Goal: Information Seeking & Learning: Find specific fact

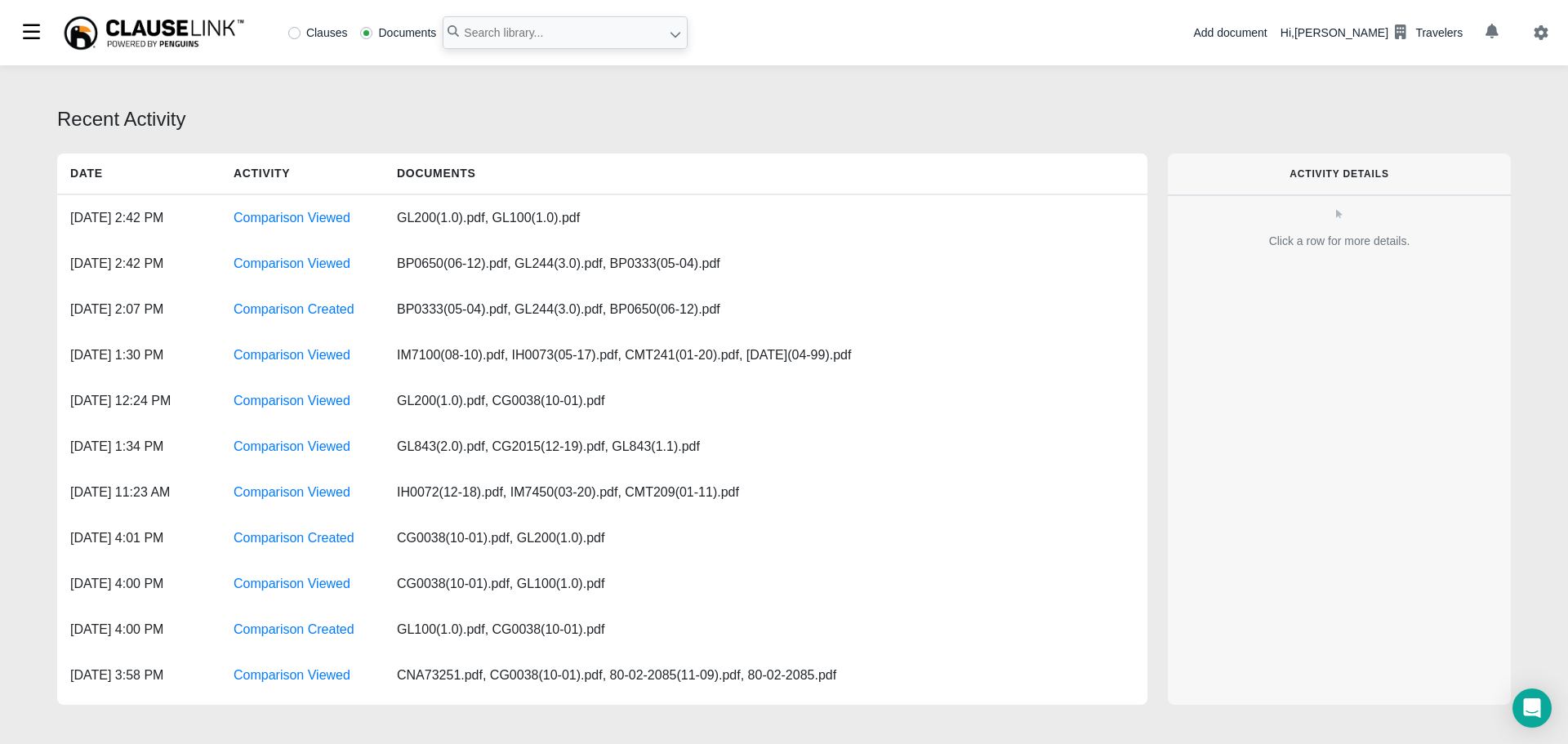
click at [297, 32] on label "Clauses" at bounding box center [318, 33] width 59 height 11
radio input "true"
paste input "without allowance for any increased cos"
type input ""without allowance for any increased cost""
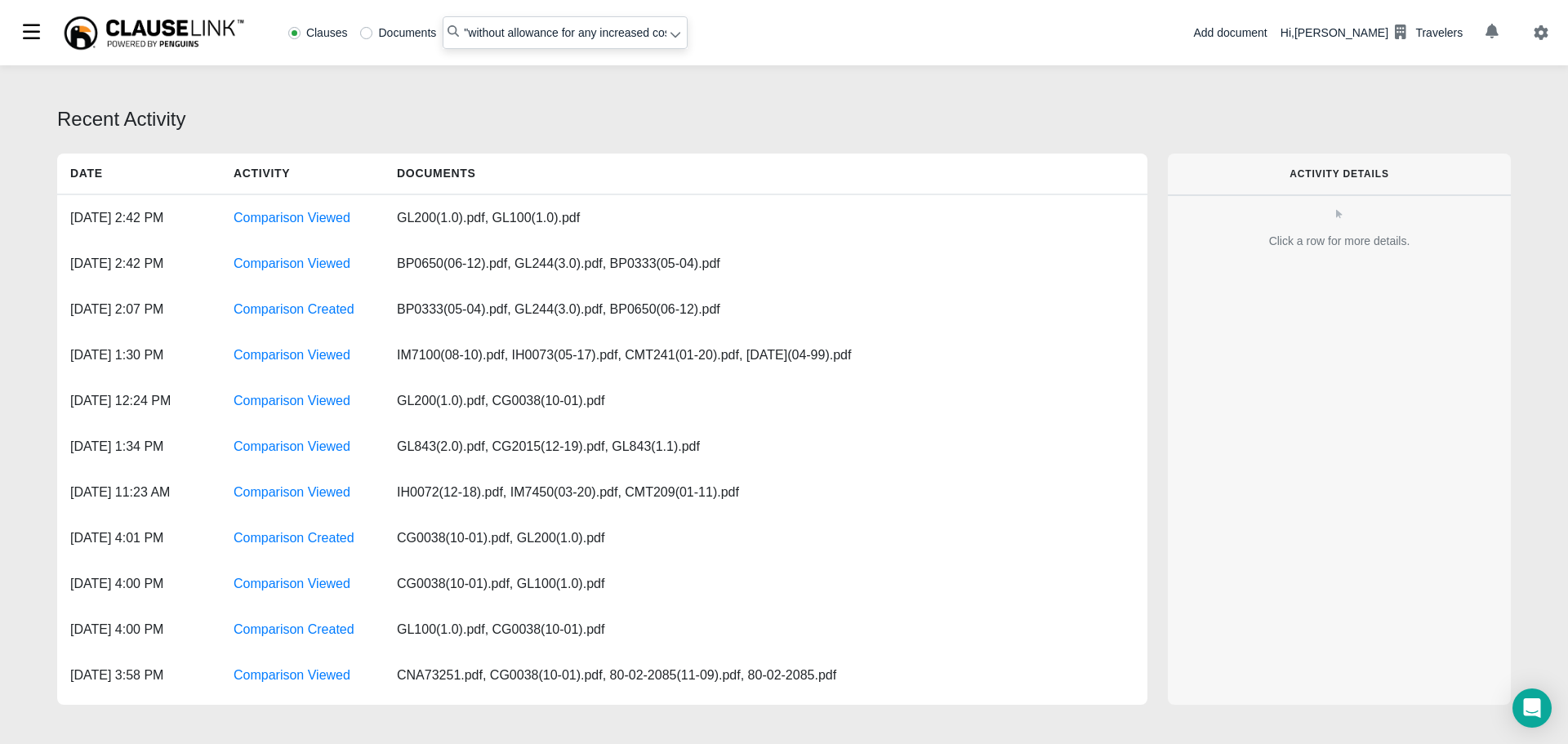
click at [677, 40] on icon at bounding box center [676, 34] width 11 height 11
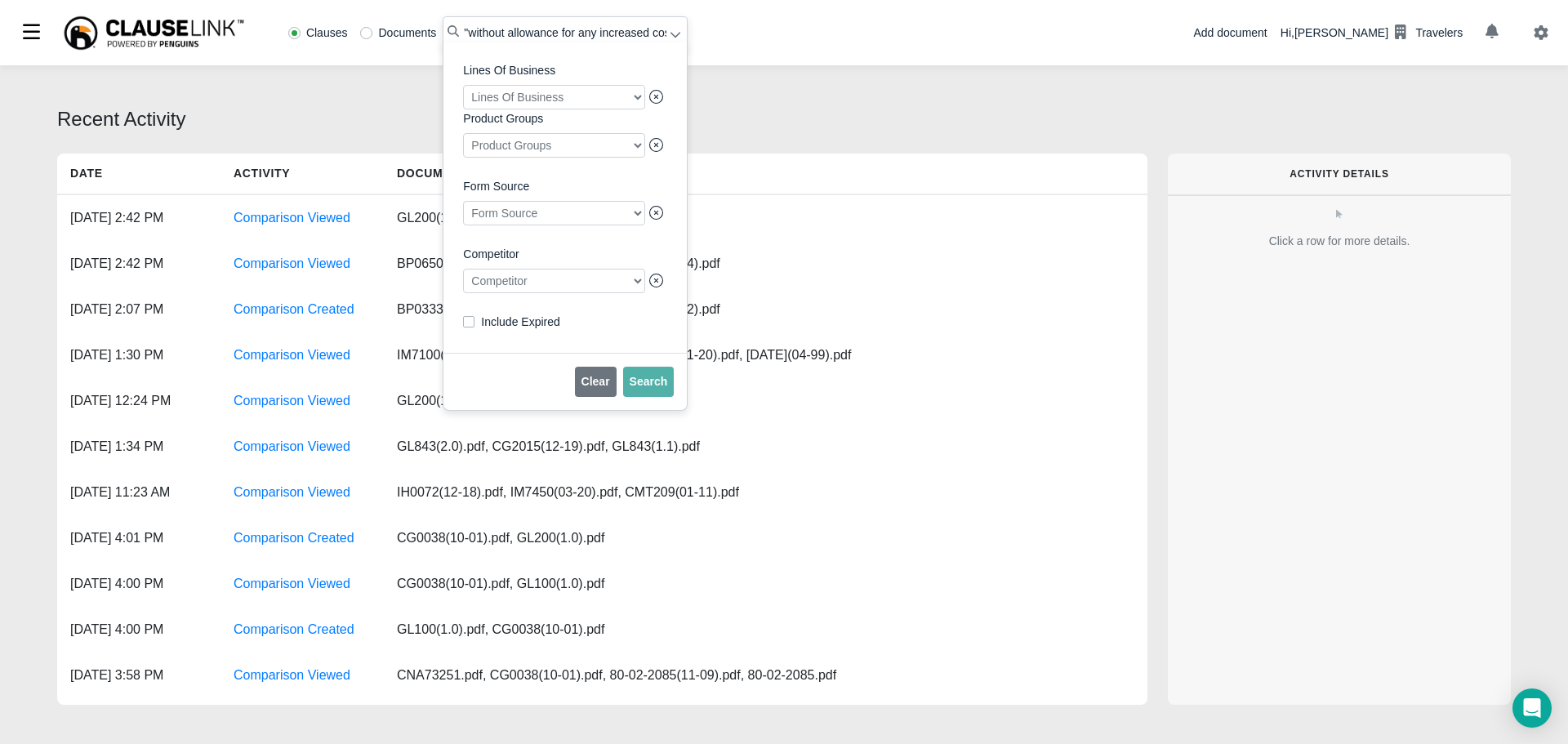
click at [578, 294] on div at bounding box center [554, 281] width 183 height 25
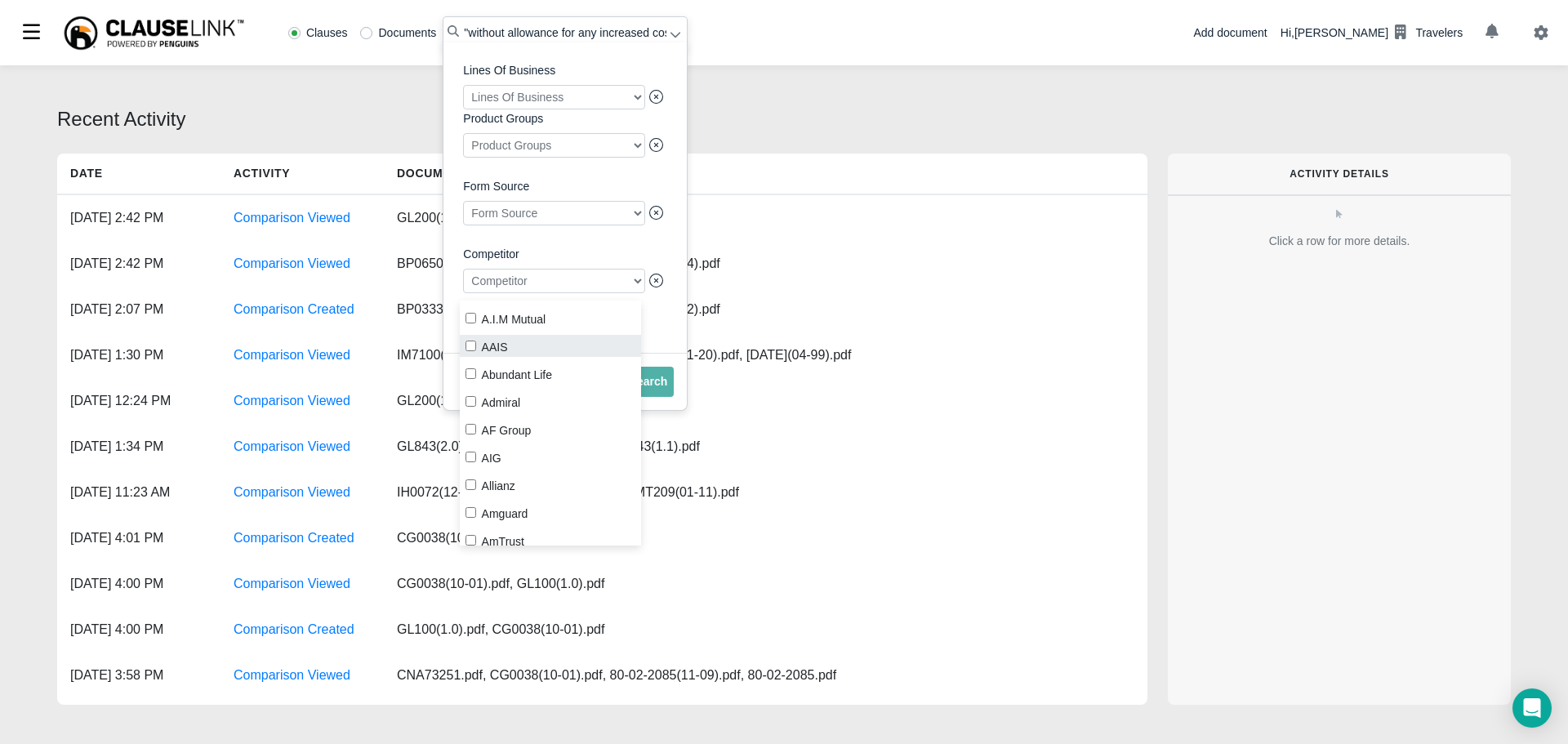
click at [471, 348] on input "AAIS" at bounding box center [470, 345] width 11 height 11
checkbox input "true"
click at [659, 388] on span "Search" at bounding box center [649, 382] width 38 height 13
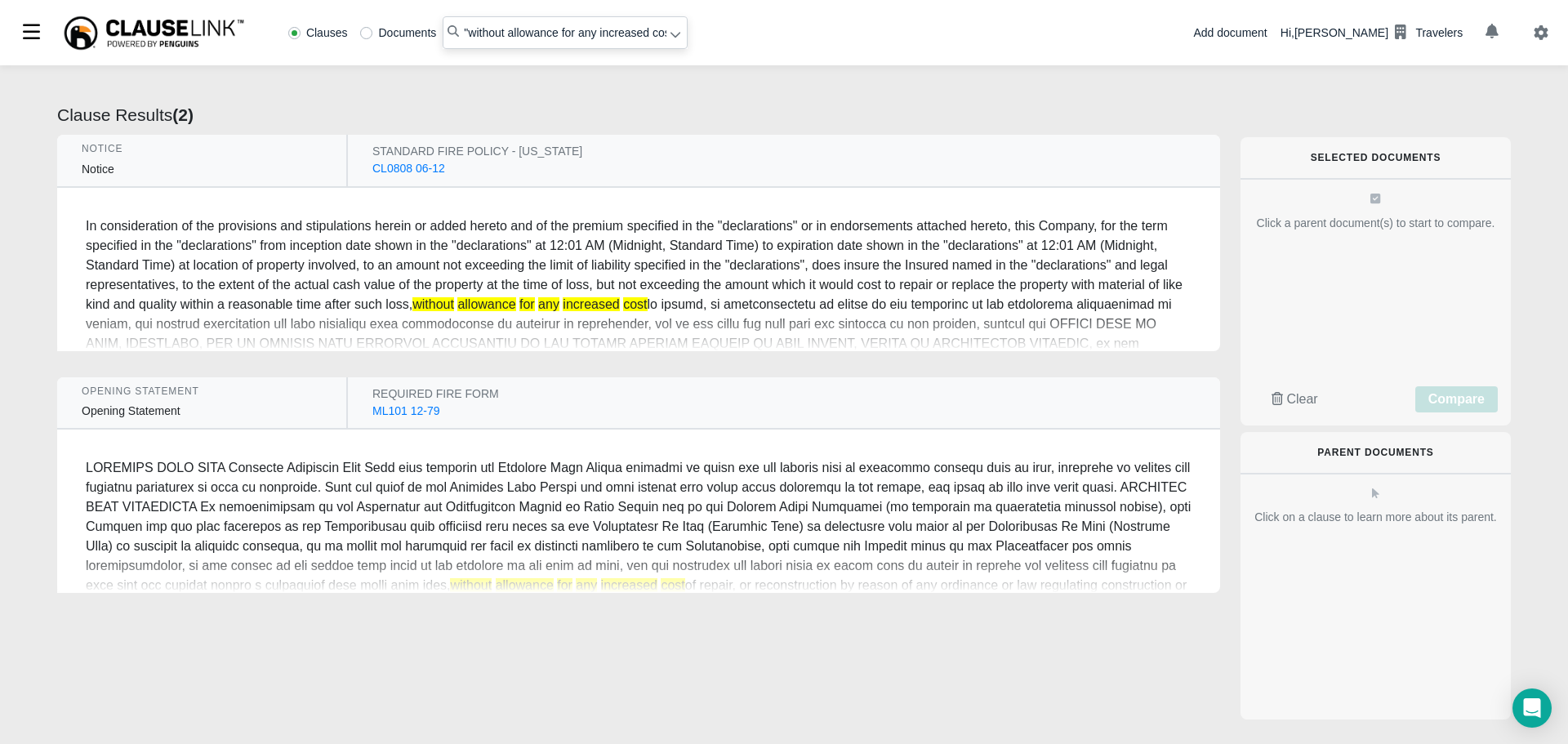
click at [398, 171] on div "CL0808 06-12" at bounding box center [409, 168] width 73 height 17
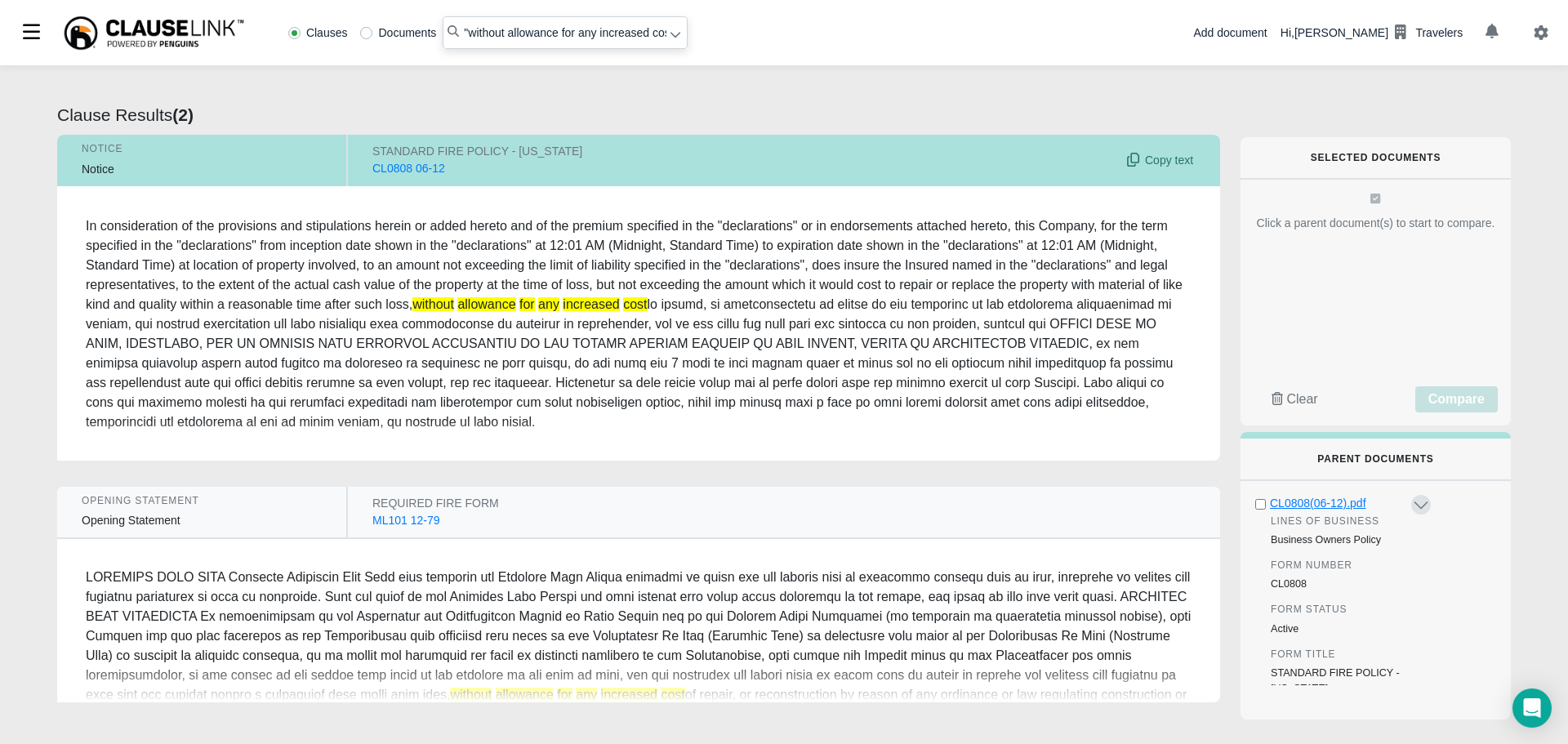
click at [1304, 501] on div "CL0808(06-12).pdf" at bounding box center [1339, 504] width 139 height 17
radio input "false"
radio input "true"
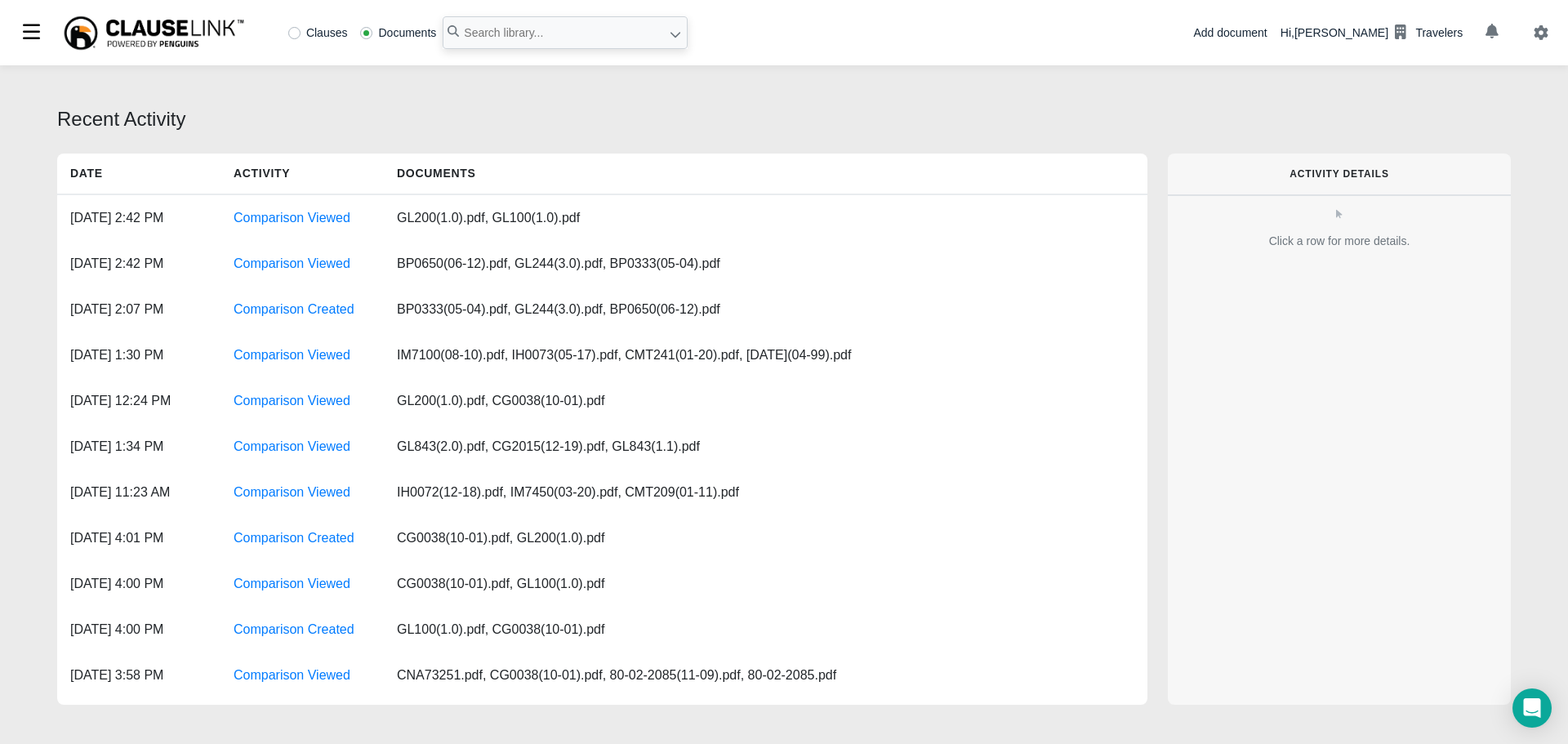
click at [294, 31] on label "Clauses" at bounding box center [318, 33] width 59 height 11
radio input "true"
paste input "nuclear reaction or radiation, or radioactive contamination"
type input ""nuclear reaction or radiation, or radioactive contamination""
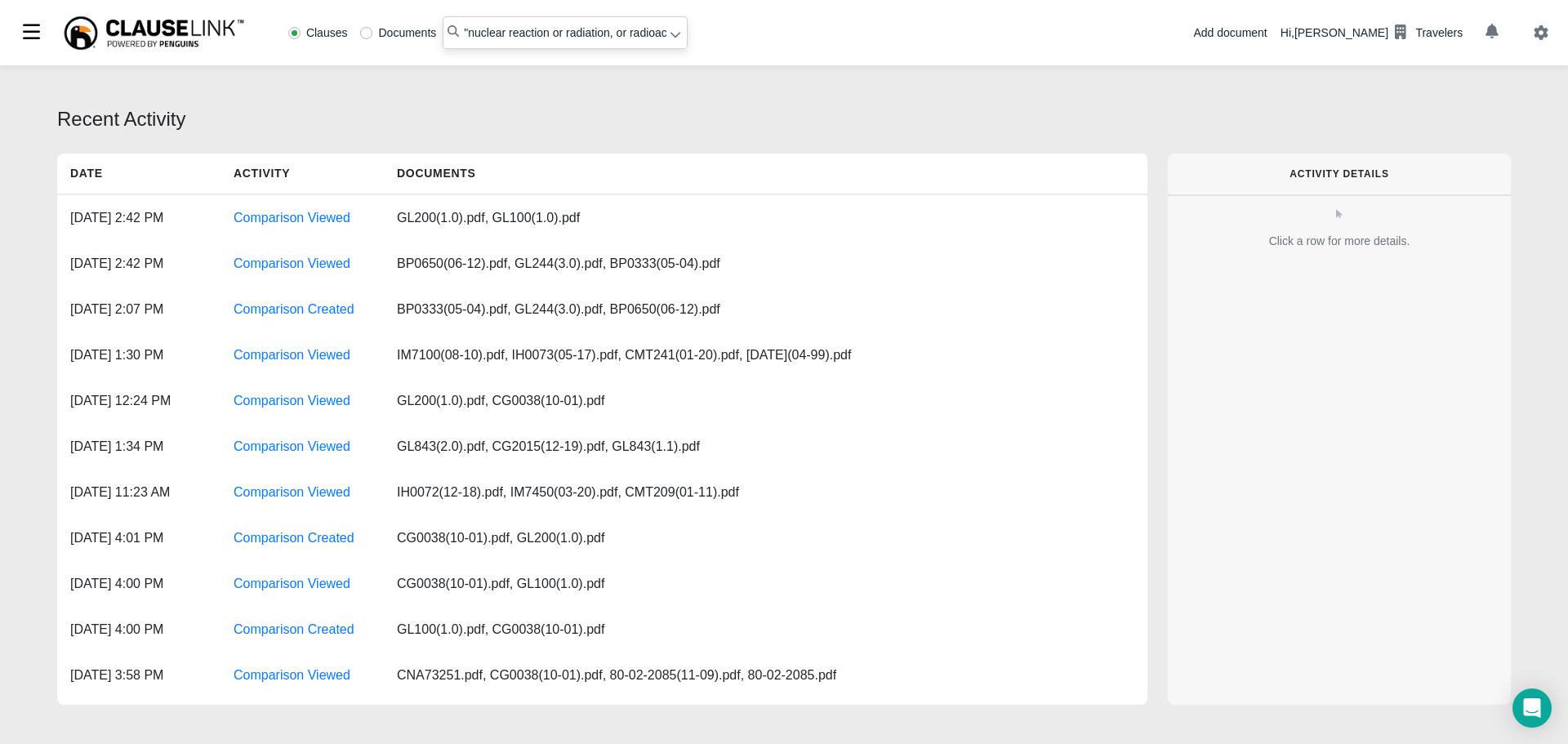
click at [675, 37] on icon at bounding box center [676, 34] width 11 height 11
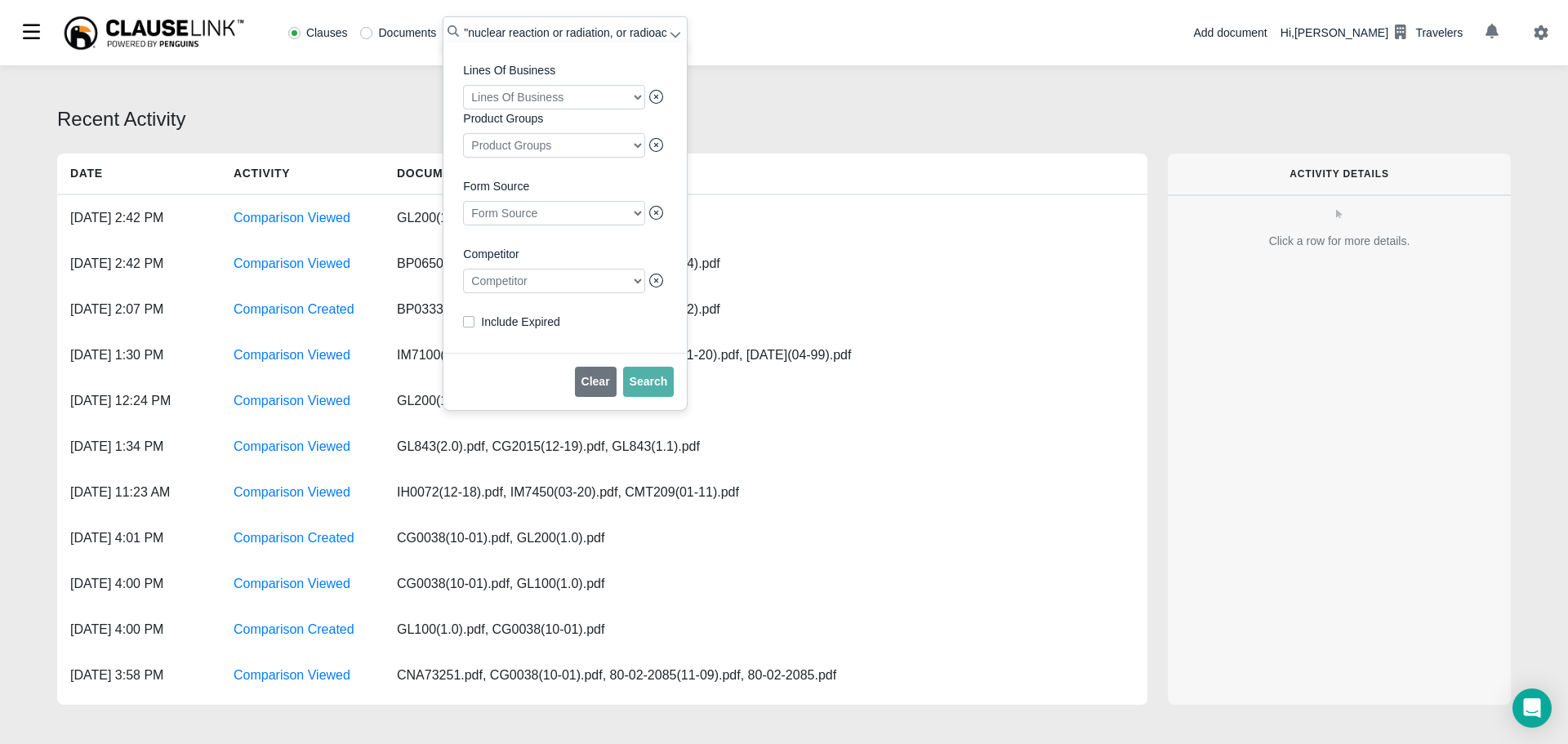
click at [525, 293] on div at bounding box center [554, 281] width 183 height 25
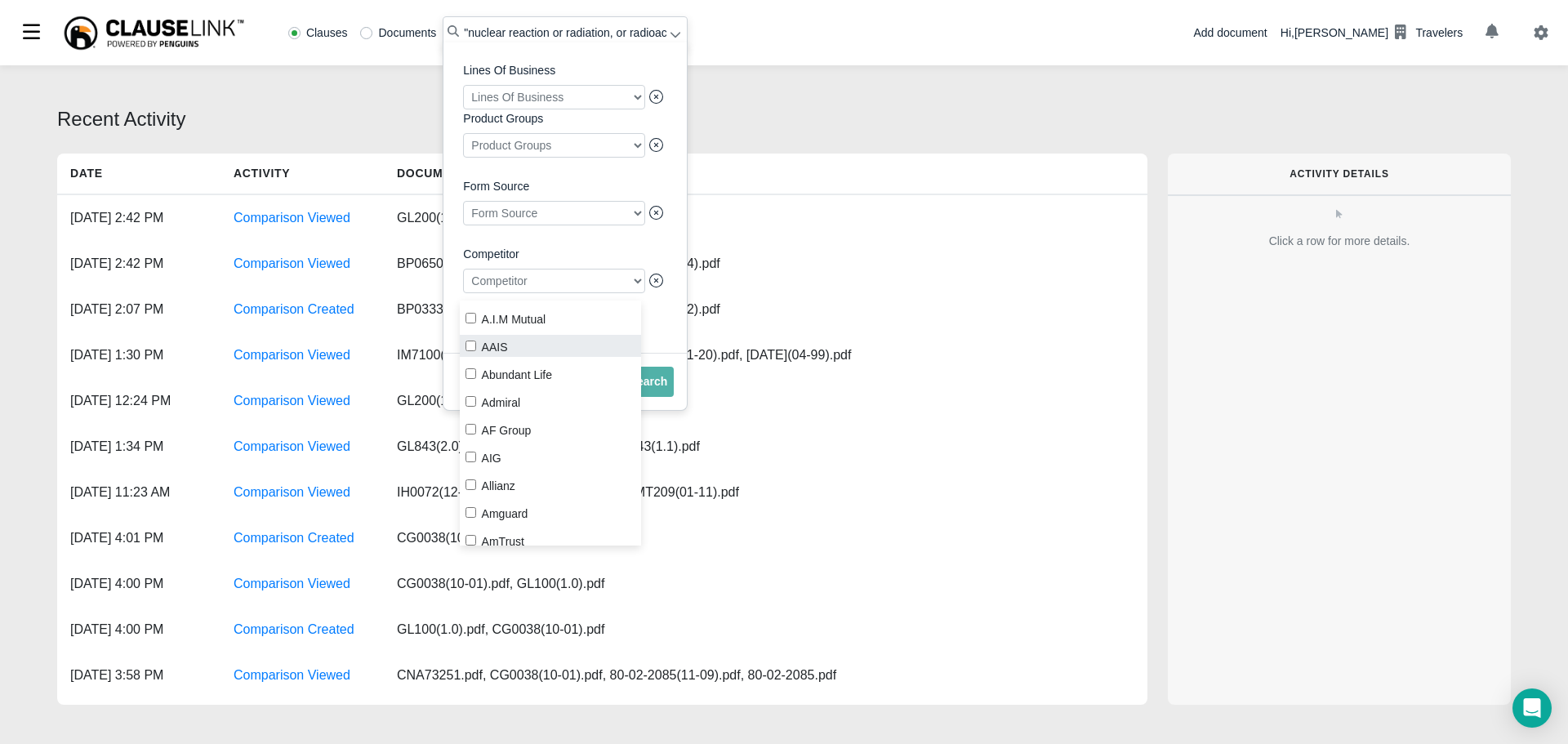
click at [477, 350] on label "AAIS" at bounding box center [551, 345] width 183 height 22
checkbox input "true"
click at [664, 392] on button "Search" at bounding box center [649, 383] width 52 height 31
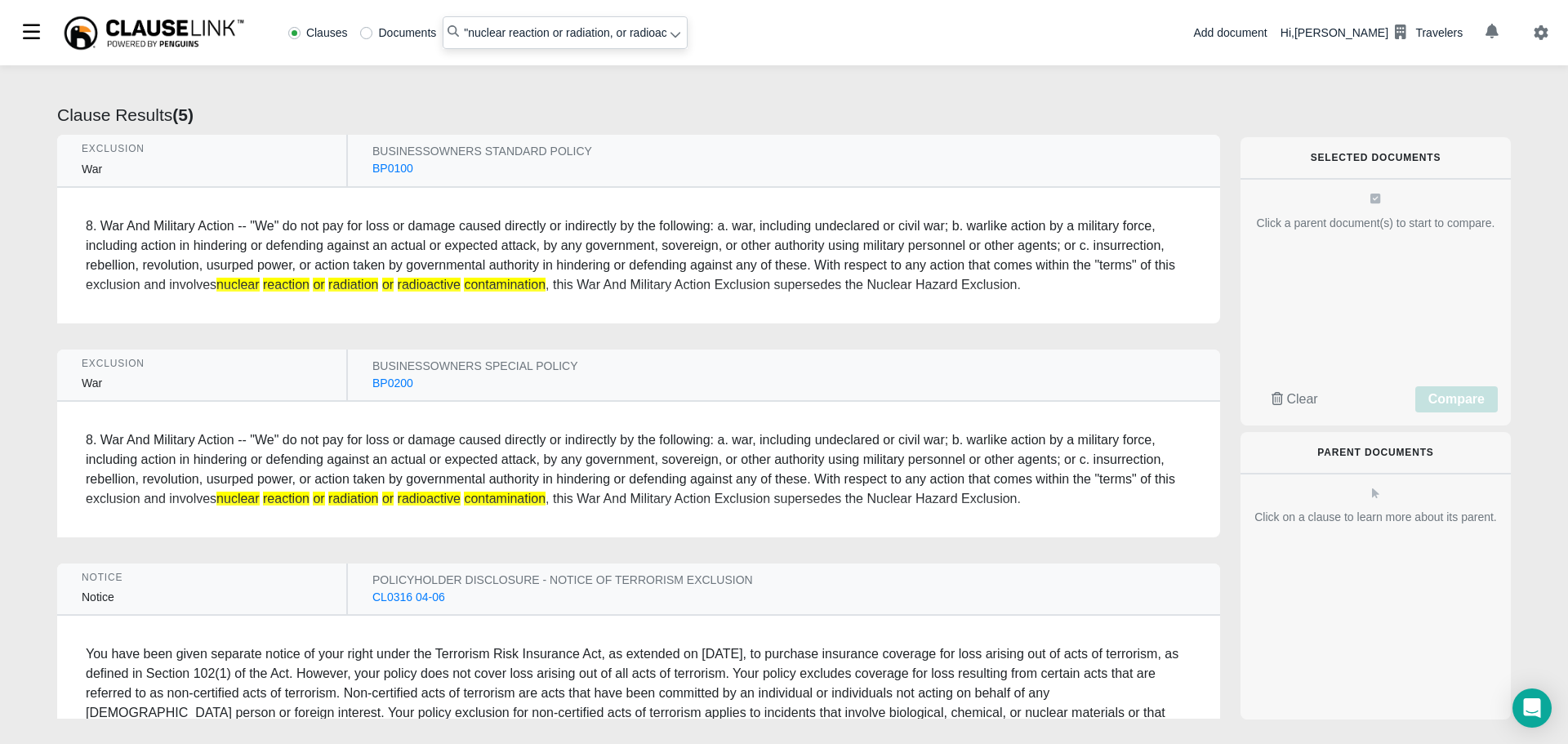
click at [472, 154] on div "BUSINESSOWNERS STANDARD POLICY" at bounding box center [748, 152] width 750 height 17
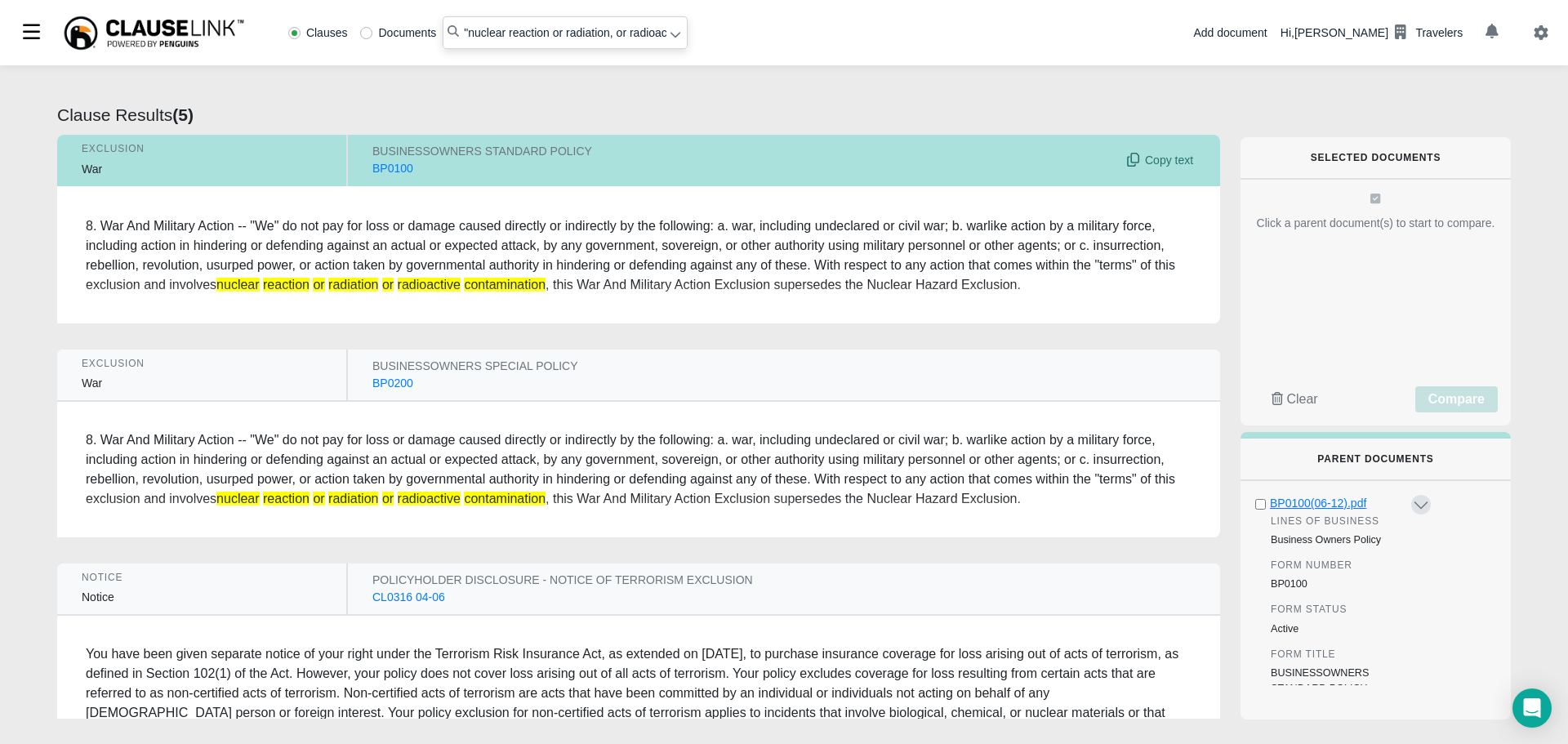
click at [1308, 506] on div "BP0100(06-12).pdf" at bounding box center [1339, 504] width 139 height 17
click at [448, 365] on div "BUSINESSOWNERS SPECIAL POLICY" at bounding box center [748, 366] width 750 height 17
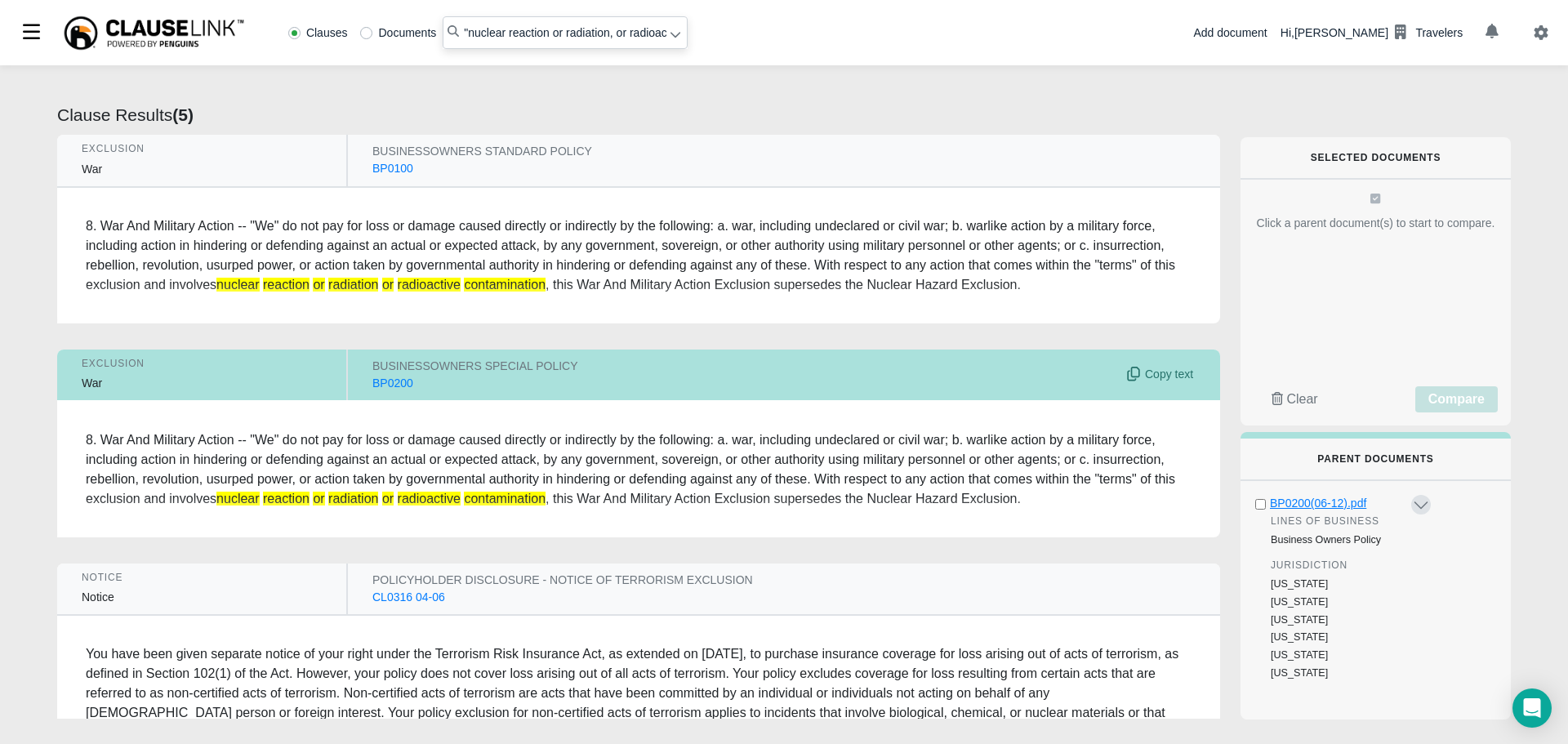
click at [1321, 502] on div "BP0200(06-12).pdf" at bounding box center [1339, 504] width 139 height 17
radio input "false"
radio input "true"
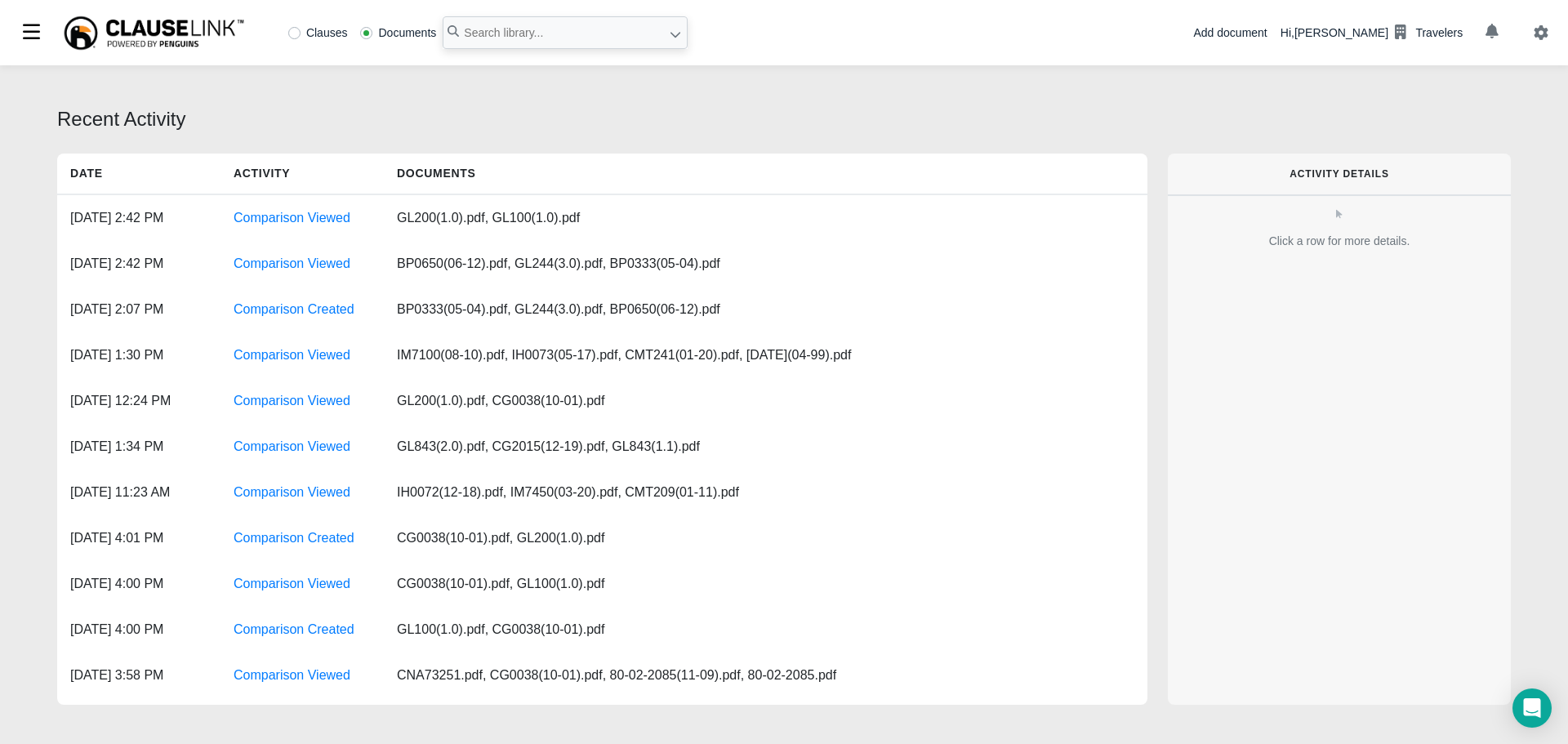
click at [295, 31] on label "Clauses" at bounding box center [318, 33] width 59 height 11
radio input "true"
paste input "attributable to enforcement of any ordinance or law"
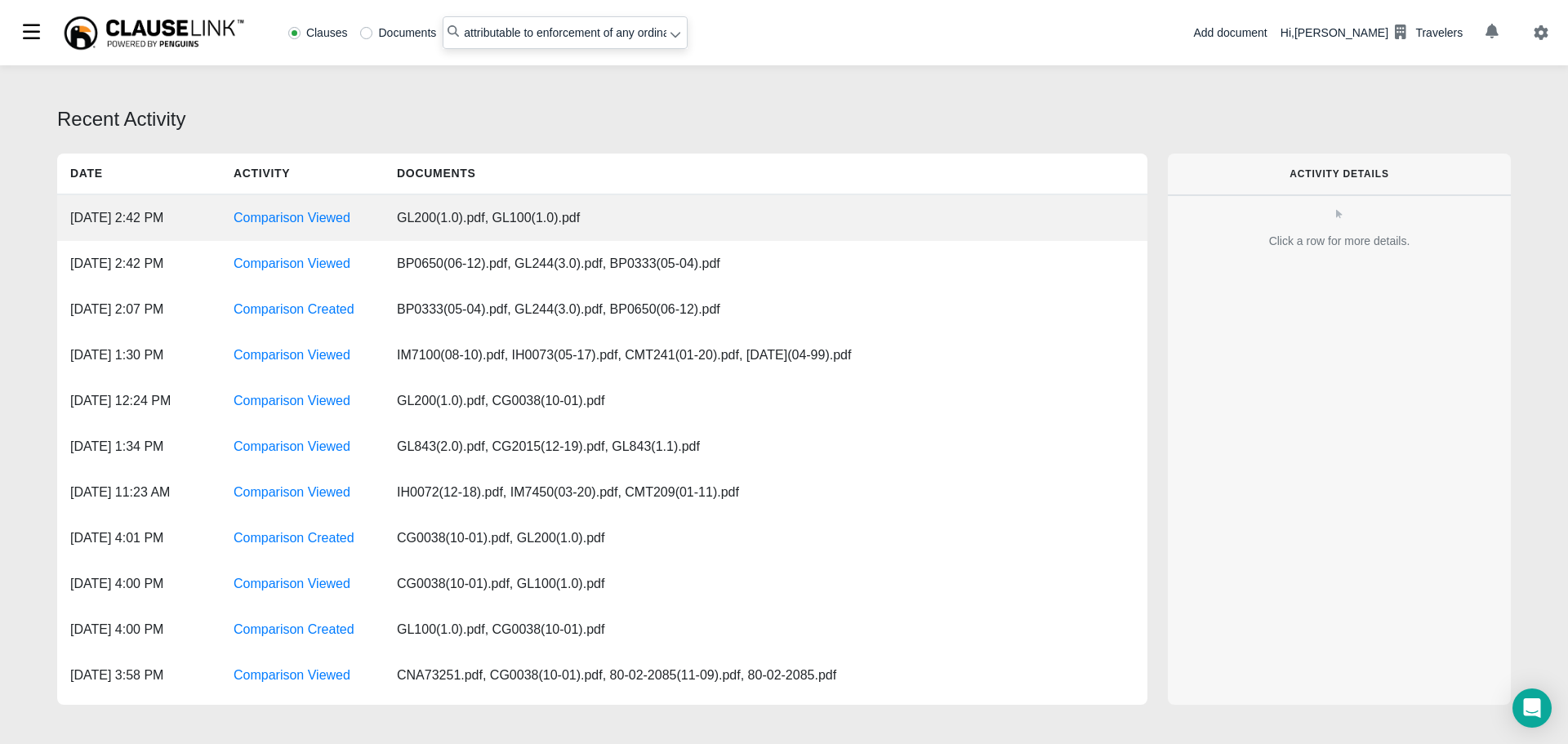
scroll to position [0, 58]
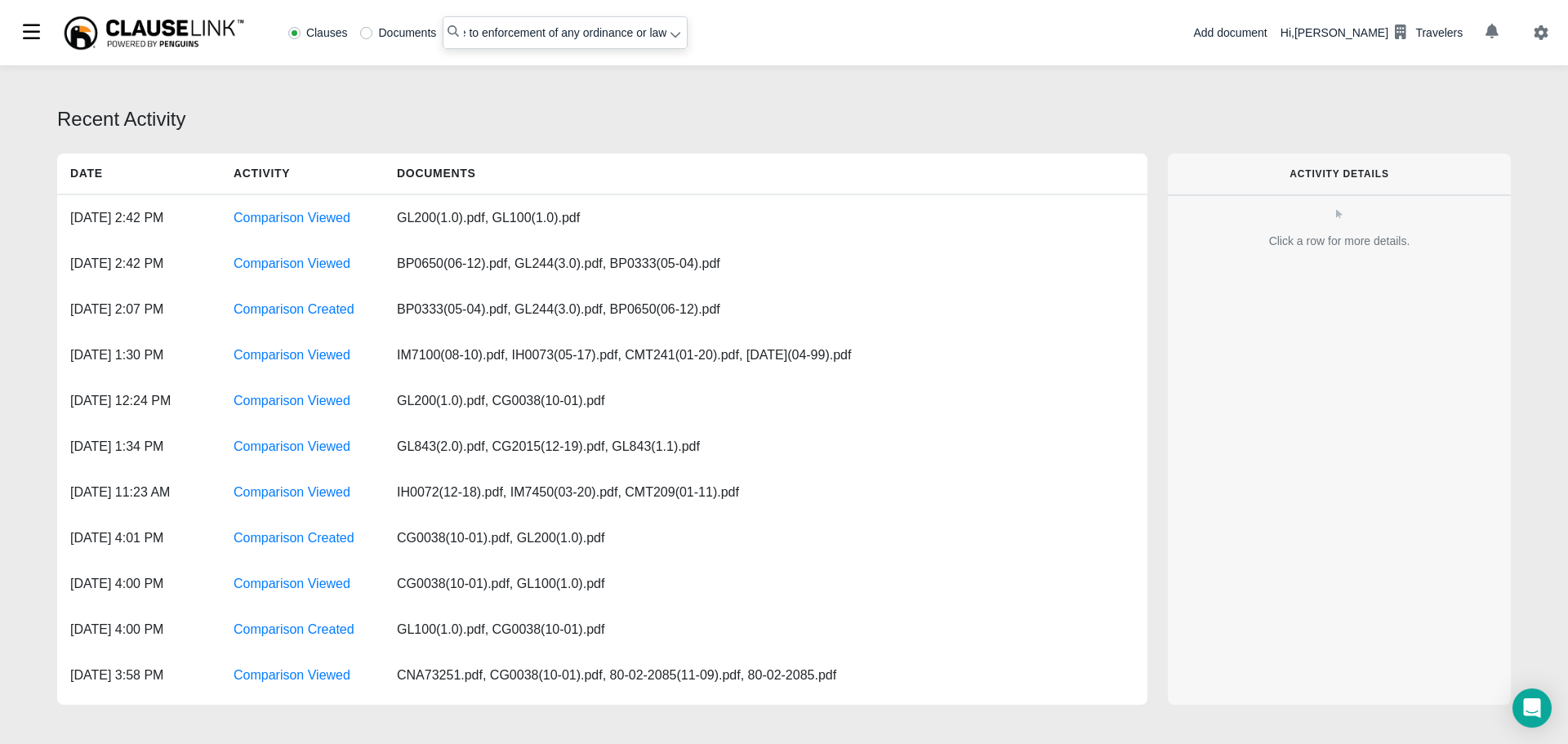
type input "attributable to enforcement of any ordinance or law"
click at [672, 33] on icon at bounding box center [676, 34] width 11 height 11
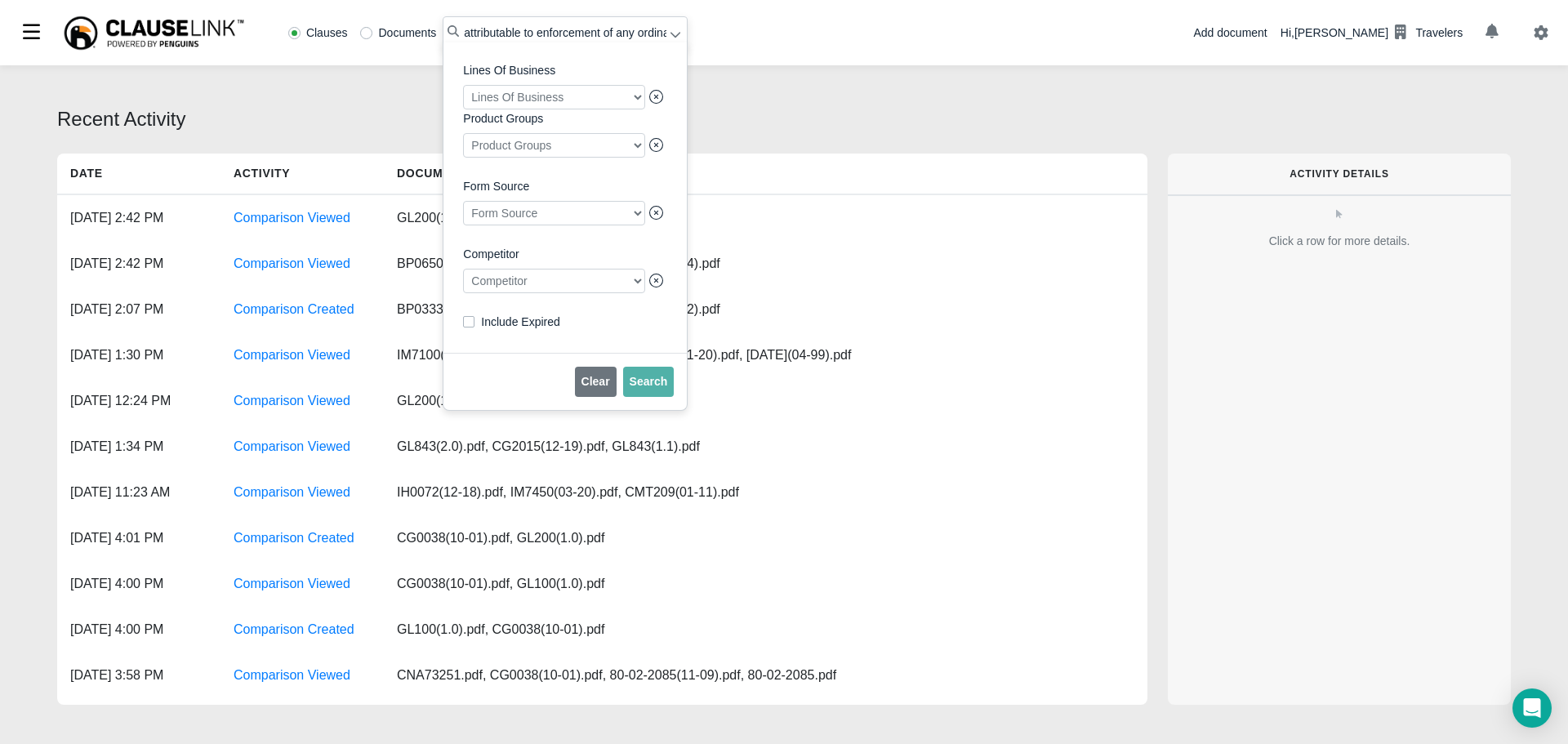
click at [572, 288] on div at bounding box center [554, 281] width 183 height 25
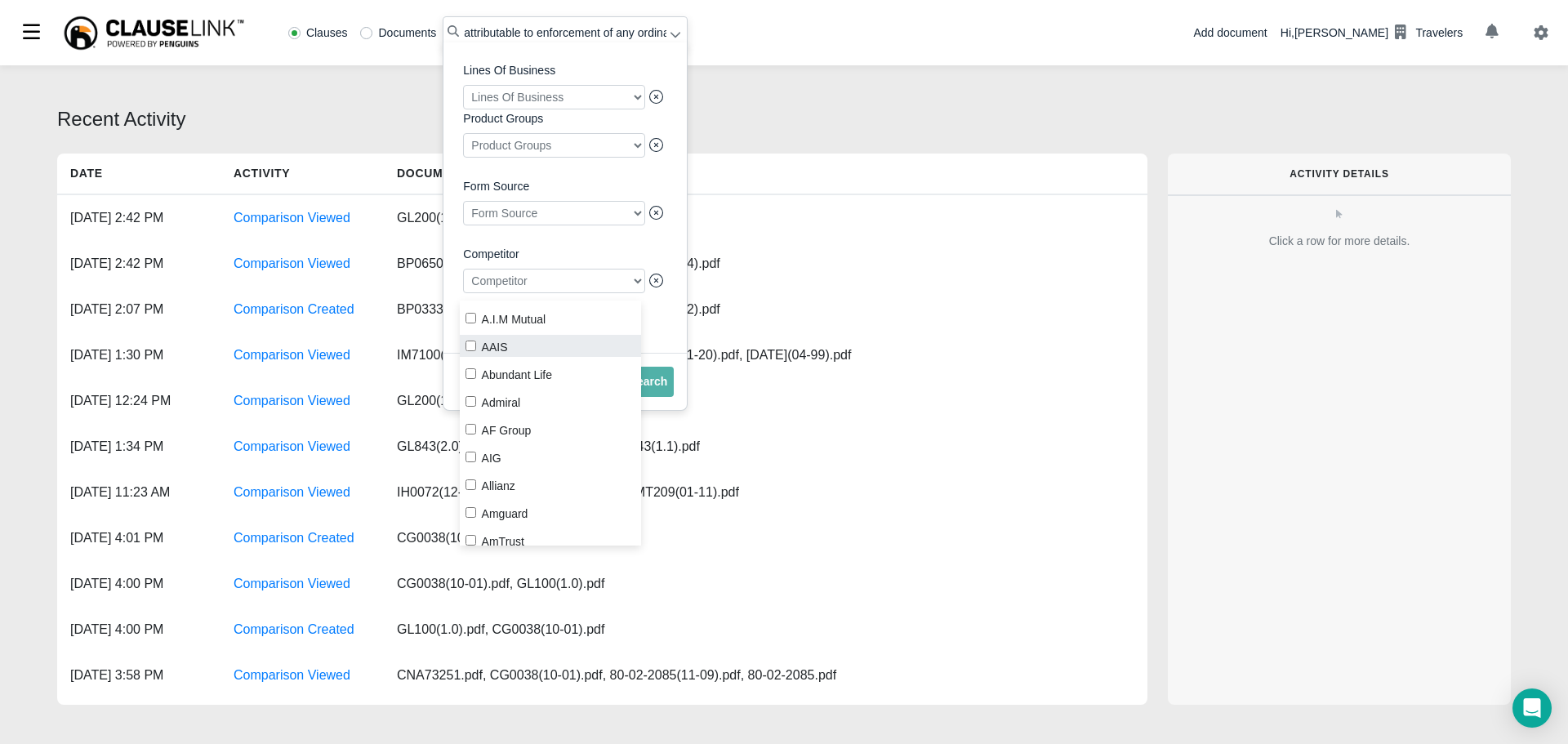
click at [476, 349] on label "AAIS" at bounding box center [551, 345] width 183 height 22
checkbox input "true"
click at [648, 397] on button "Search" at bounding box center [649, 383] width 52 height 31
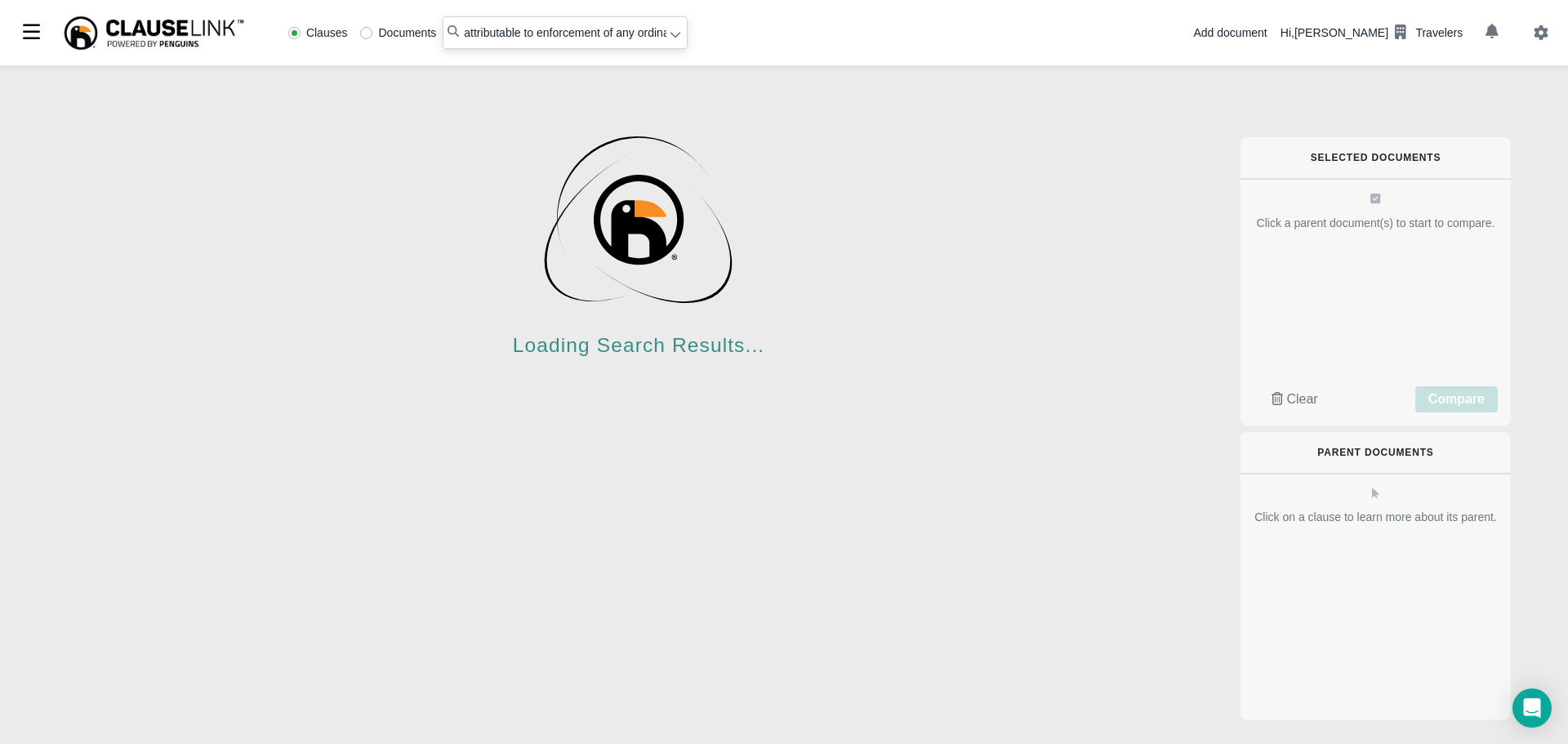
radio input "false"
radio input "true"
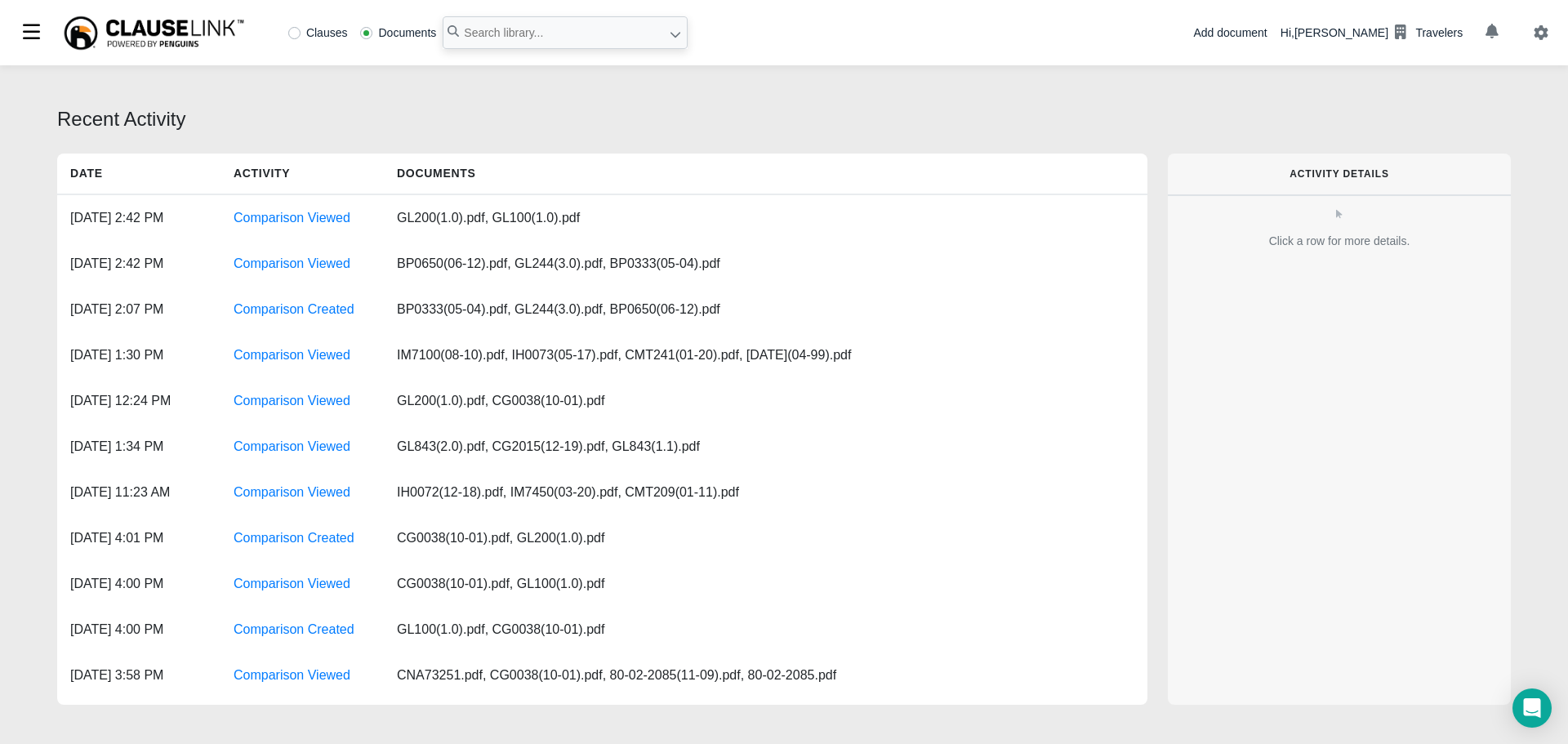
click at [298, 33] on label "Clauses" at bounding box center [318, 33] width 59 height 11
radio input "true"
click at [493, 31] on input "text" at bounding box center [565, 33] width 245 height 33
paste input "attributable to enforcement of any ordinance or law"
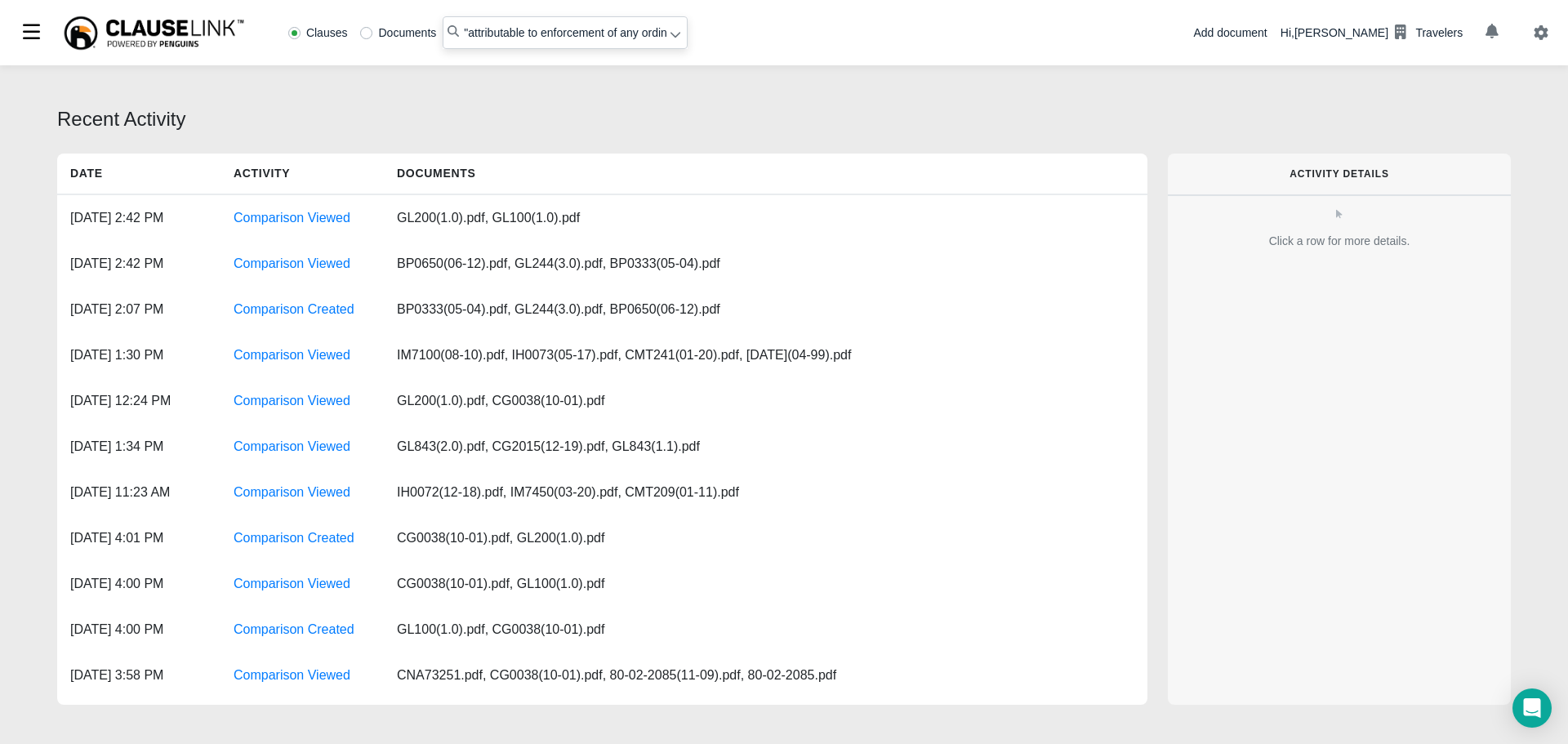
type input ""attributable to enforcement of any ordinance or law""
click at [674, 36] on icon at bounding box center [675, 35] width 10 height 6
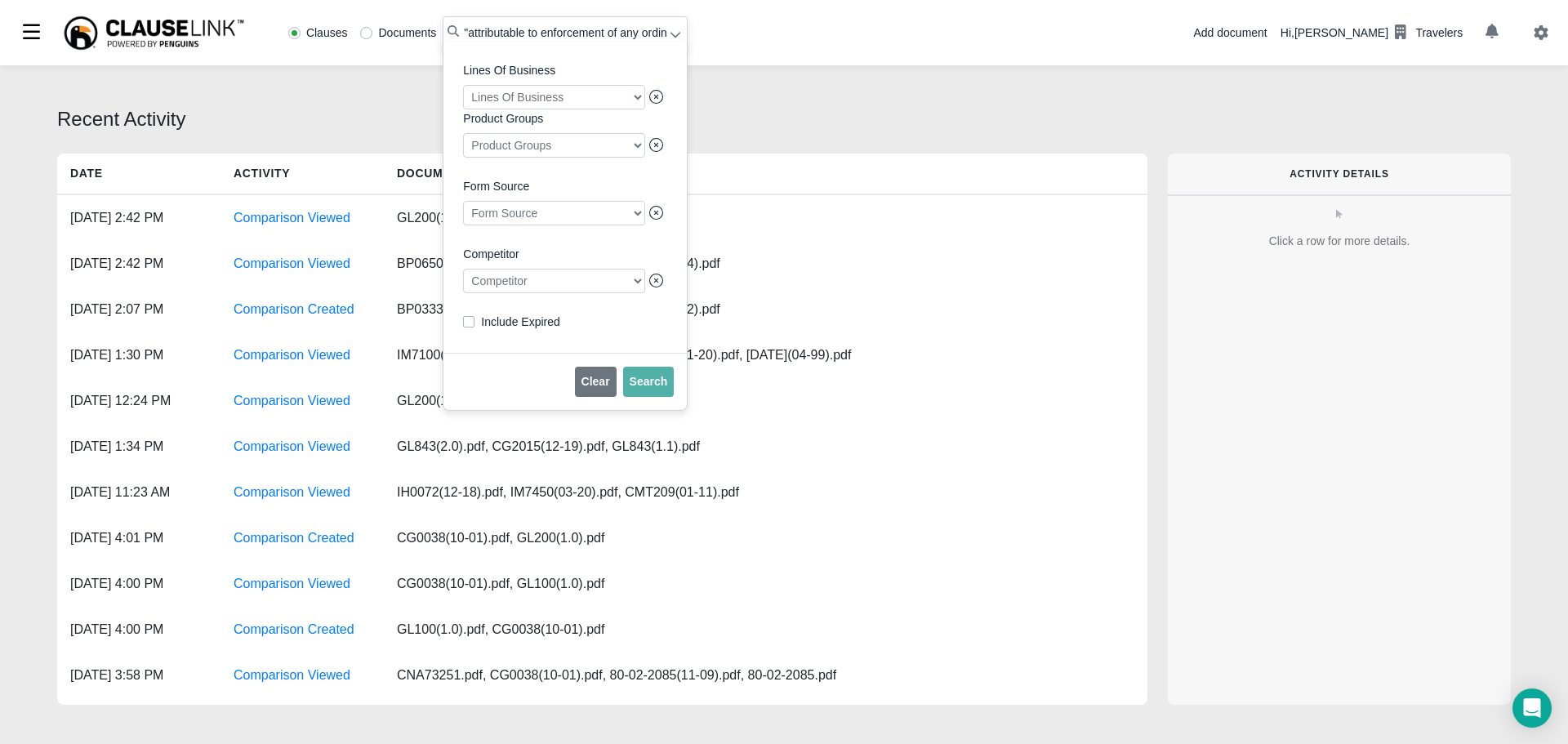
click at [535, 287] on div at bounding box center [554, 281] width 183 height 25
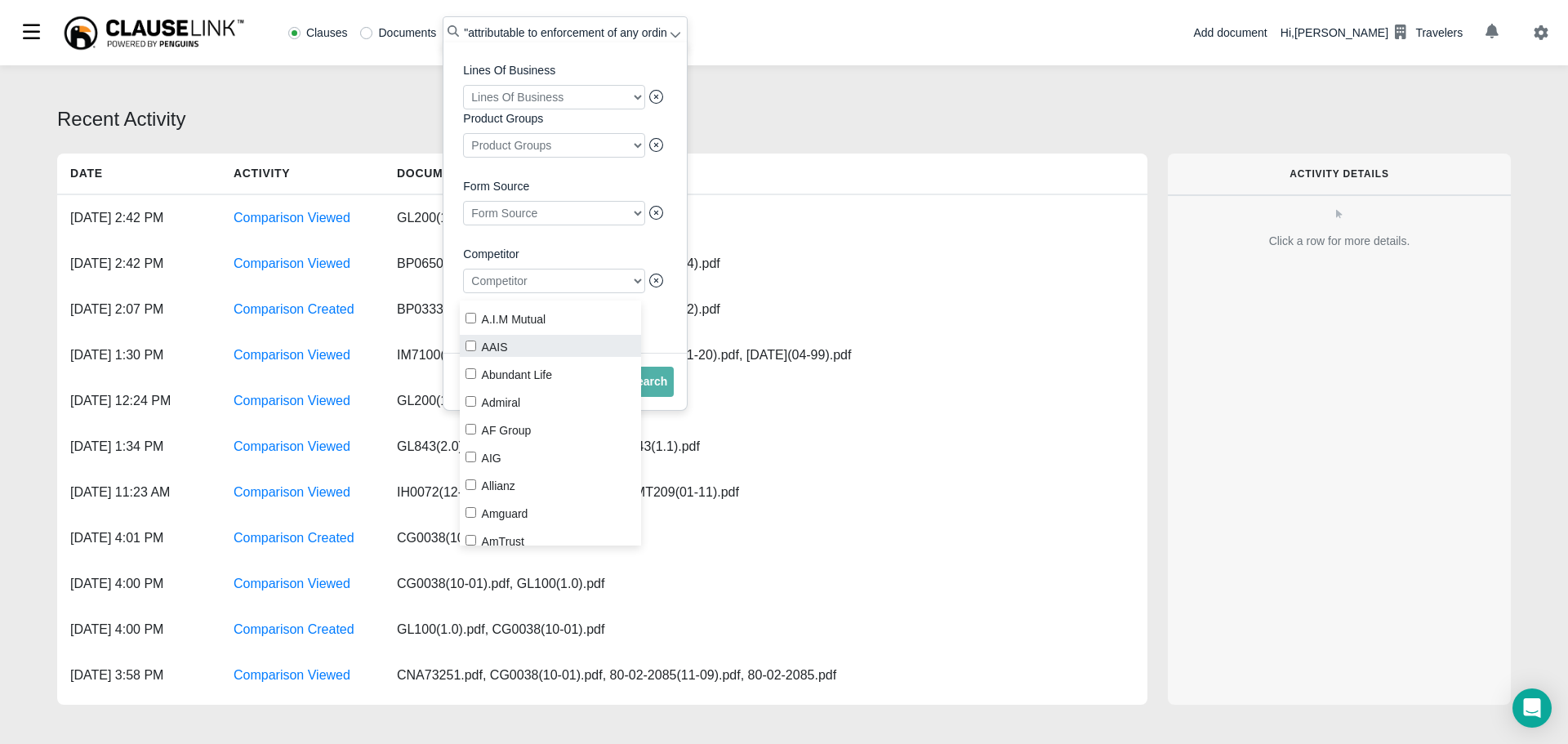
click at [476, 346] on label "AAIS" at bounding box center [551, 345] width 183 height 22
checkbox input "true"
click at [660, 388] on span "Search" at bounding box center [649, 382] width 38 height 13
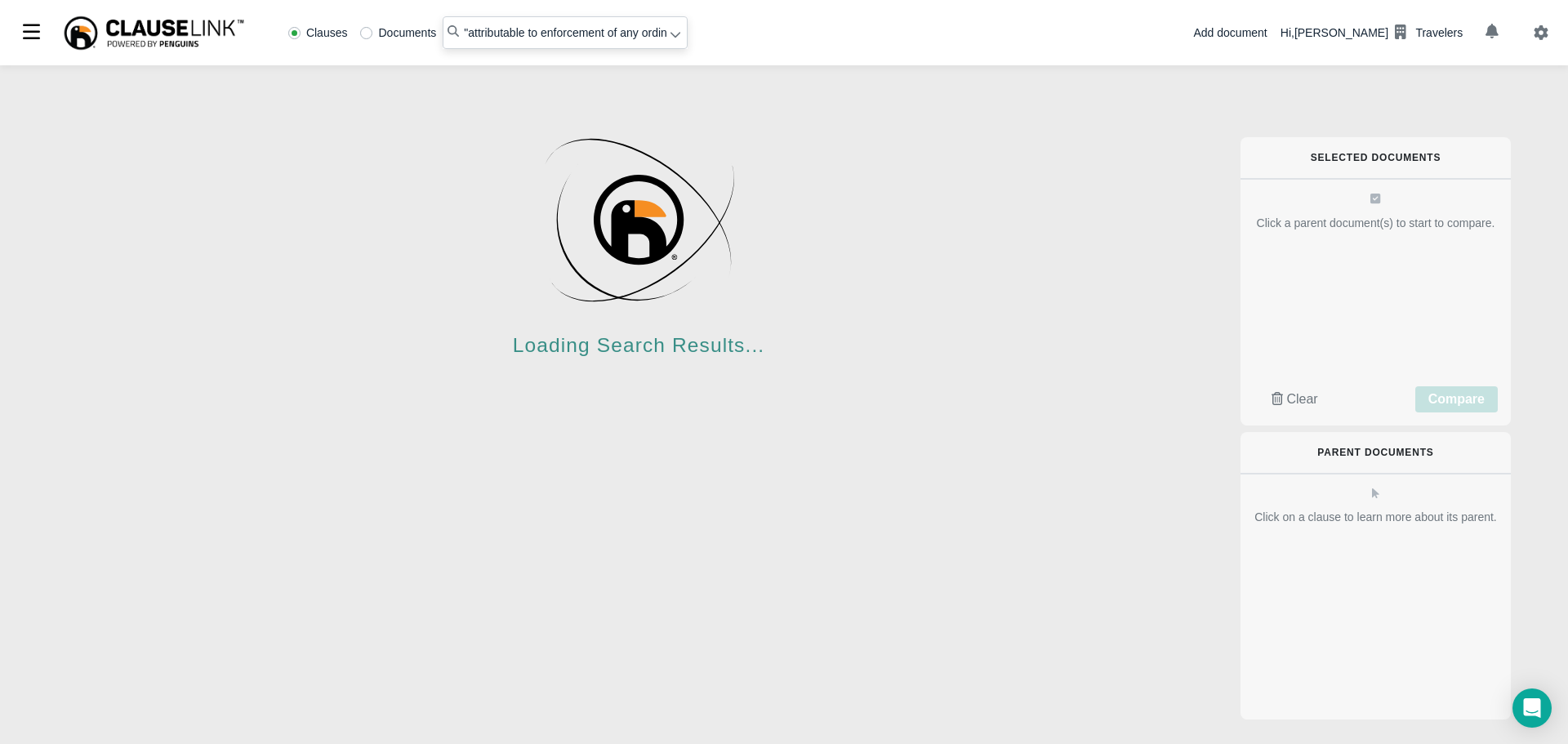
radio input "false"
radio input "true"
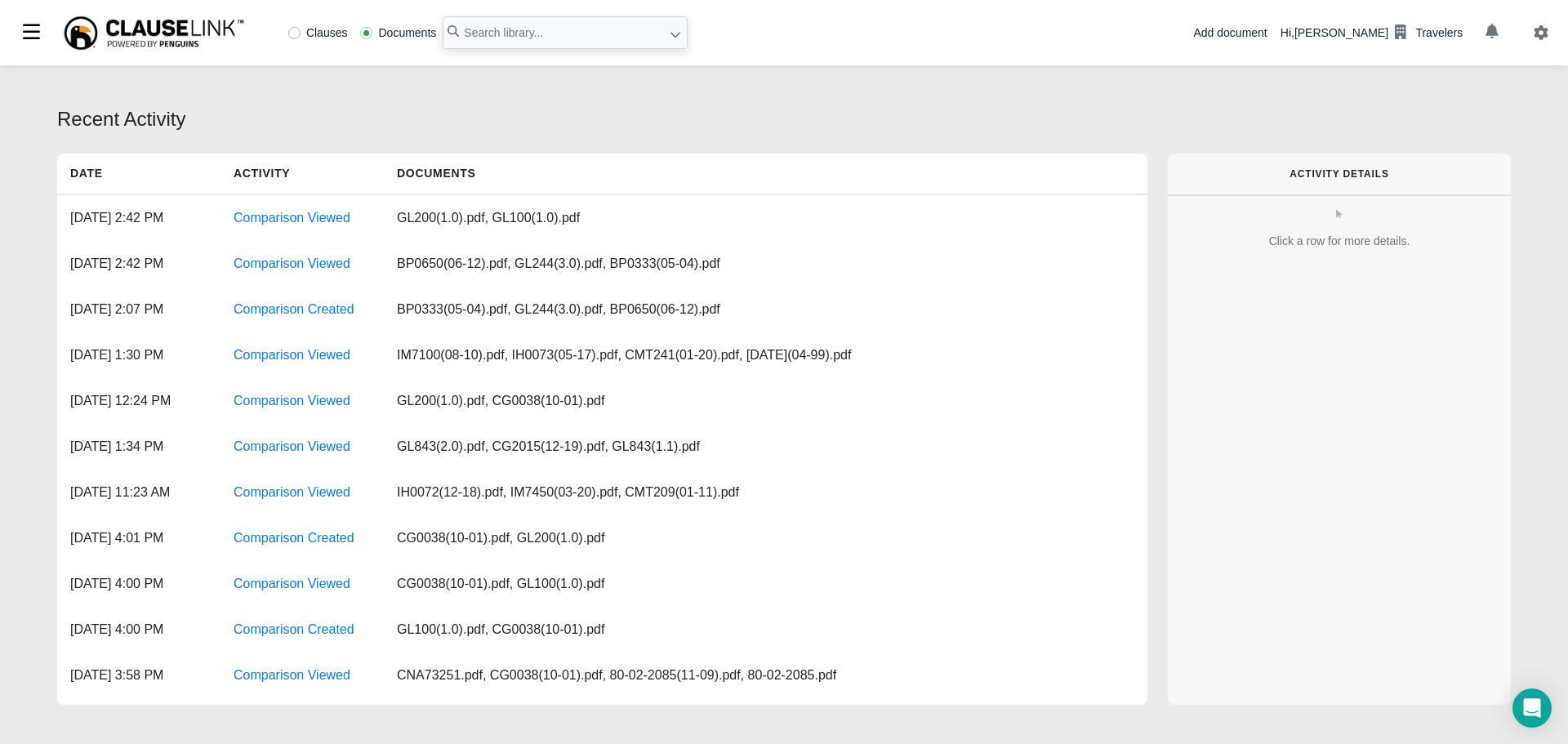
click at [289, 35] on label "Clauses" at bounding box center [318, 33] width 59 height 11
radio input "true"
paste input "attributable to enforcement of any ordinance or law regulating the construction"
type input ""attributable to enforcement of any ordinance or law regulating the constructio…"
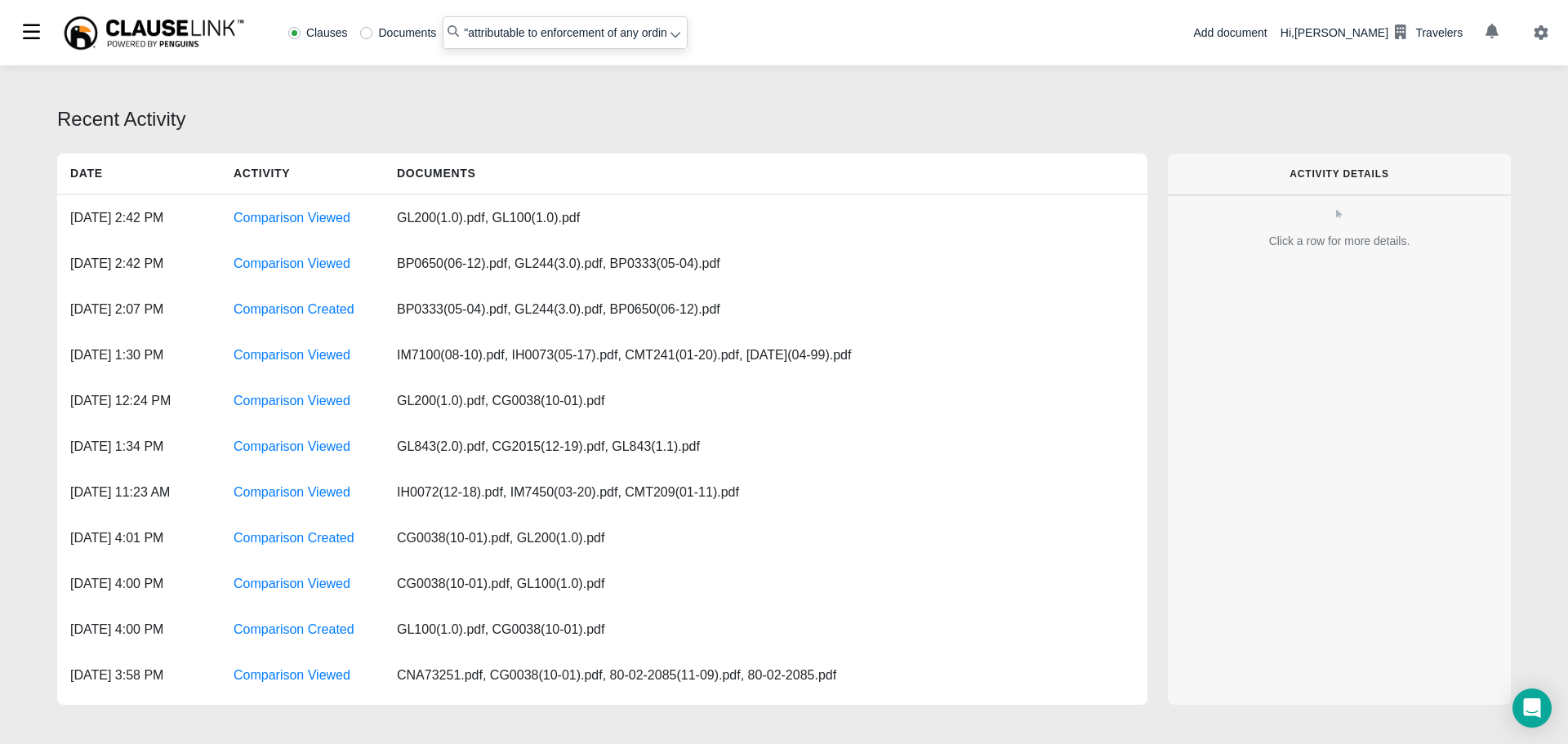
click at [676, 40] on icon at bounding box center [676, 34] width 11 height 11
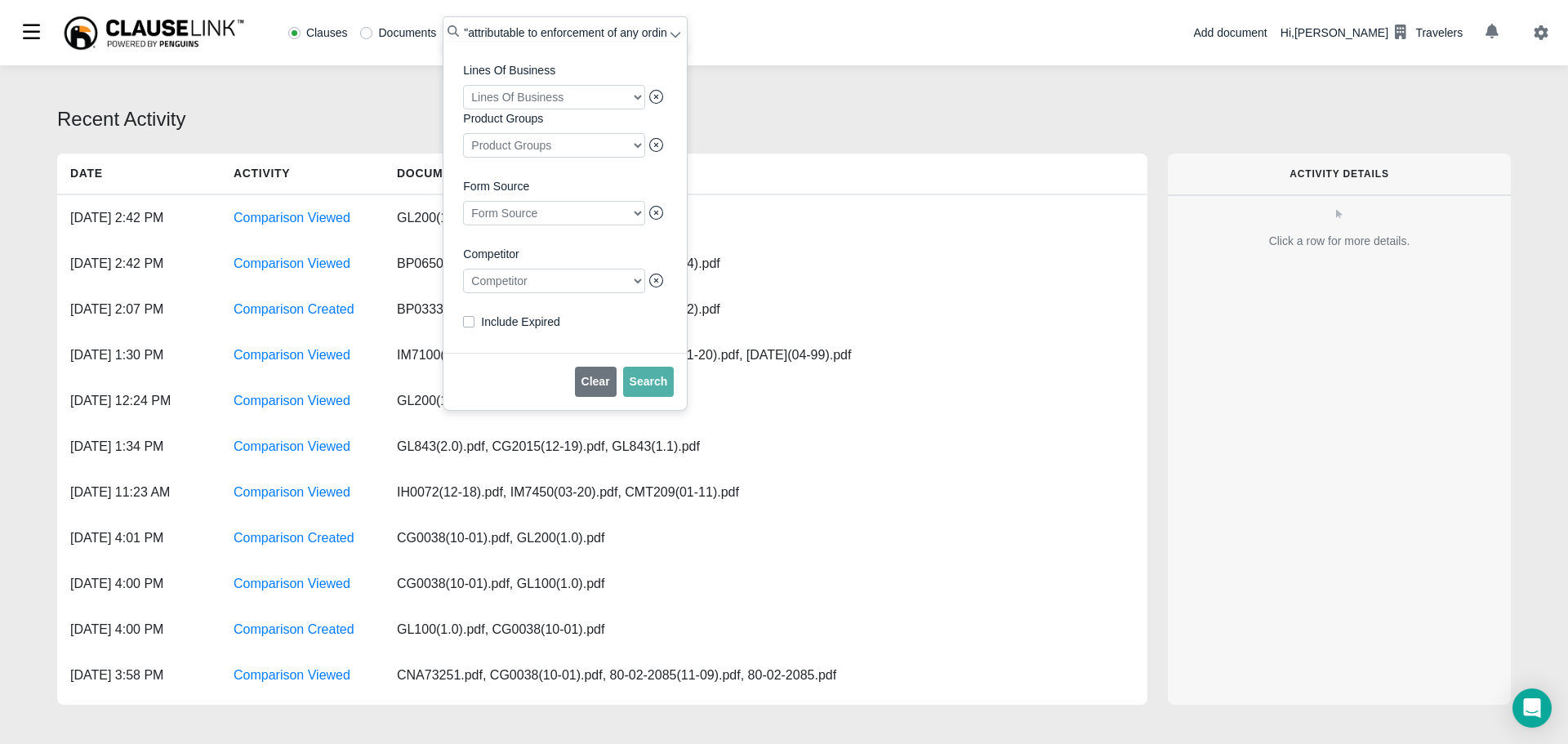
click at [575, 287] on div at bounding box center [554, 281] width 183 height 25
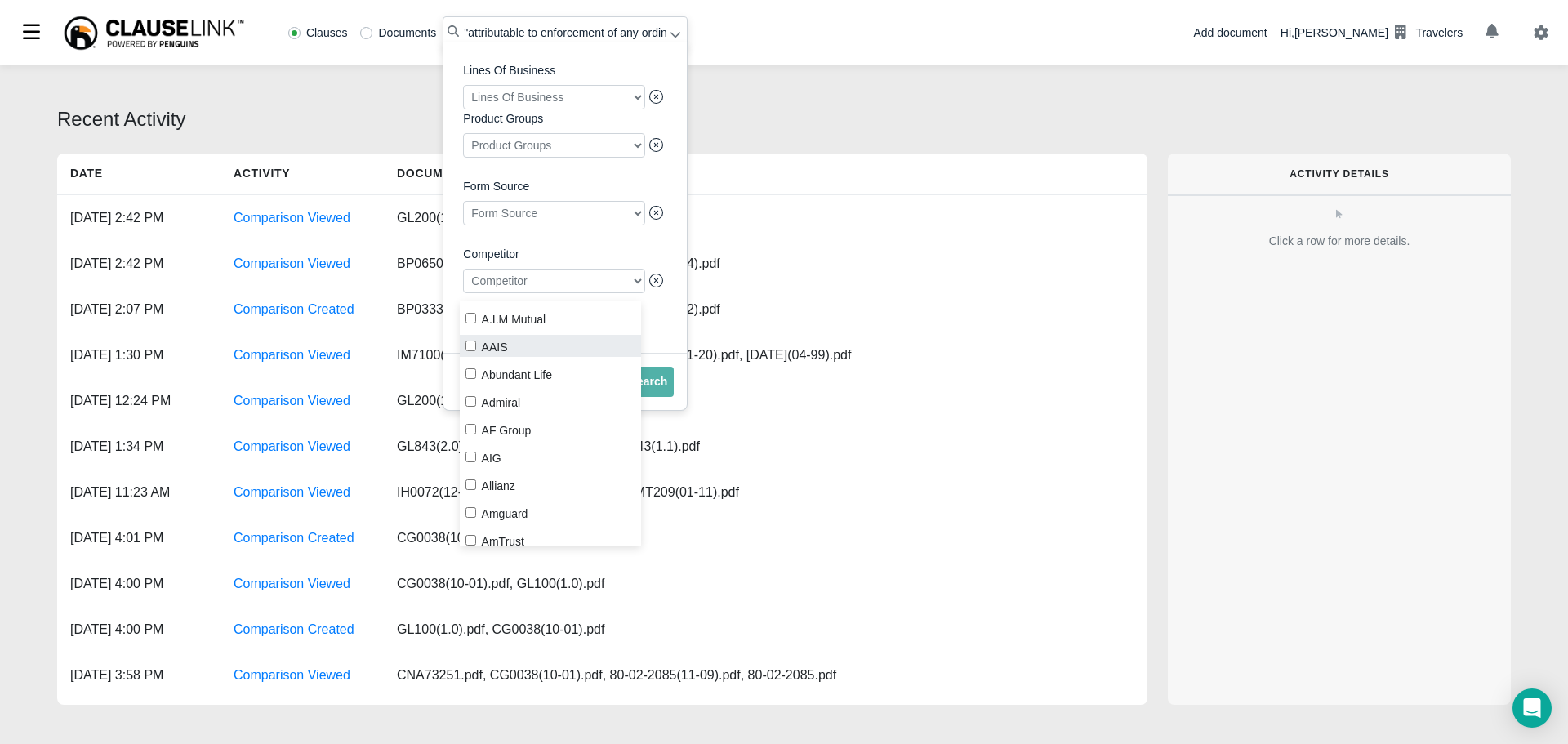
click at [472, 345] on input "AAIS" at bounding box center [470, 345] width 11 height 11
checkbox input "true"
click at [648, 397] on button "Search" at bounding box center [649, 383] width 52 height 31
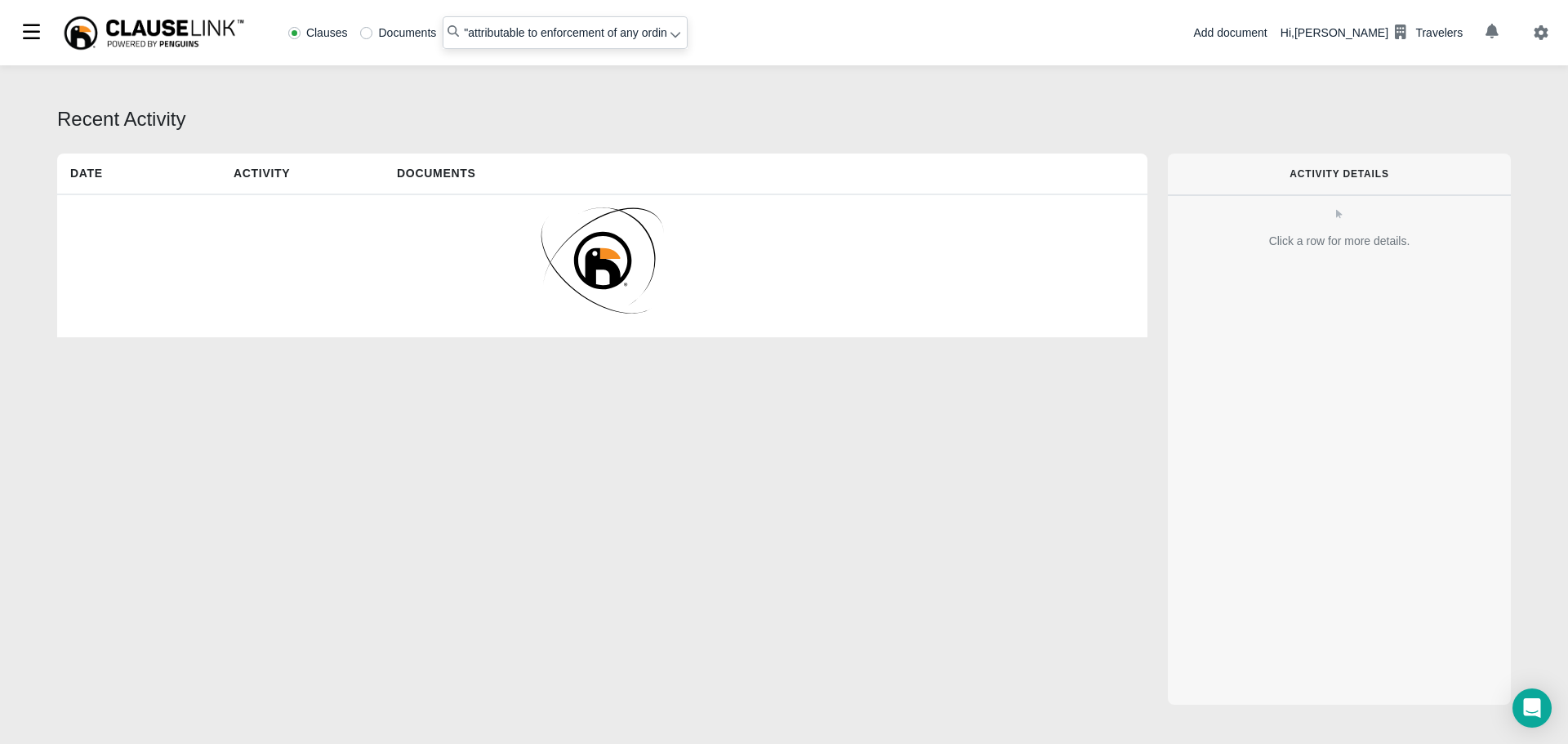
radio input "false"
radio input "true"
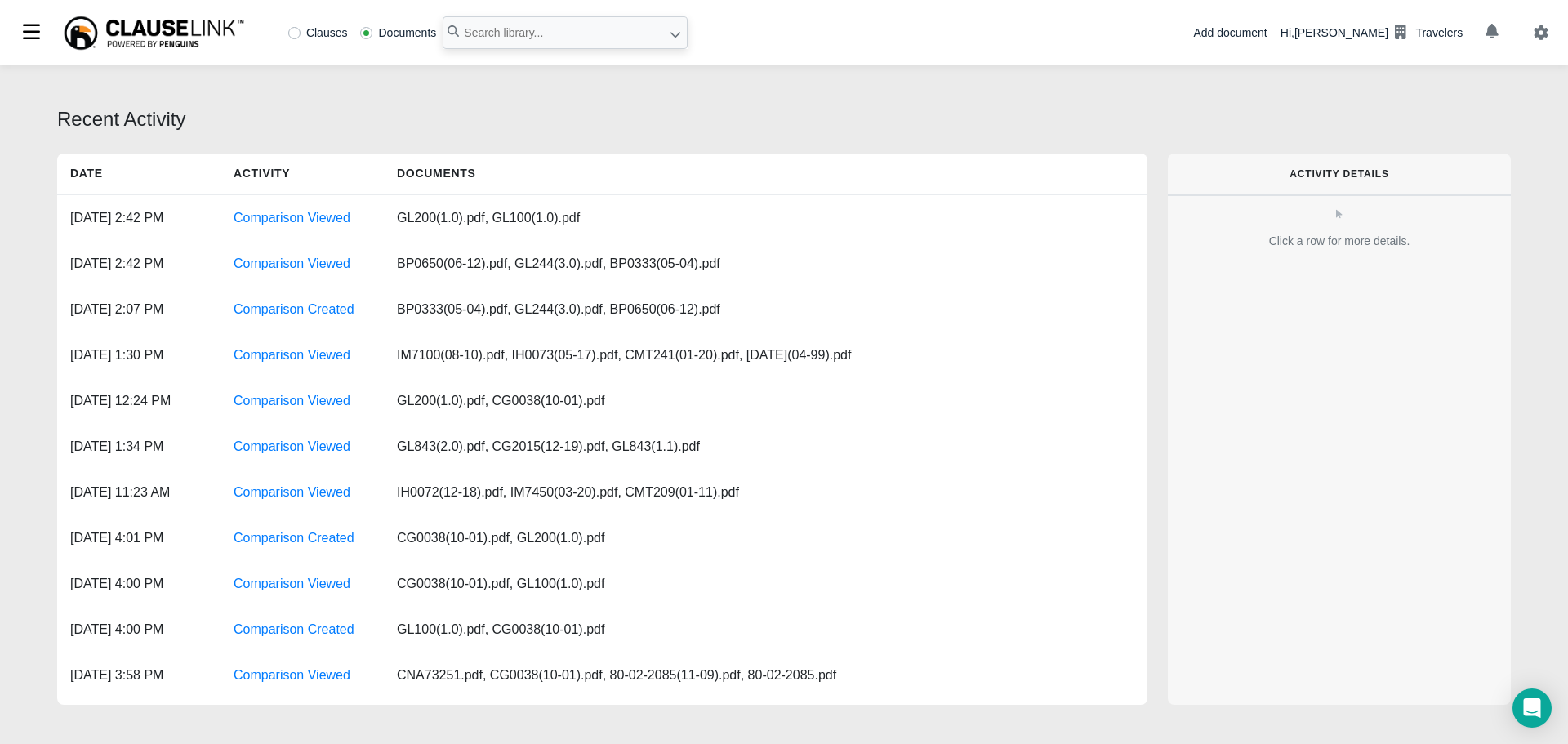
click at [293, 30] on label "Clauses" at bounding box center [318, 33] width 59 height 11
radio input "true"
paste input "enforcement of any ordinance or law regulating the construction"
type input ""enforcement of any ordinance or law regulating the construction""
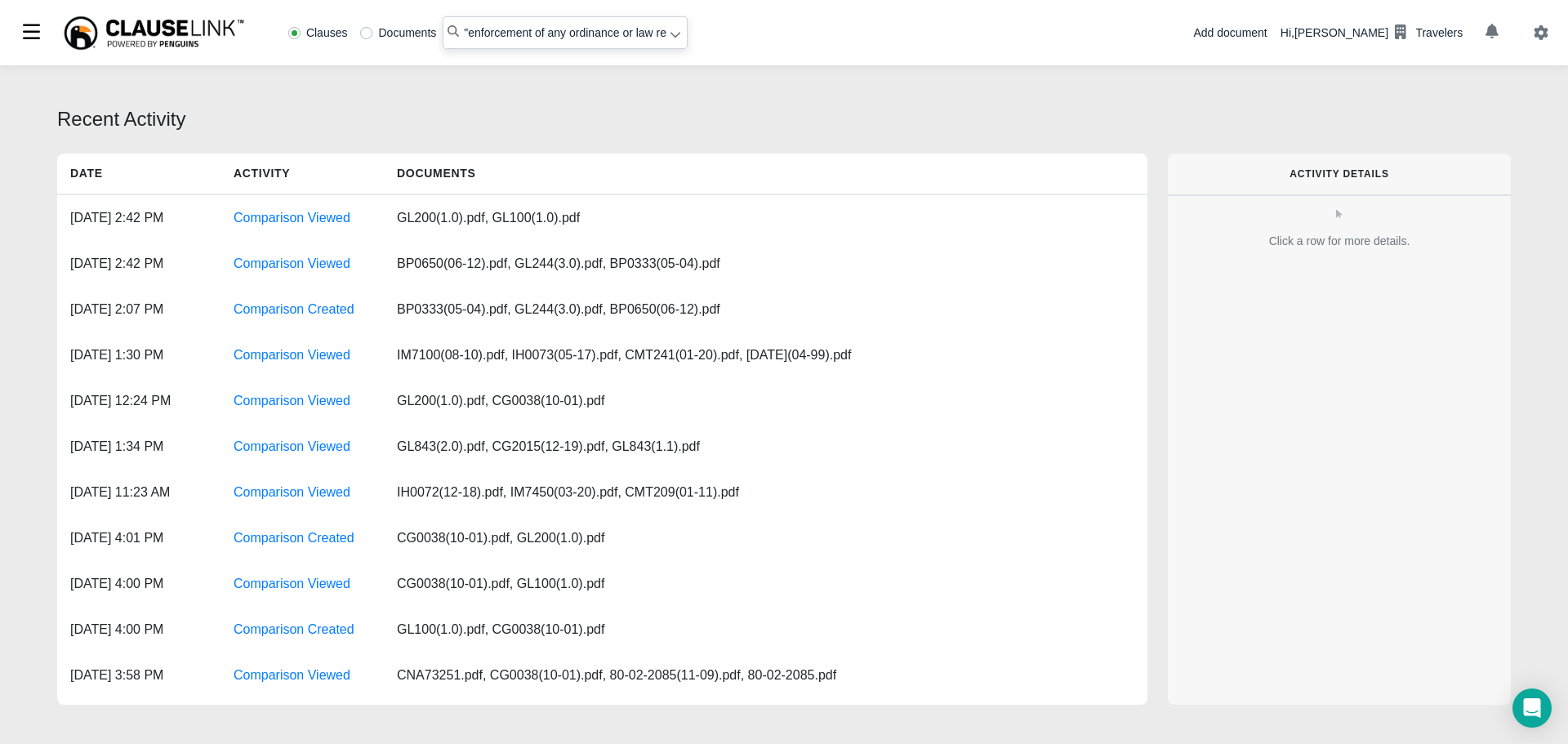
click at [674, 42] on div at bounding box center [675, 35] width 12 height 17
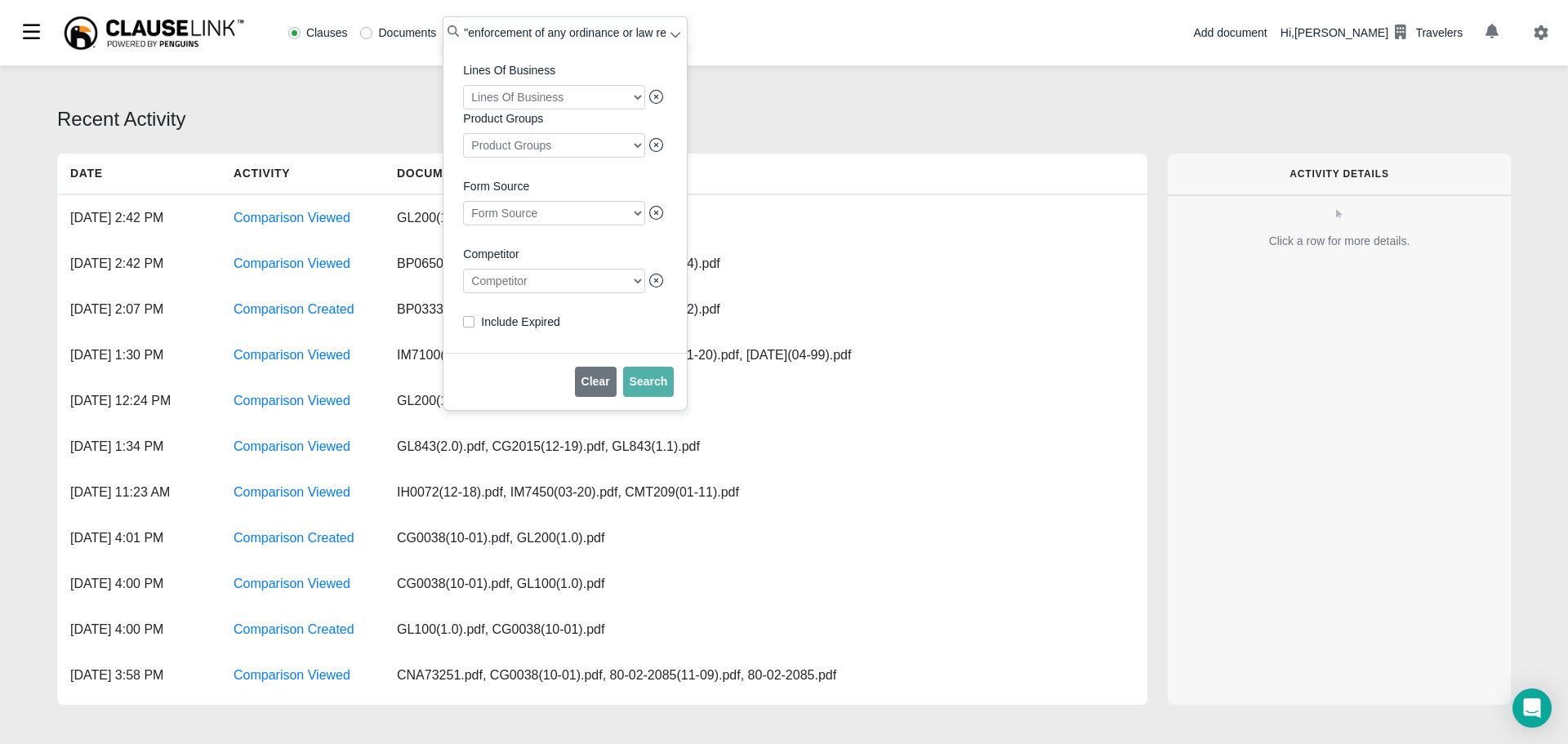
click at [541, 294] on div at bounding box center [554, 281] width 183 height 25
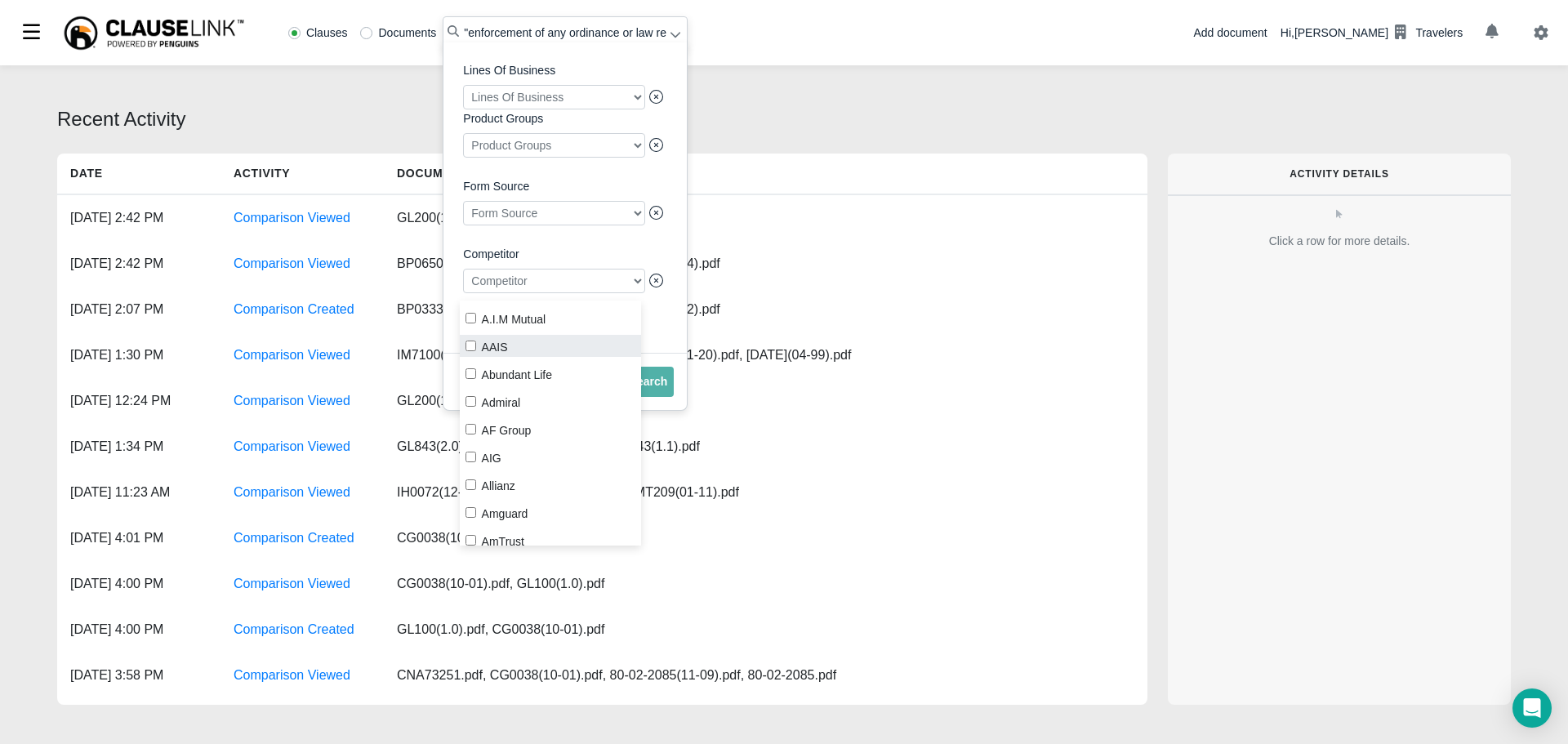
click at [471, 350] on input "AAIS" at bounding box center [470, 345] width 11 height 11
checkbox input "true"
click at [663, 397] on button "Search" at bounding box center [649, 383] width 52 height 31
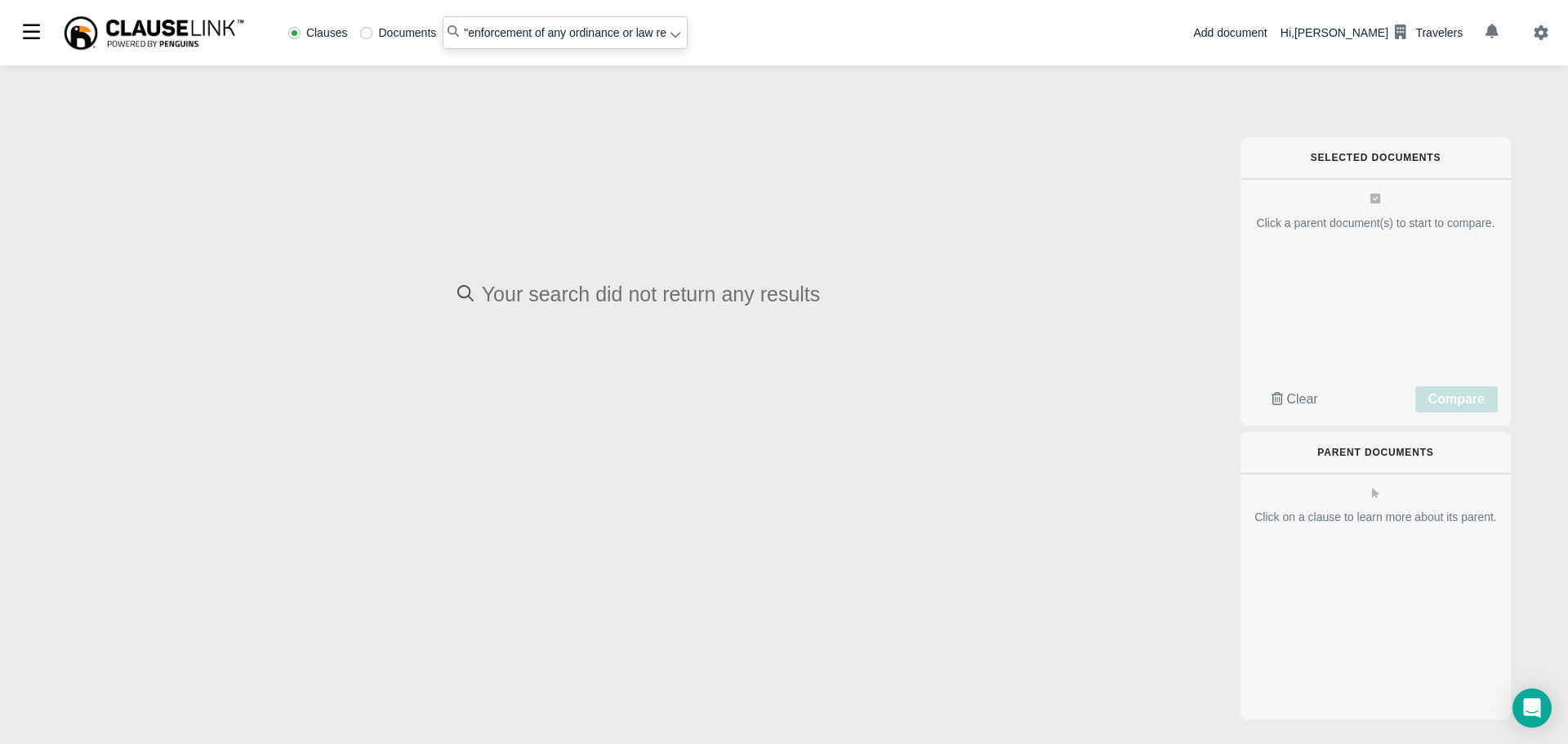
radio input "false"
radio input "true"
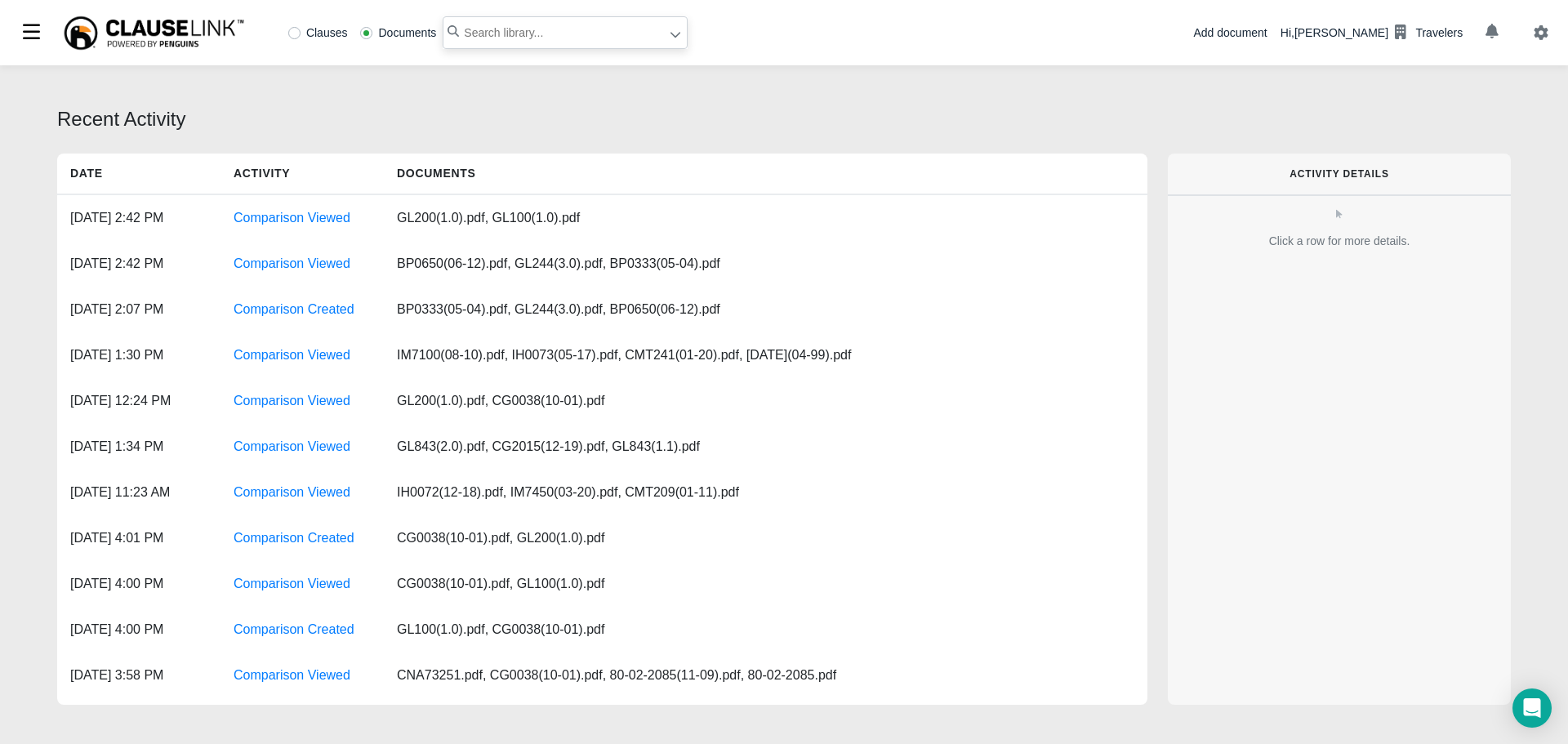
paste input "Hostile or warlike action in time of peace or war"
type input ""Hostile or warlike action in time of peace or war""
click at [300, 33] on label "Clauses" at bounding box center [318, 33] width 59 height 11
radio input "true"
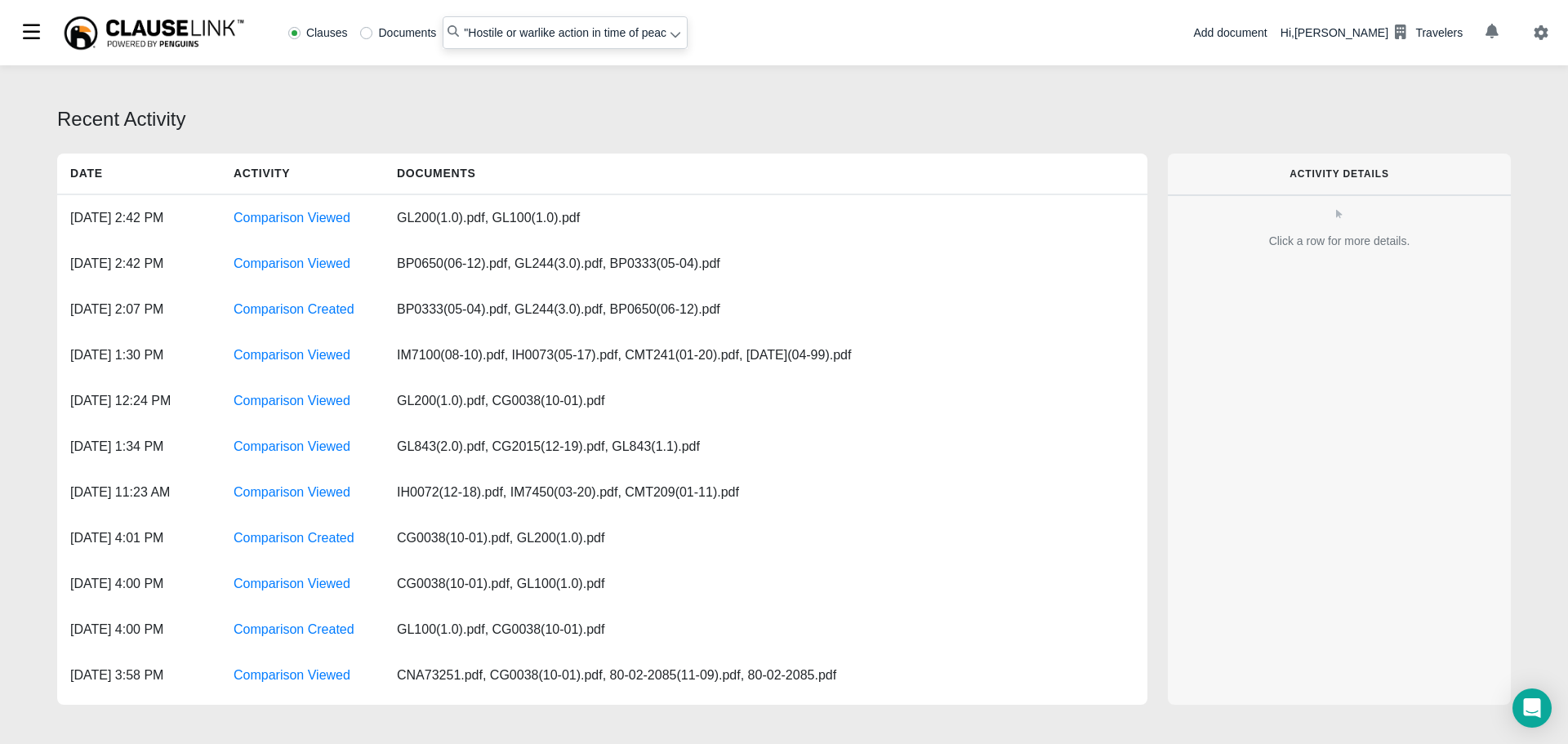
click at [672, 38] on icon at bounding box center [675, 35] width 10 height 6
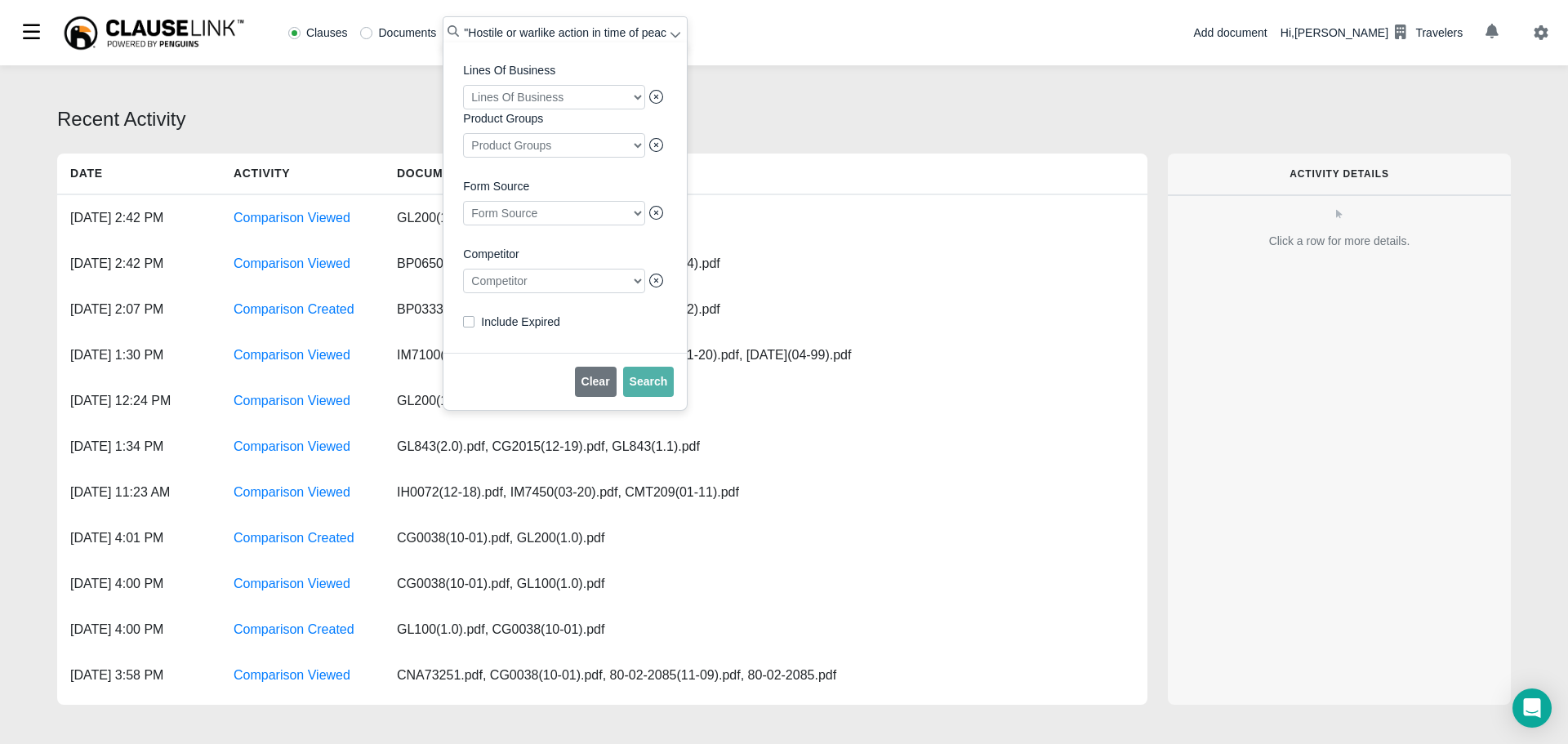
click at [541, 290] on div at bounding box center [554, 281] width 183 height 25
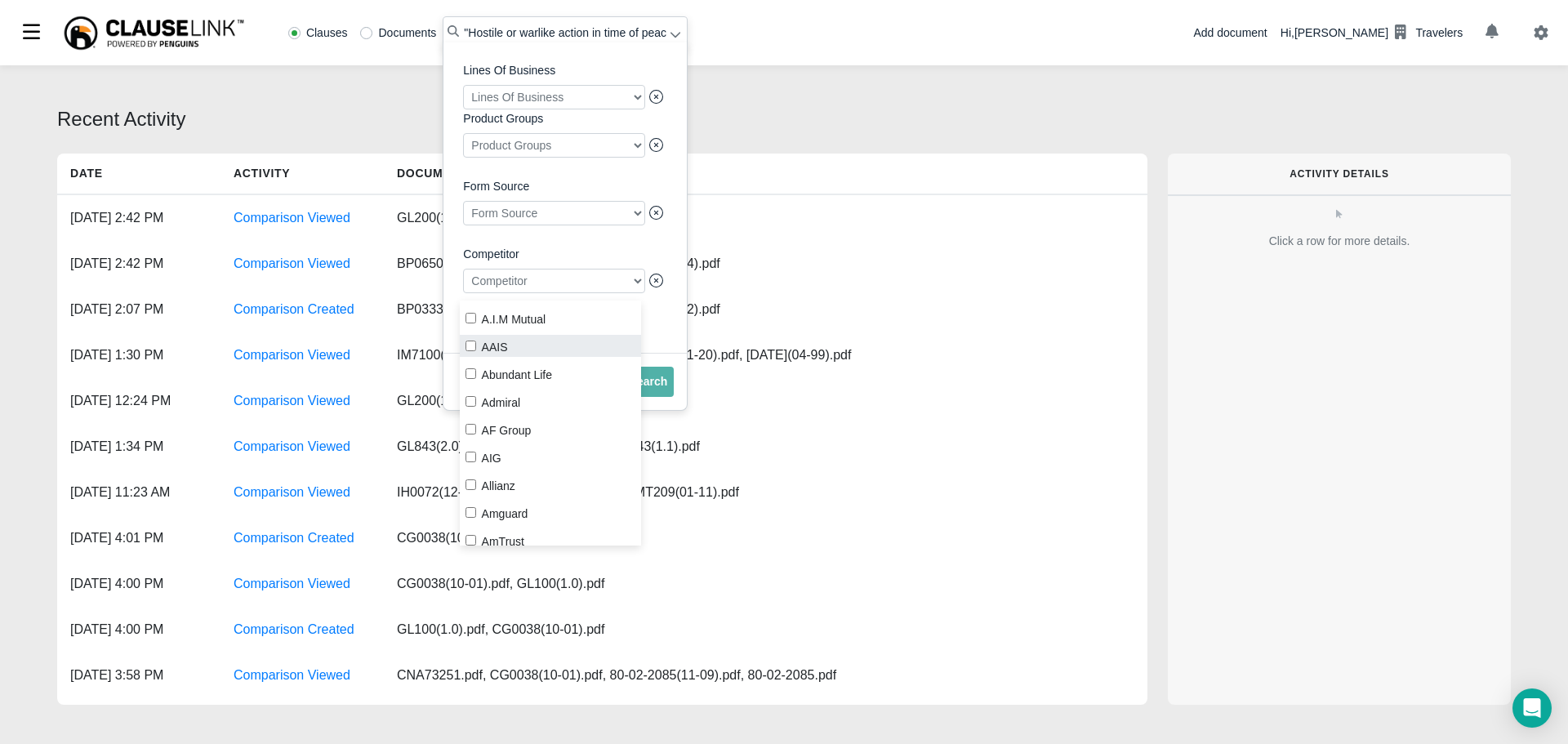
click at [474, 346] on input "AAIS" at bounding box center [470, 345] width 11 height 11
checkbox input "true"
click at [652, 388] on span "Search" at bounding box center [649, 382] width 38 height 13
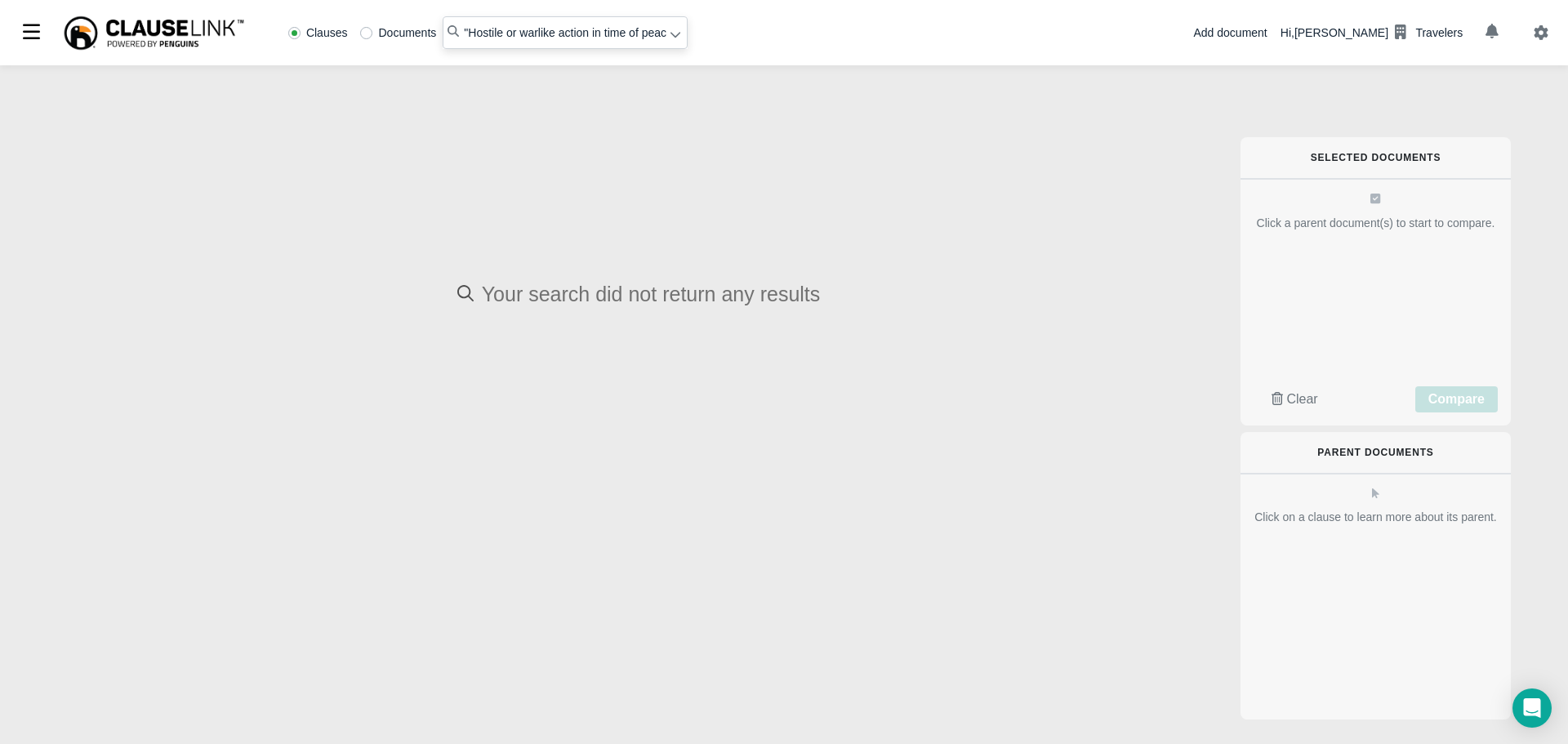
click at [672, 36] on icon at bounding box center [675, 35] width 10 height 6
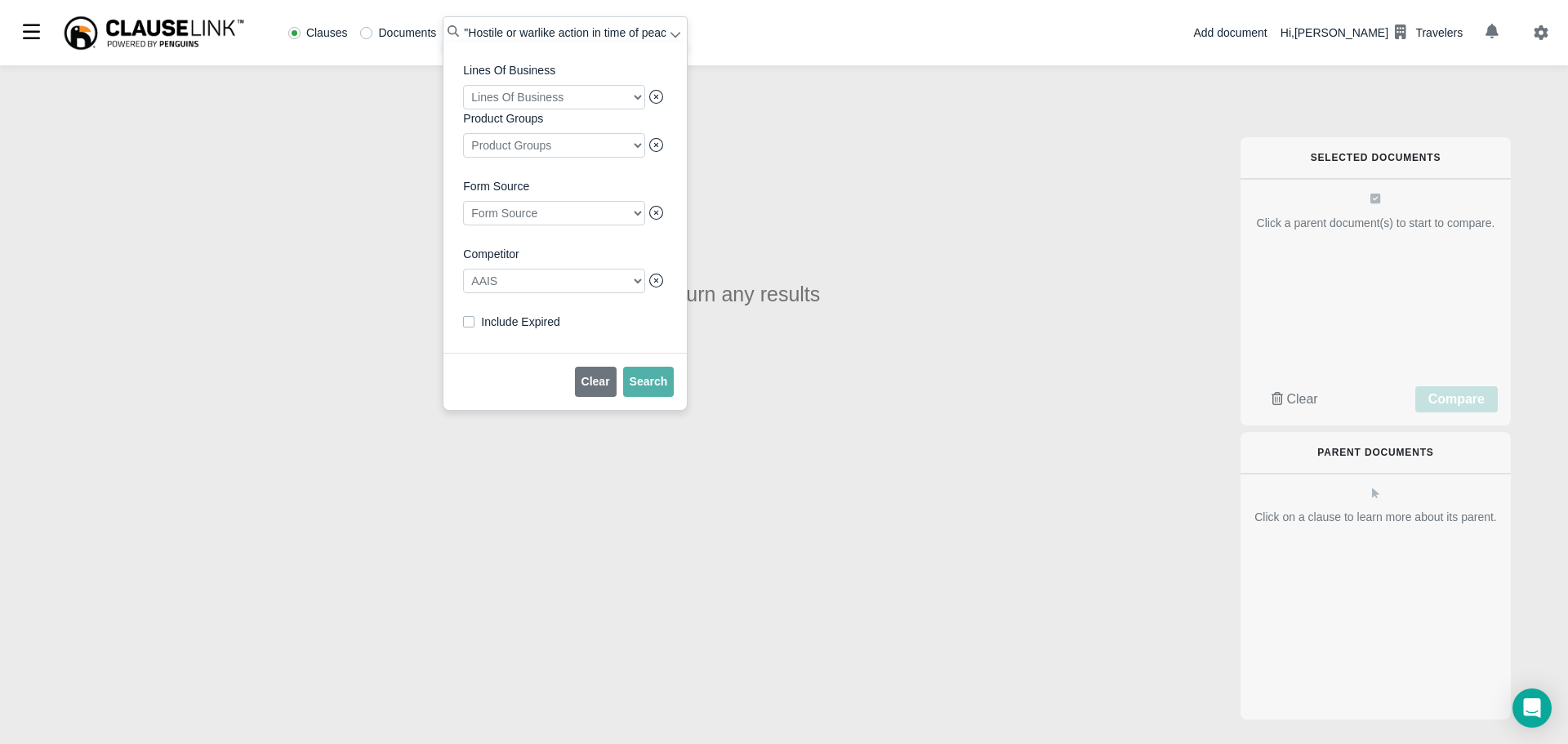
click at [867, 149] on div "Your search did not return any results" at bounding box center [639, 460] width 1164 height 711
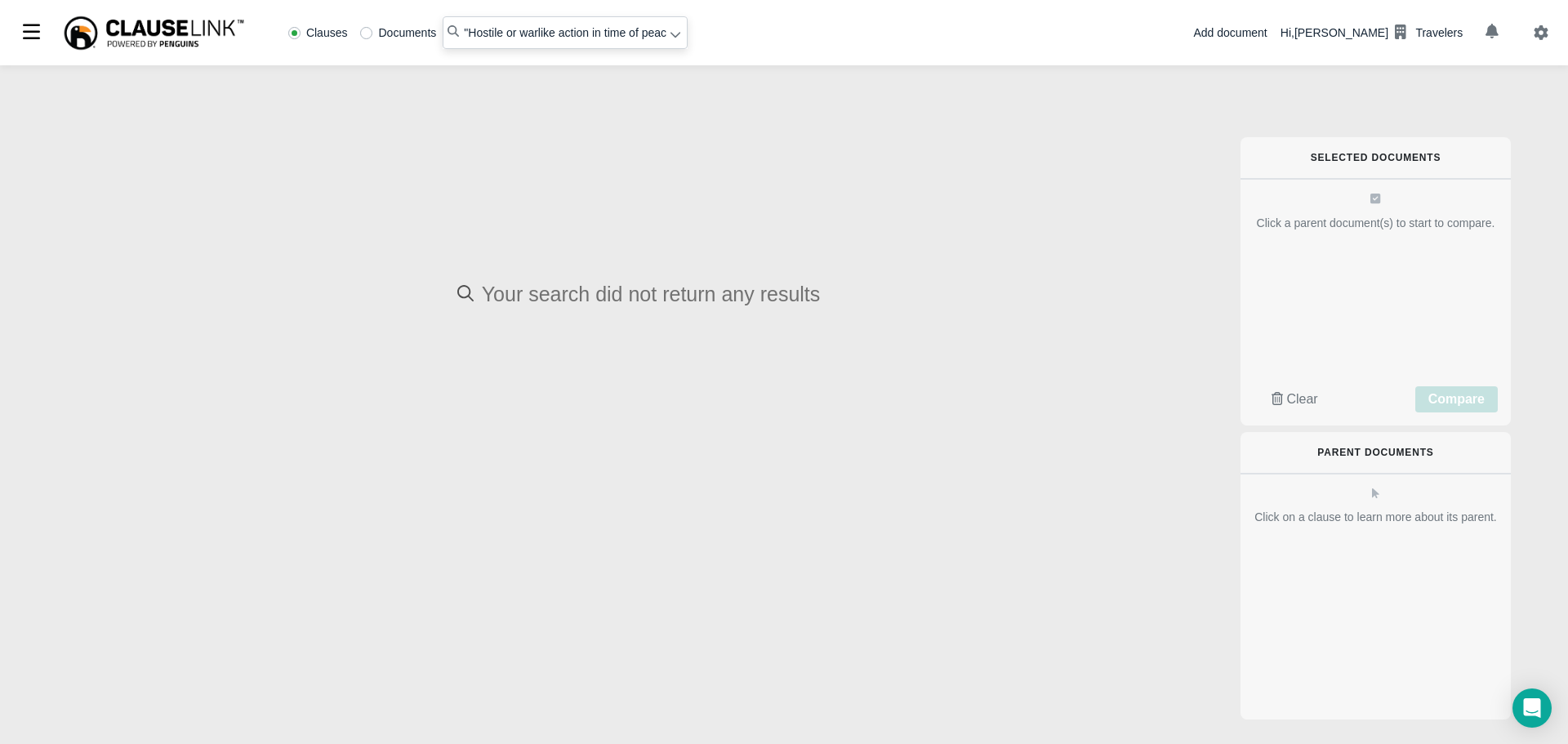
scroll to position [0, 48]
drag, startPoint x: 457, startPoint y: 31, endPoint x: 730, endPoint y: 31, distance: 273.0
click at [730, 31] on div "Clauses Documents "Hostile or warlike action in time of peace or war" Add docum…" at bounding box center [784, 33] width 1568 height 65
paste input "Hostile or warlike action in time of peace or war"
type input "Hostile or warlike action in time of peace or war"
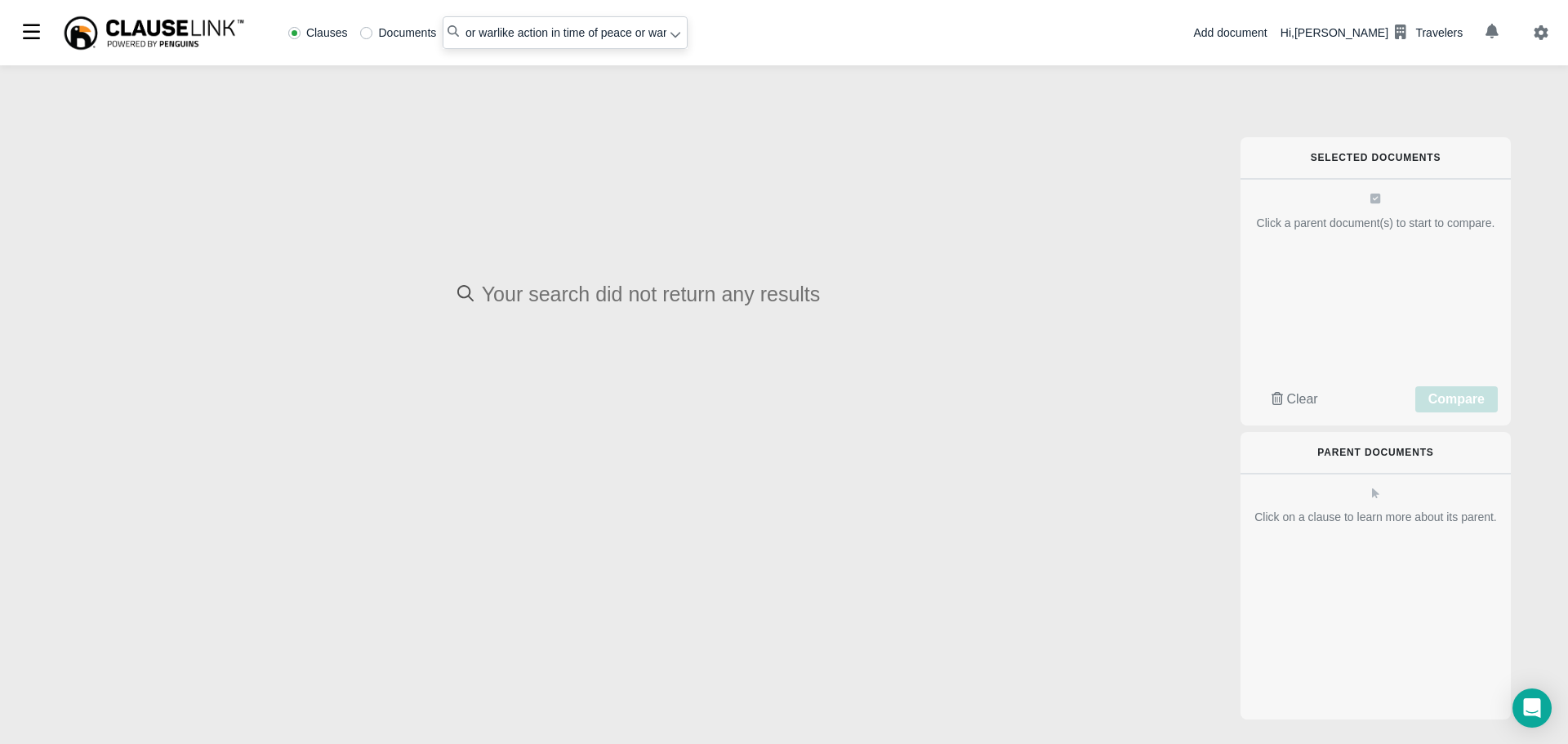
scroll to position [0, 38]
radio input "false"
radio input "true"
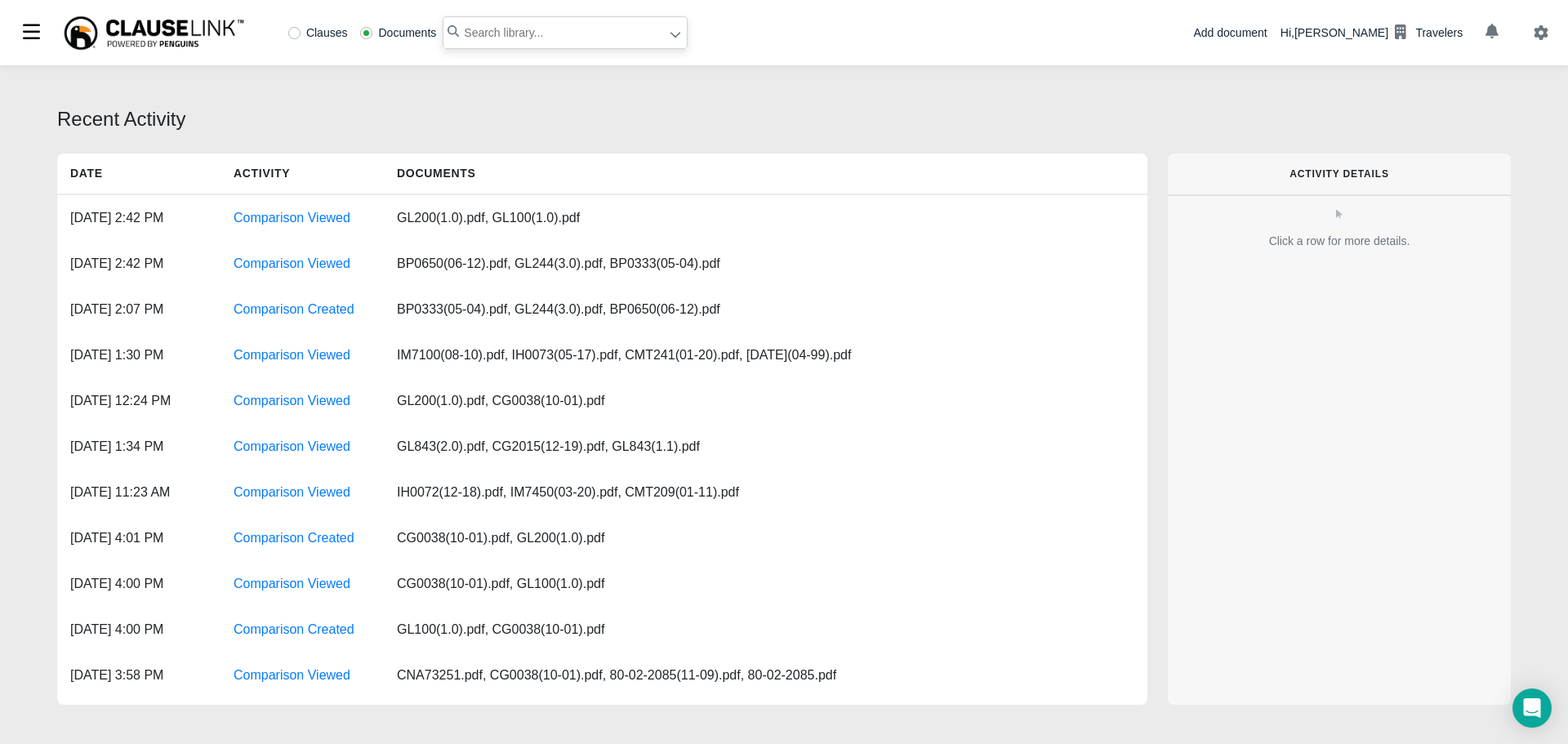
paste input "By any government or sovereign power"
type input "By any government or sovereign power"
click at [294, 33] on label "Clauses" at bounding box center [318, 33] width 59 height 11
radio input "true"
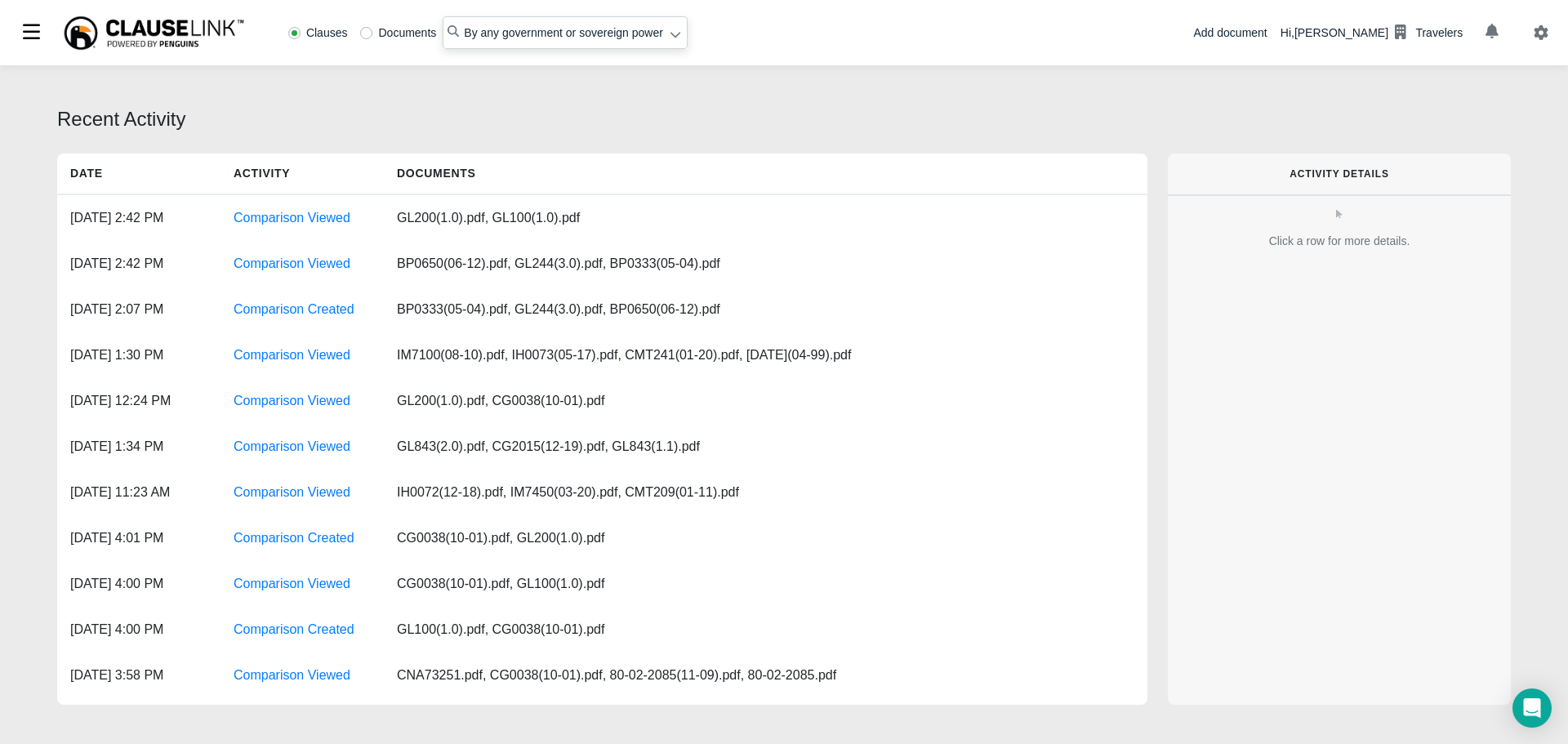
click at [465, 31] on input "By any government or sovereign power" at bounding box center [565, 33] width 245 height 33
type input ""By any government or sovereign power""
click at [671, 37] on icon at bounding box center [675, 35] width 10 height 6
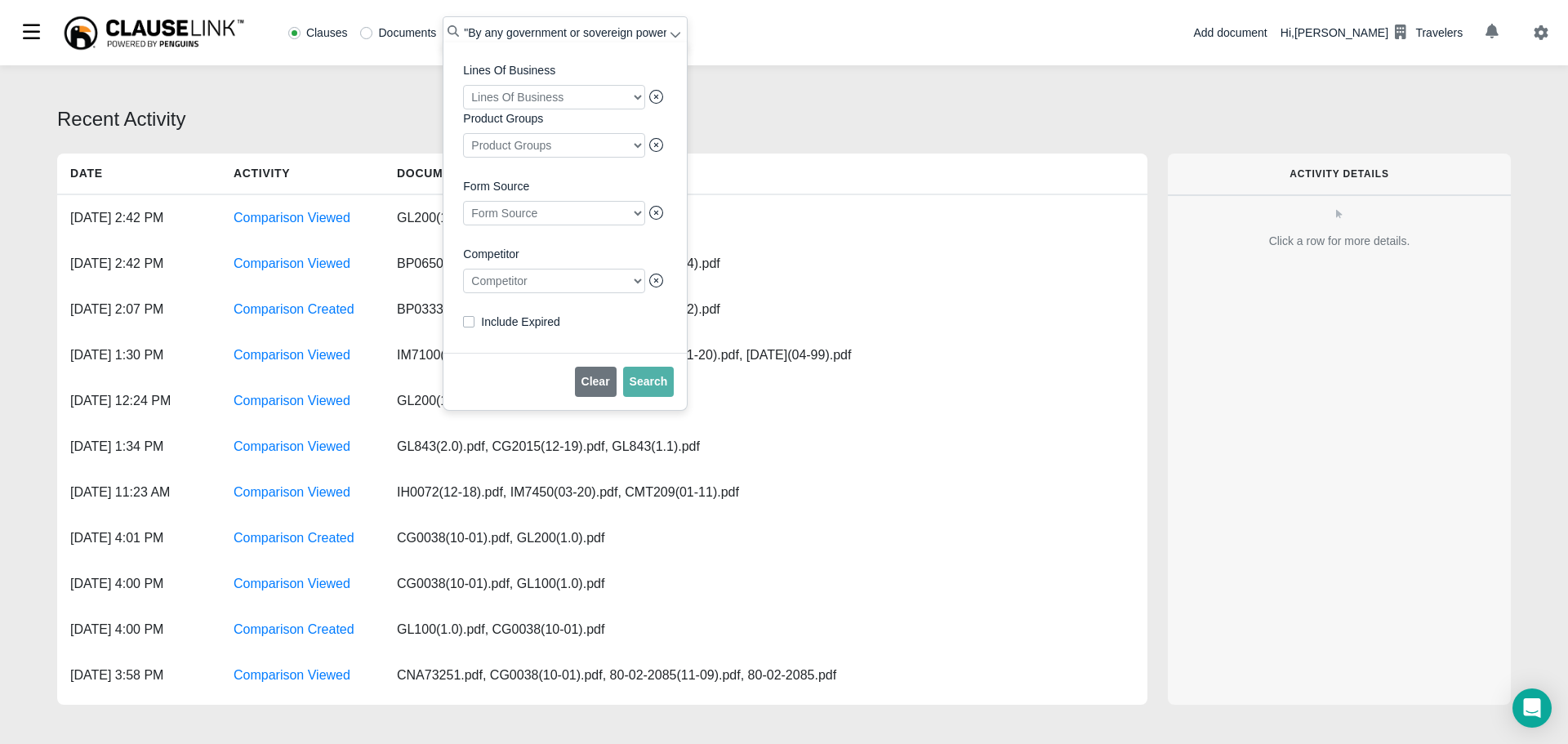
drag, startPoint x: 505, startPoint y: 288, endPoint x: 508, endPoint y: 296, distance: 8.5
click at [506, 288] on div at bounding box center [554, 281] width 183 height 25
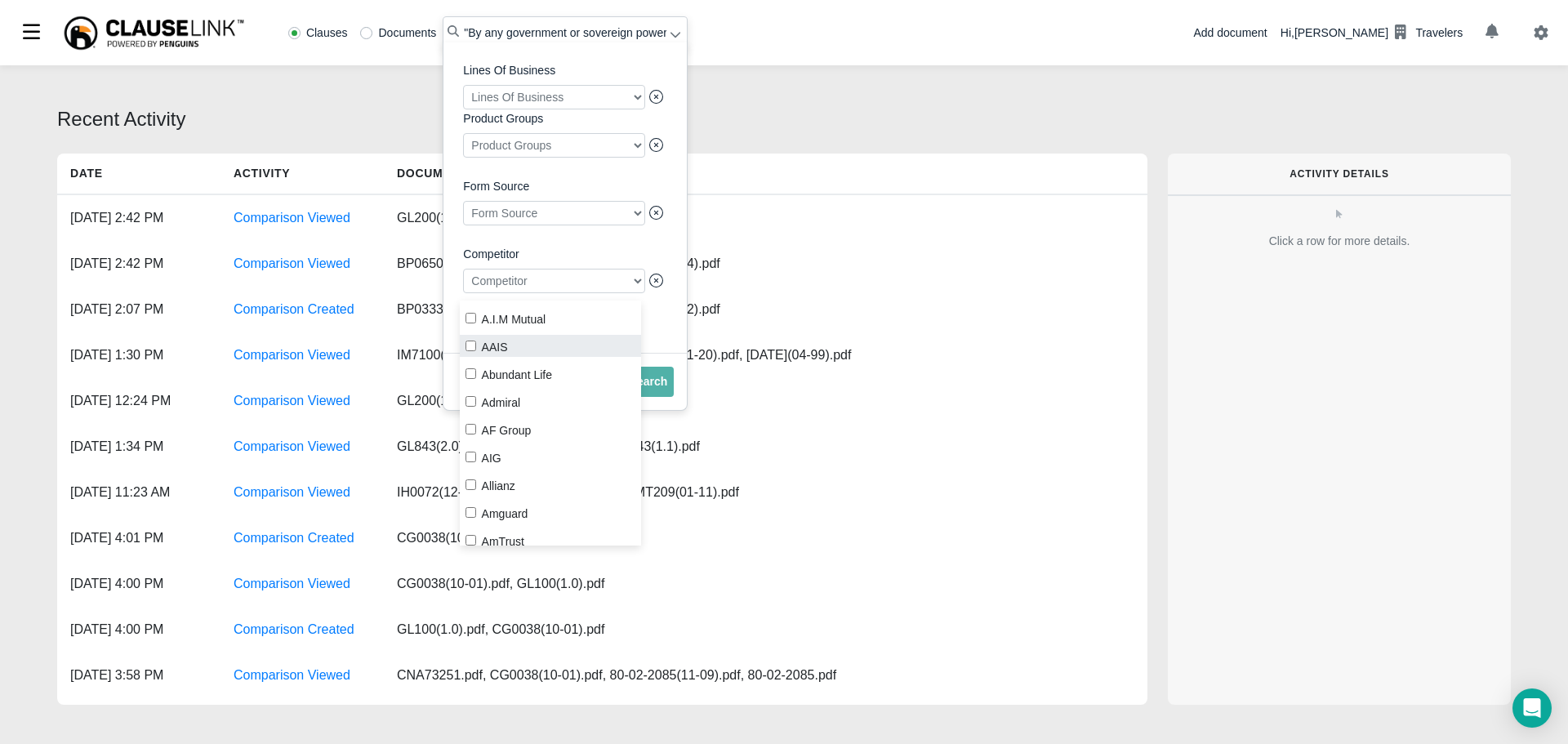
drag, startPoint x: 511, startPoint y: 361, endPoint x: 519, endPoint y: 352, distance: 12.0
click at [512, 359] on div "A.I.M Mutual AAIS Abundant Life Admiral AF Group AIG Allianz Amguard AmTrust Aq…" at bounding box center [551, 423] width 183 height 245
click at [469, 345] on input "AAIS" at bounding box center [470, 345] width 11 height 11
checkbox input "true"
click at [659, 388] on span "Search" at bounding box center [649, 382] width 38 height 13
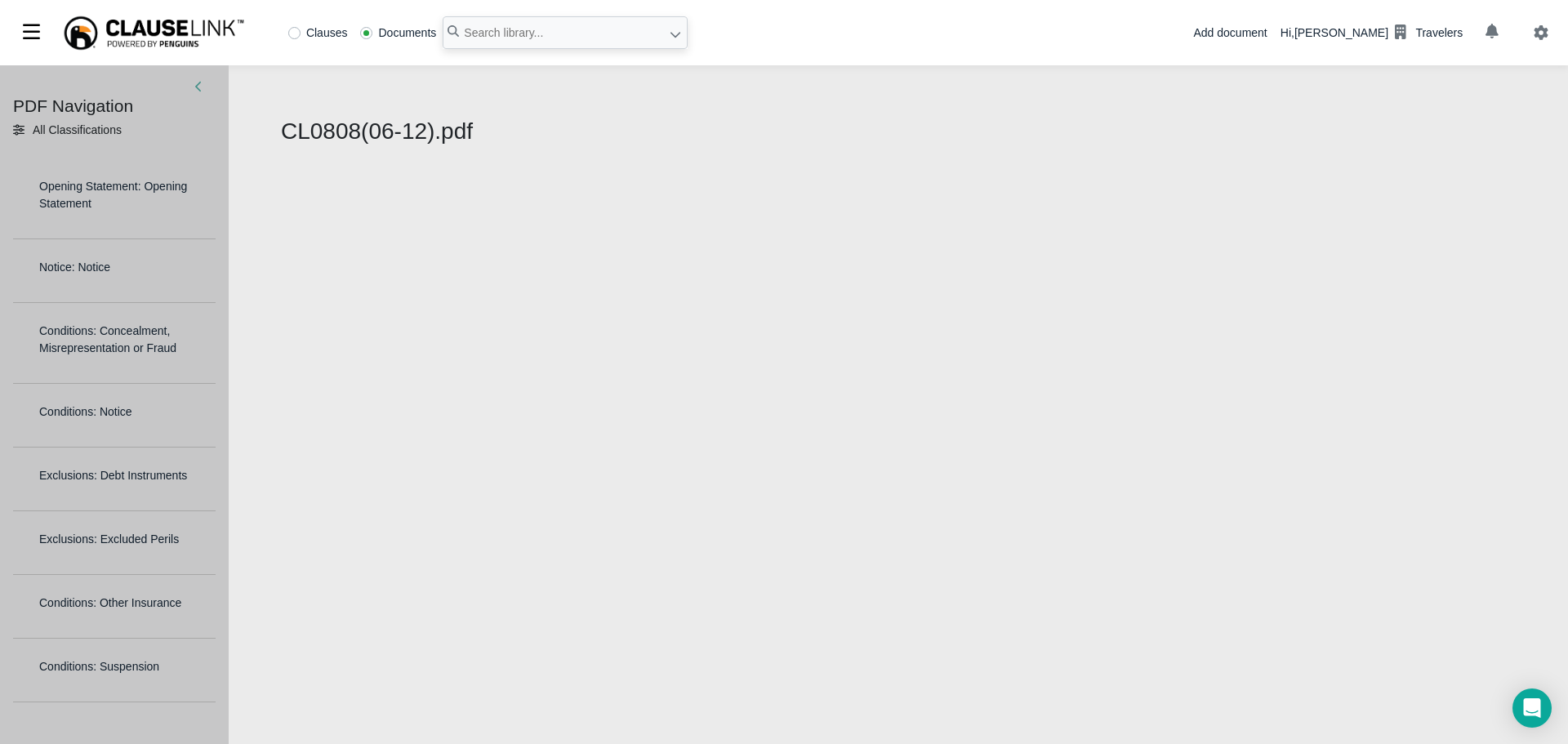
select select "1"
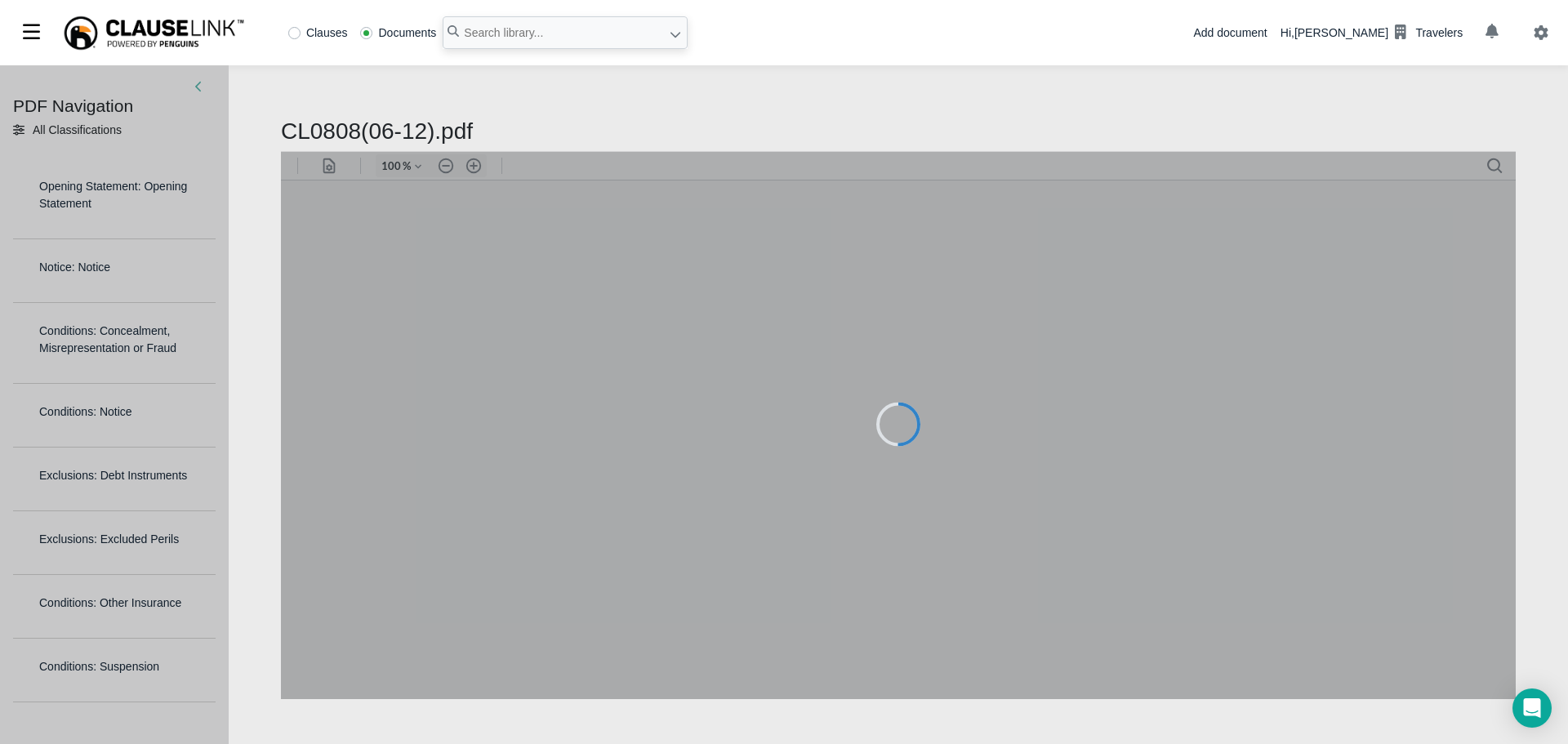
type input "79"
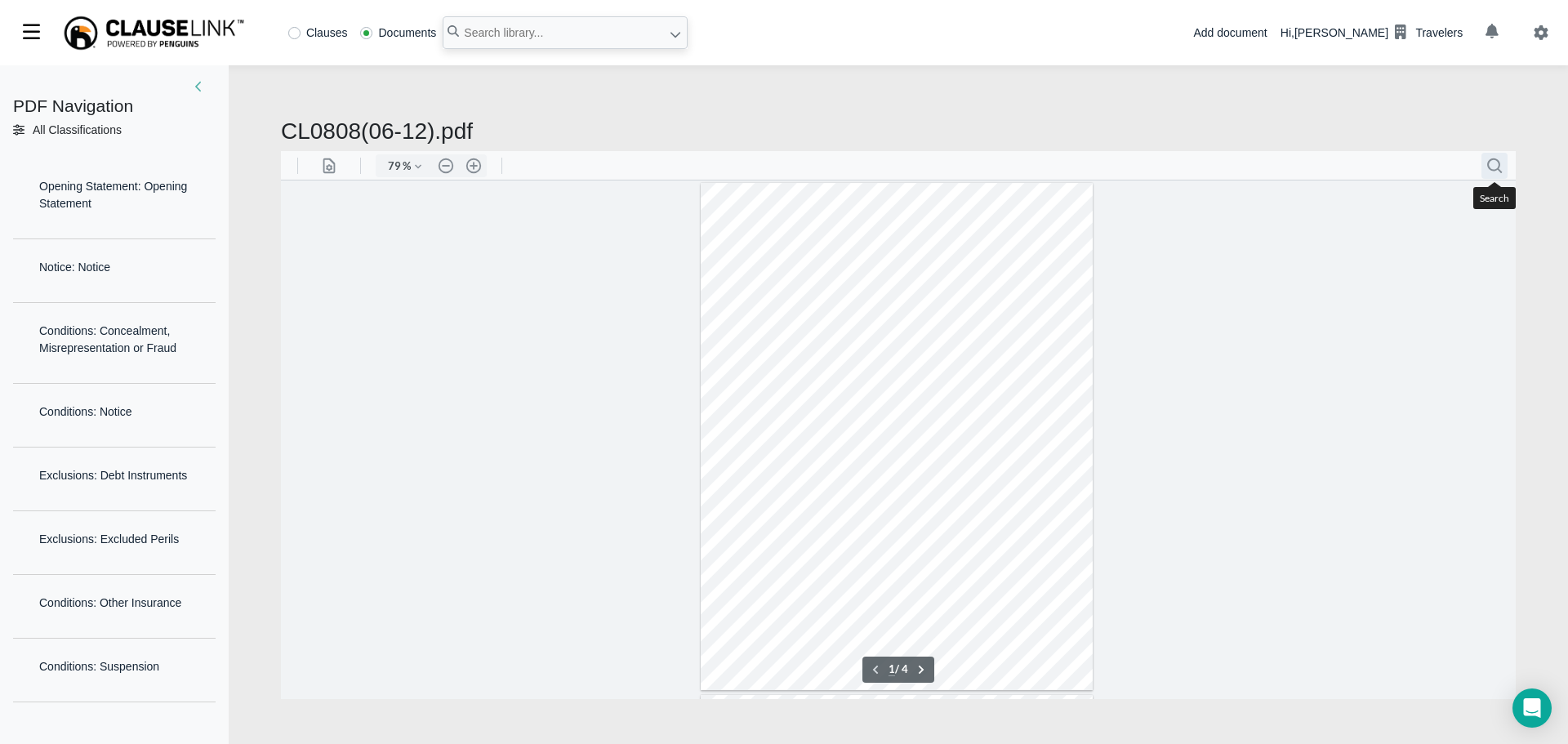
click at [1489, 158] on button ".cls-1{fill:#abb0c4;} icon - header - search" at bounding box center [1494, 164] width 26 height 26
paste input "without allowance for any increased cos"
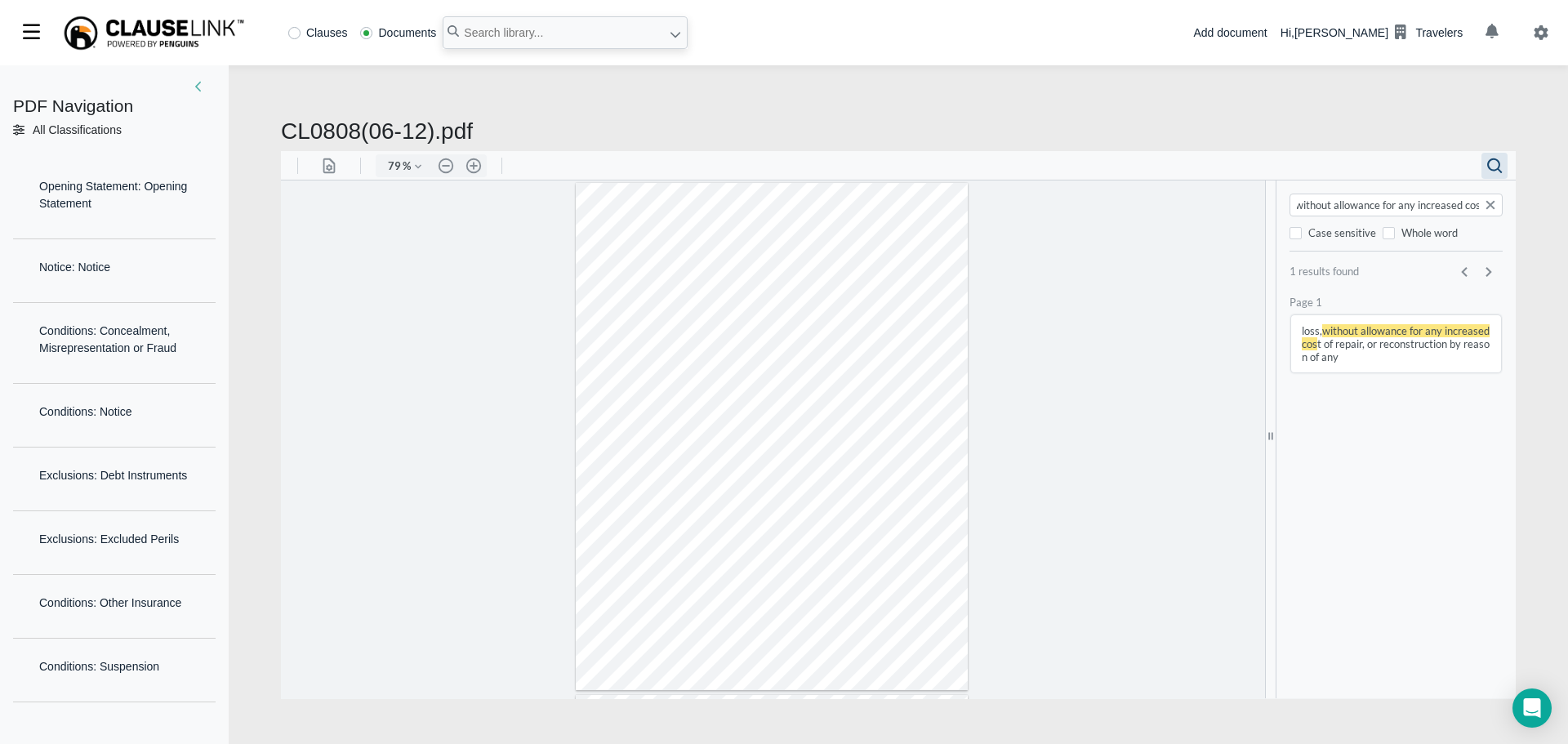
type input "without allowance for any increased cos"
click at [1373, 333] on span "without allowance for any increased cos" at bounding box center [1396, 336] width 188 height 26
drag, startPoint x: 283, startPoint y: 129, endPoint x: 430, endPoint y: 116, distance: 147.6
click at [430, 118] on h2 "CL0808(06-12).pdf" at bounding box center [899, 131] width 1235 height 28
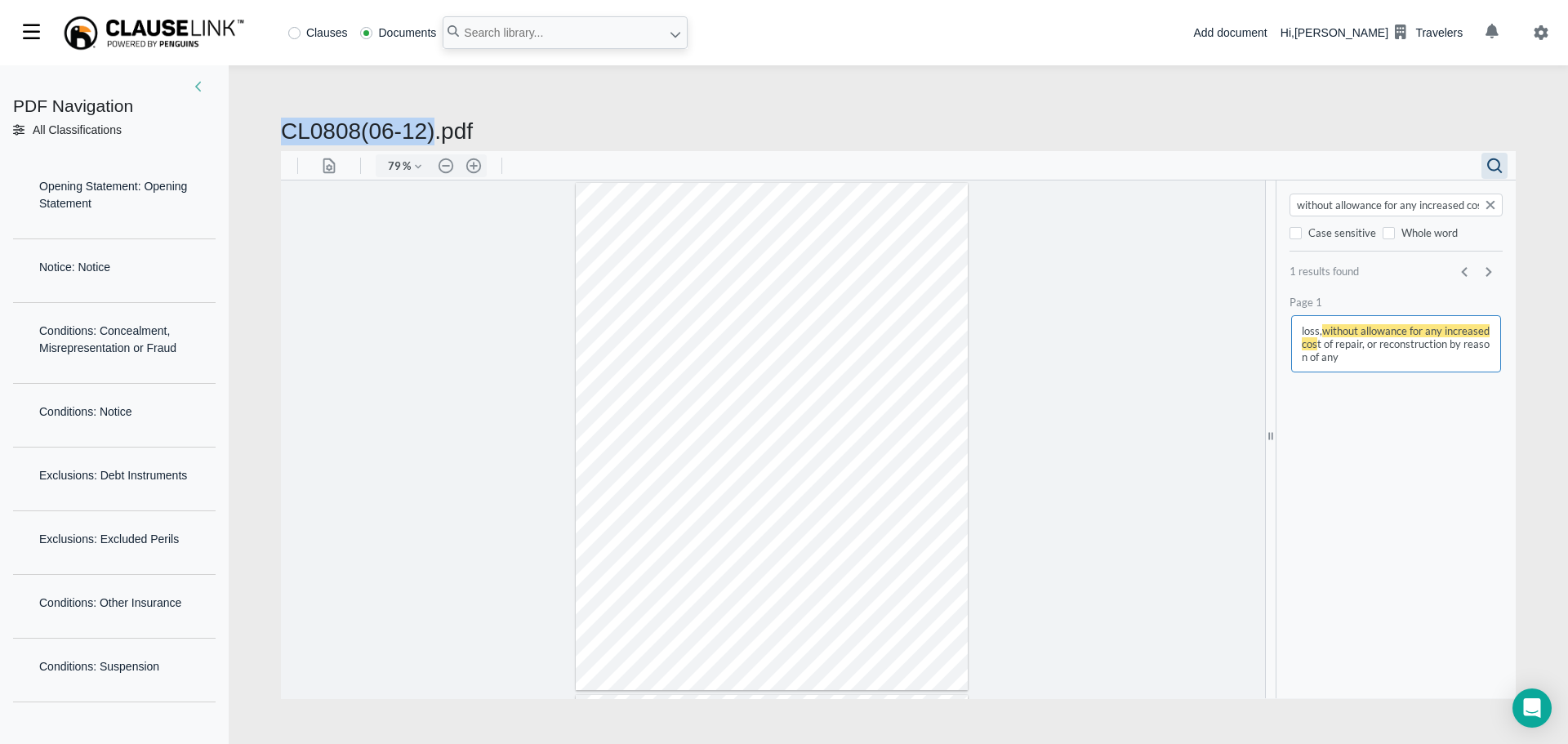
copy h2 "CL0808(06-12)"
click at [1490, 199] on button "Search document" at bounding box center [1491, 204] width 20 height 20
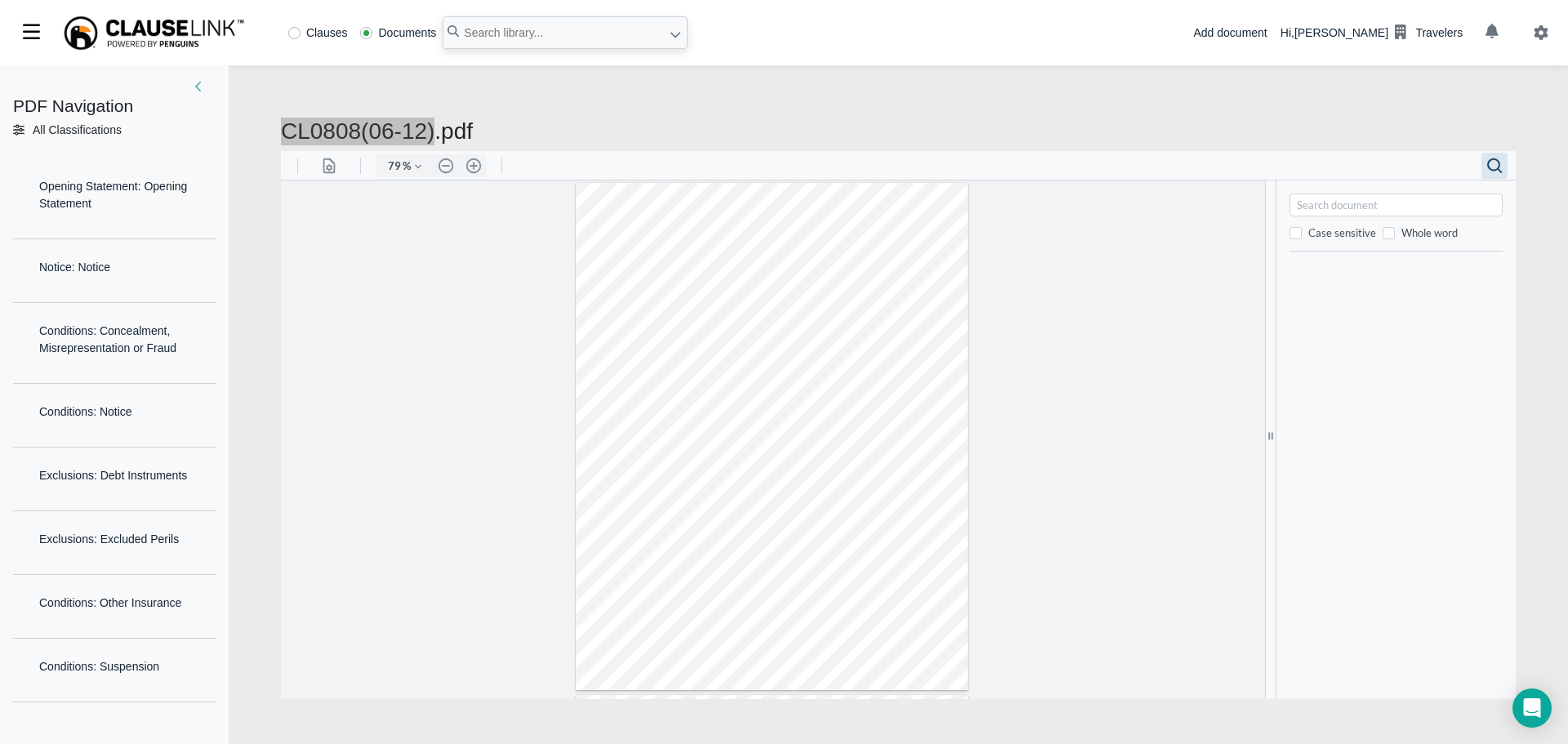
paste input "attributable to enforcement of any ordinance or law"
type input "attributable to enforcement of any ordinance or law"
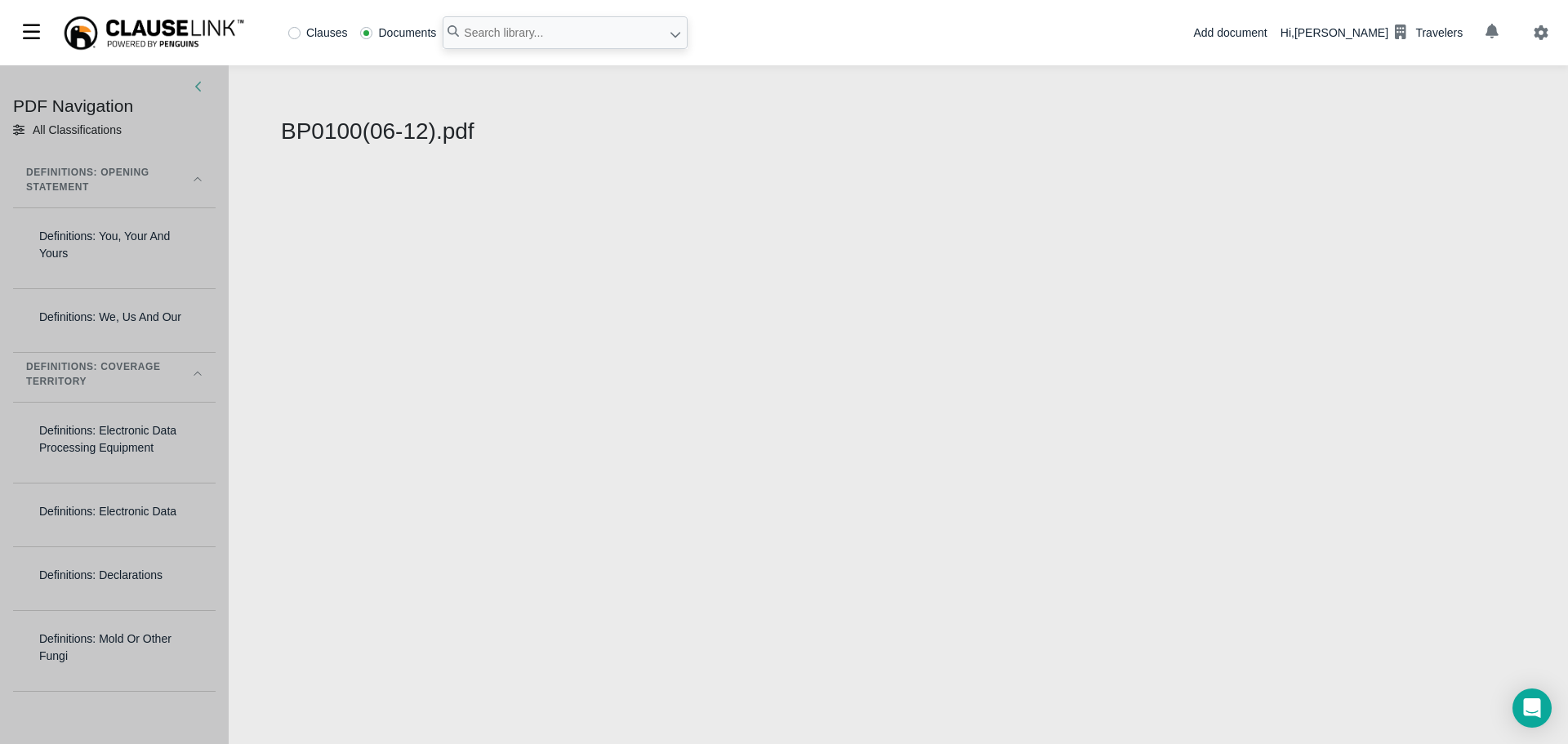
select select "1"
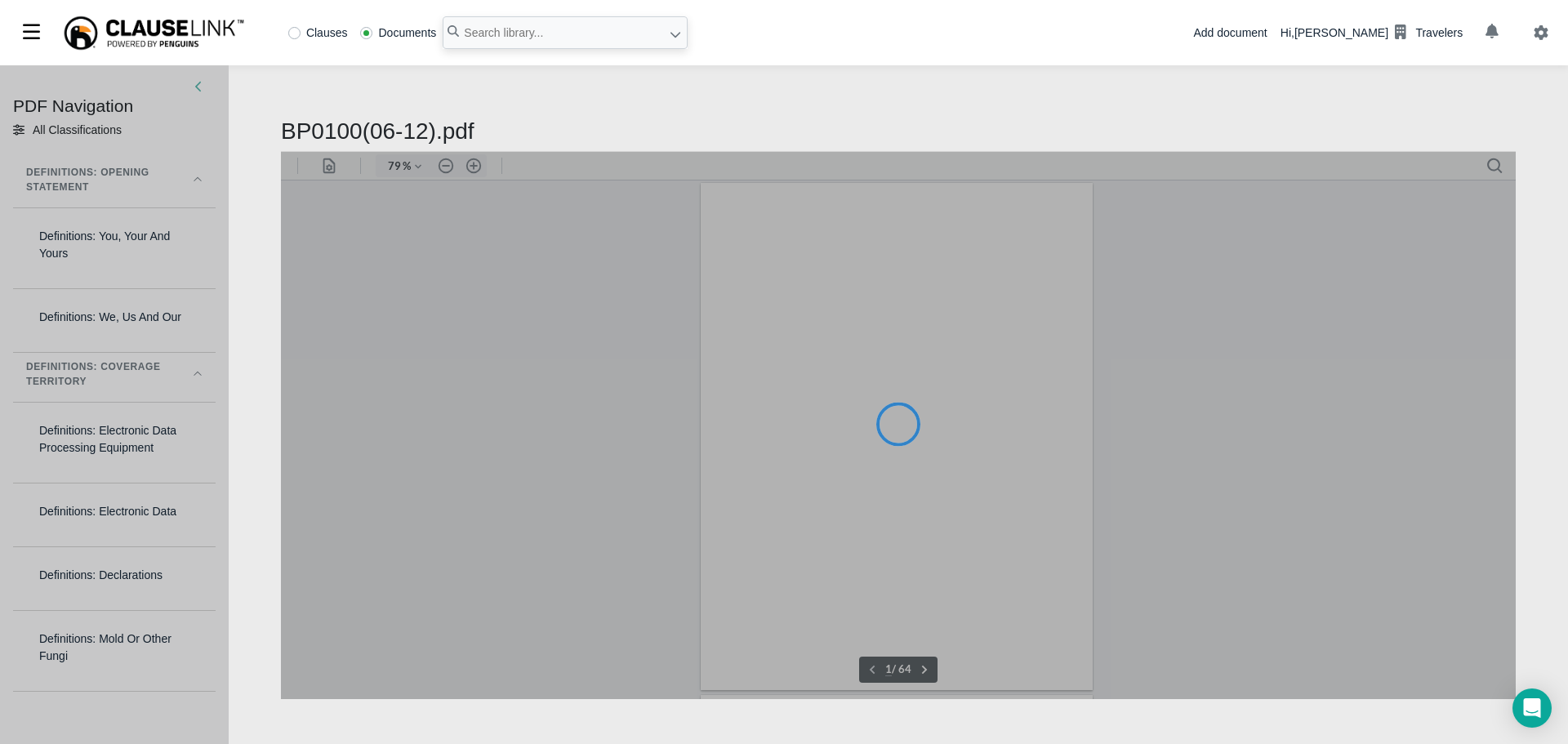
type input "79"
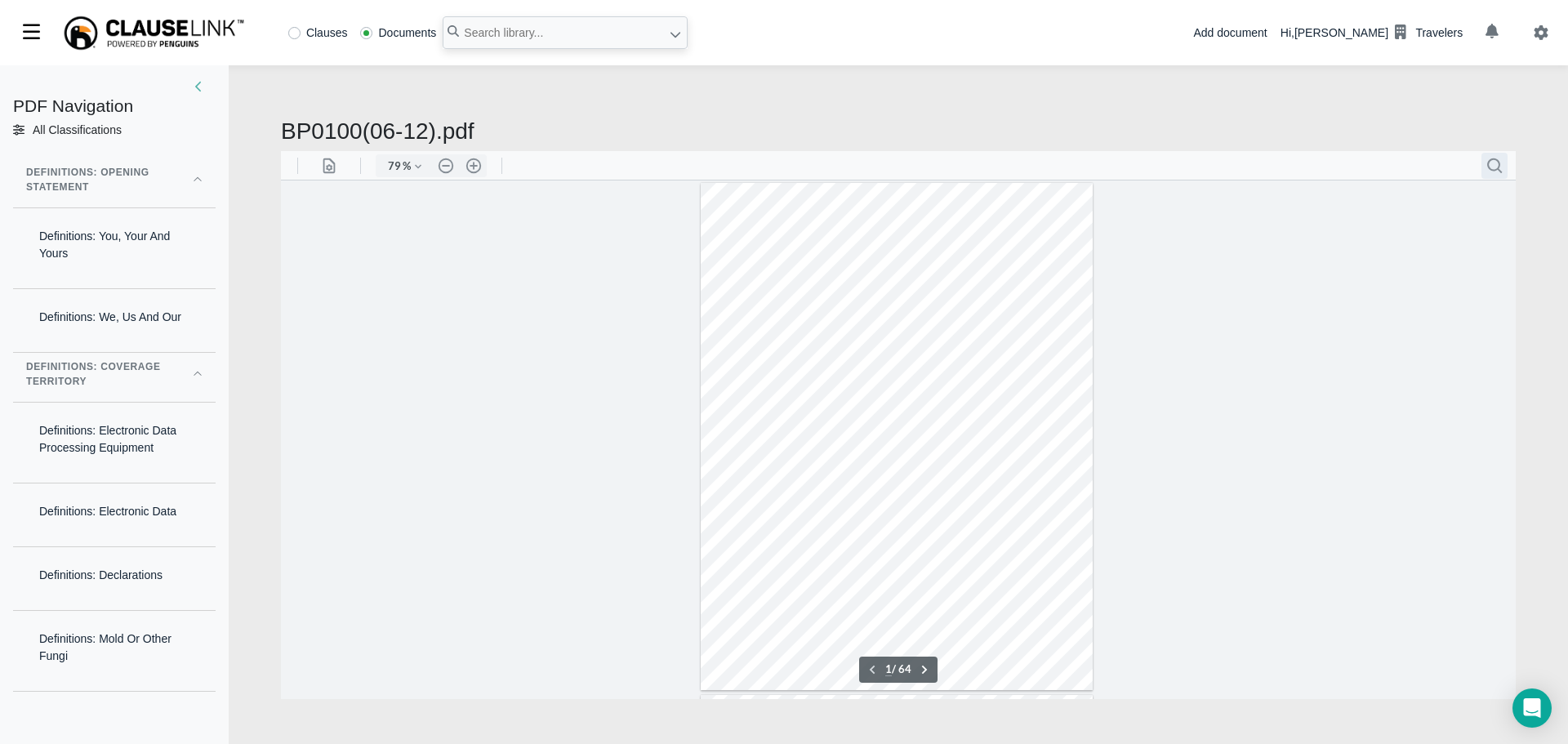
click at [1497, 165] on button ".cls-1{fill:#abb0c4;} icon - header - search" at bounding box center [1494, 164] width 26 height 26
paste input "nuclear reaction or radiation, or radioactive contamination"
type input "nuclear reaction or radiation, or radioactive contamination"
type input "1"
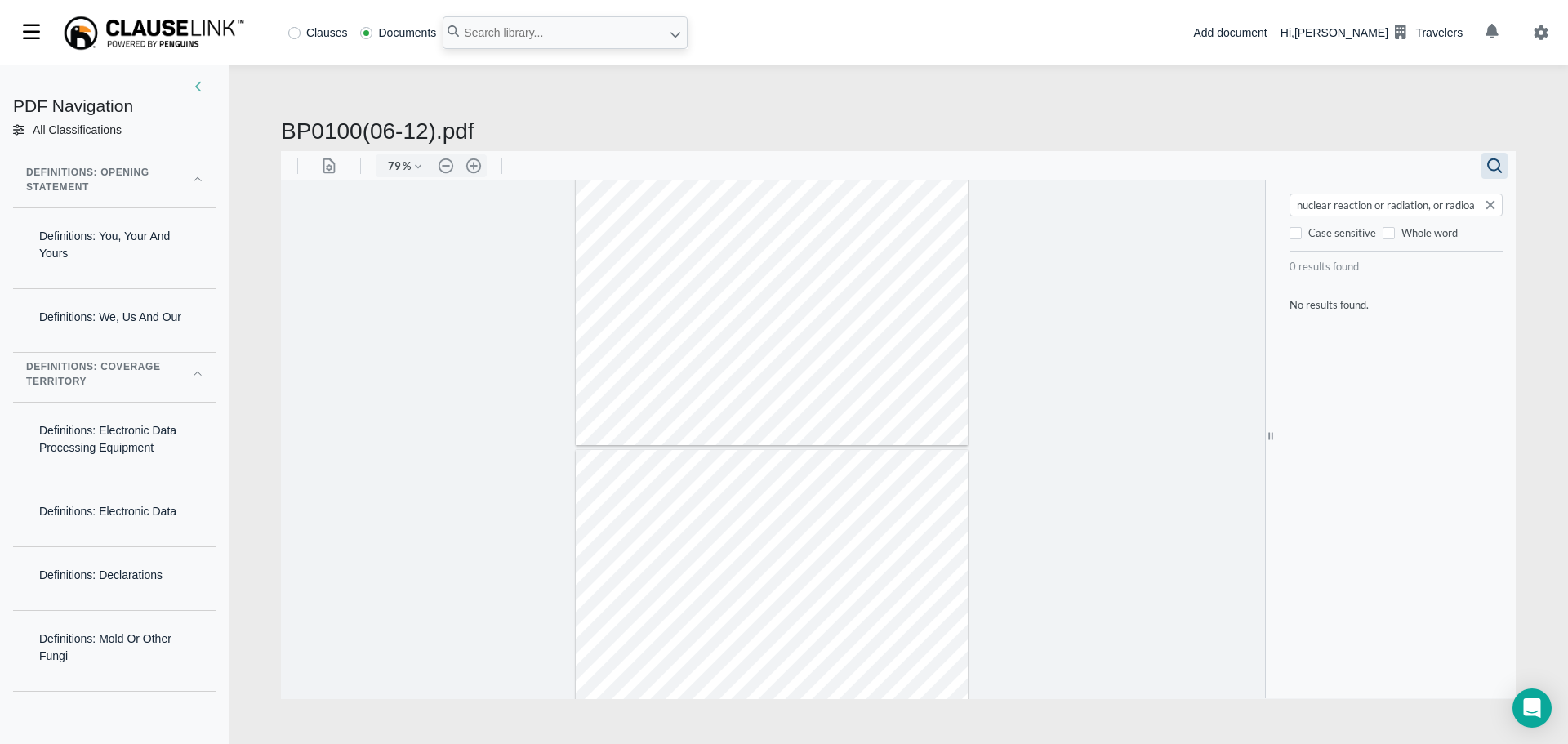
scroll to position [0, 0]
drag, startPoint x: 1433, startPoint y: 205, endPoint x: 1372, endPoint y: 199, distance: 61.3
click at [1372, 199] on input "nuclear reaction or radiation," at bounding box center [1398, 204] width 205 height 16
type input "nuclear reaction"
type input "22"
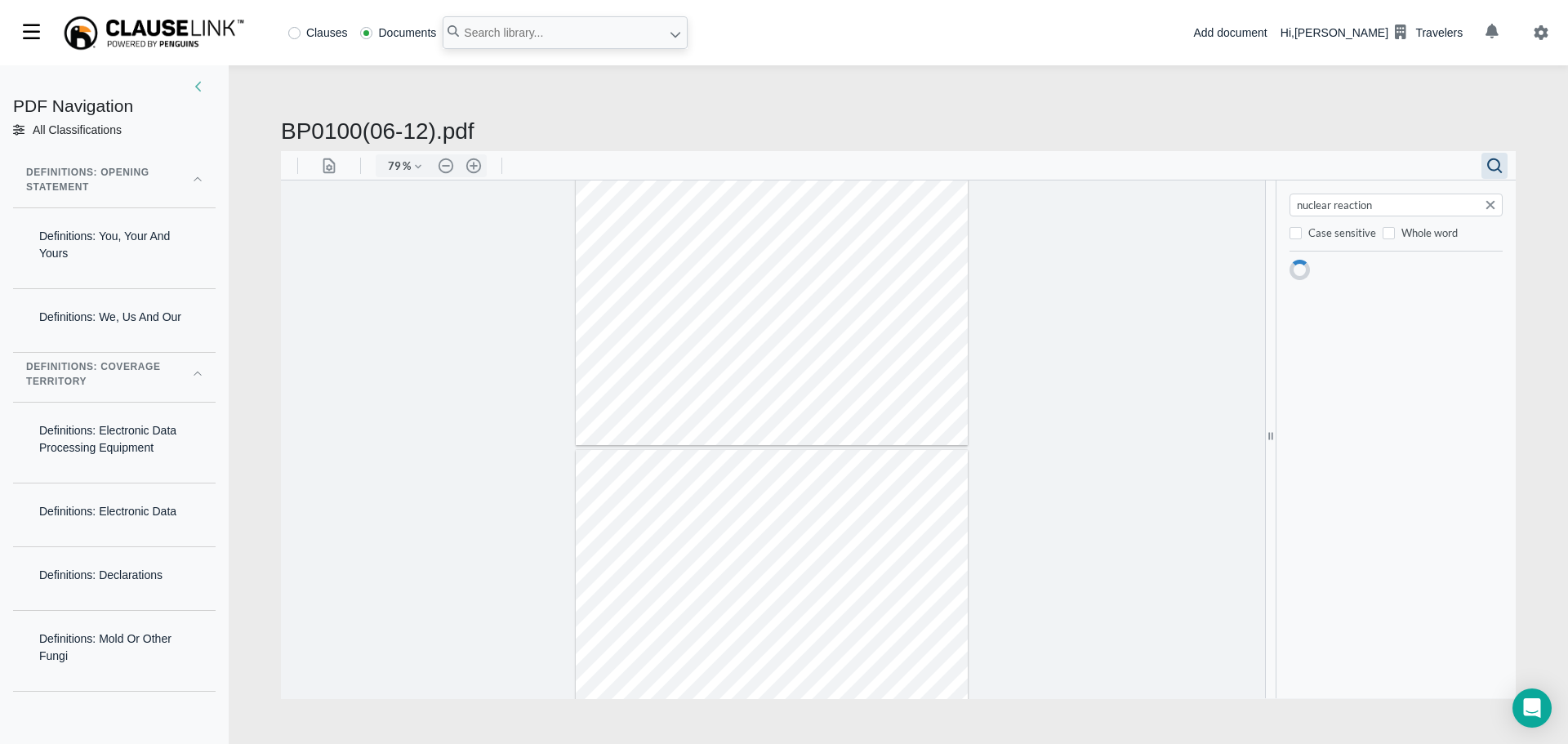
scroll to position [10610, 0]
type input "nuclear reaction"
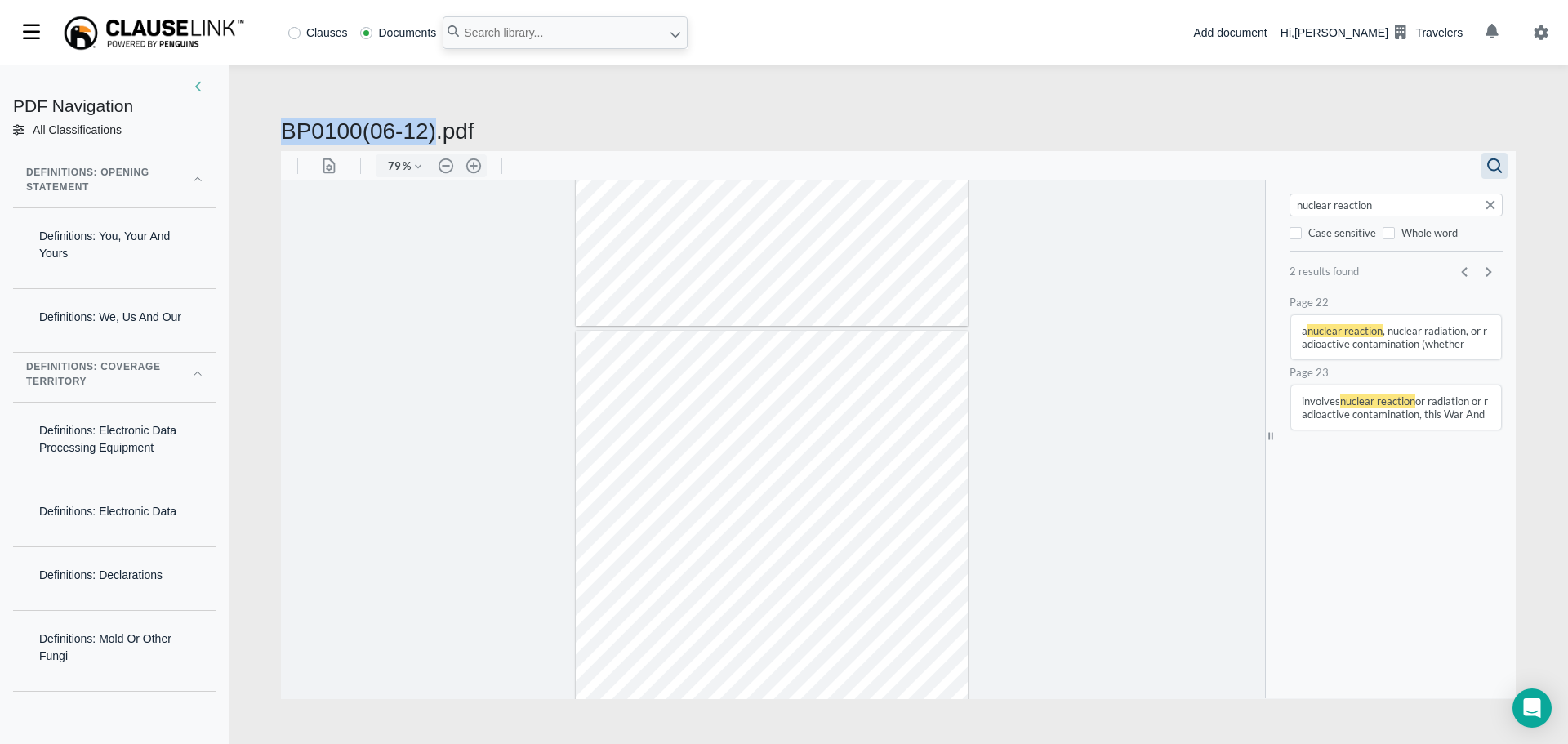
drag, startPoint x: 284, startPoint y: 130, endPoint x: 429, endPoint y: 132, distance: 145.0
click at [429, 132] on h2 "BP0100(06-12).pdf" at bounding box center [899, 131] width 1235 height 28
copy h2 "BP0100(06-12)"
click at [1492, 205] on button "Search document" at bounding box center [1491, 204] width 20 height 20
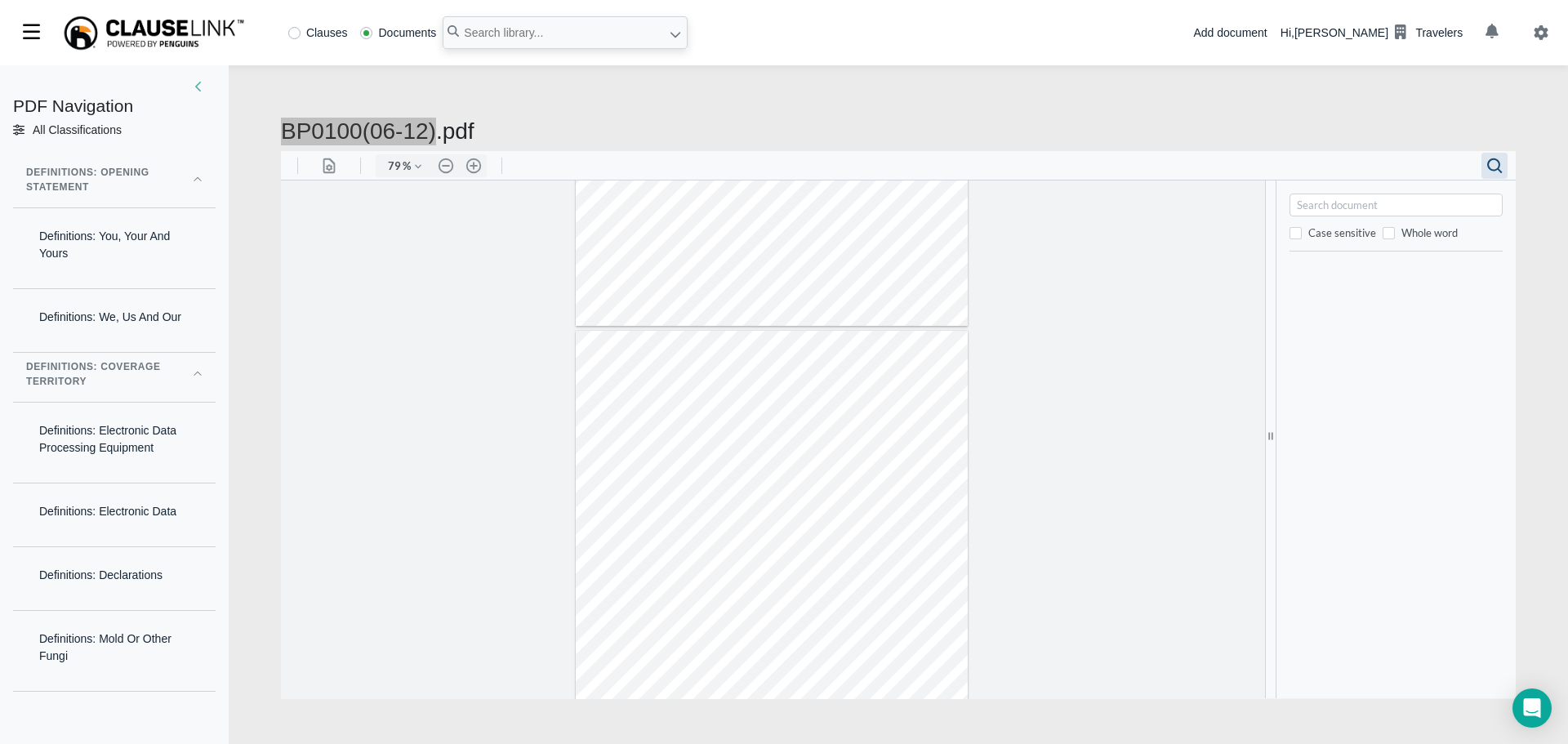
paste input "attributable to enforcement of any ordinance or law"
type input "attributable to enforcement of any ordinance or law"
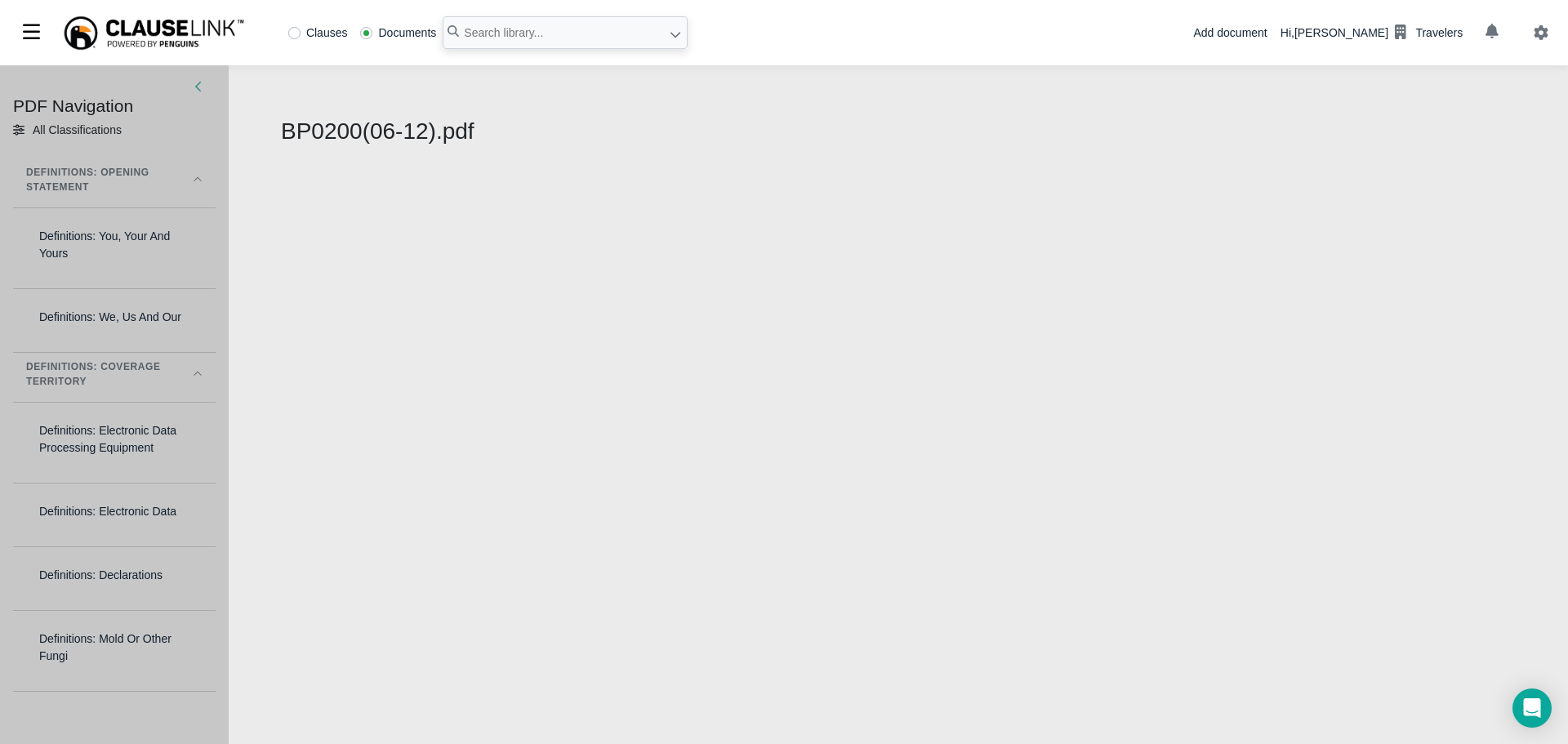
select select "1"
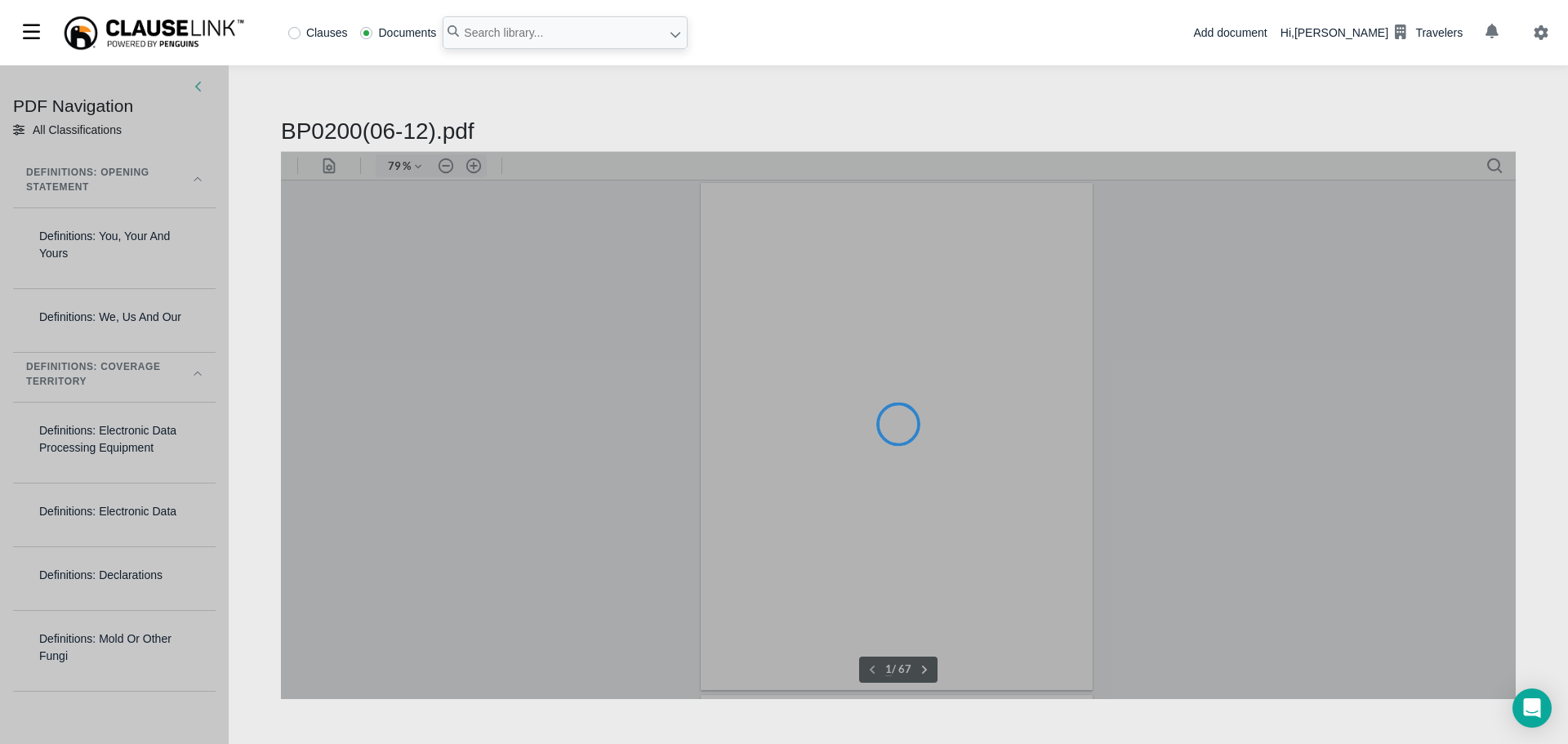
type input "79"
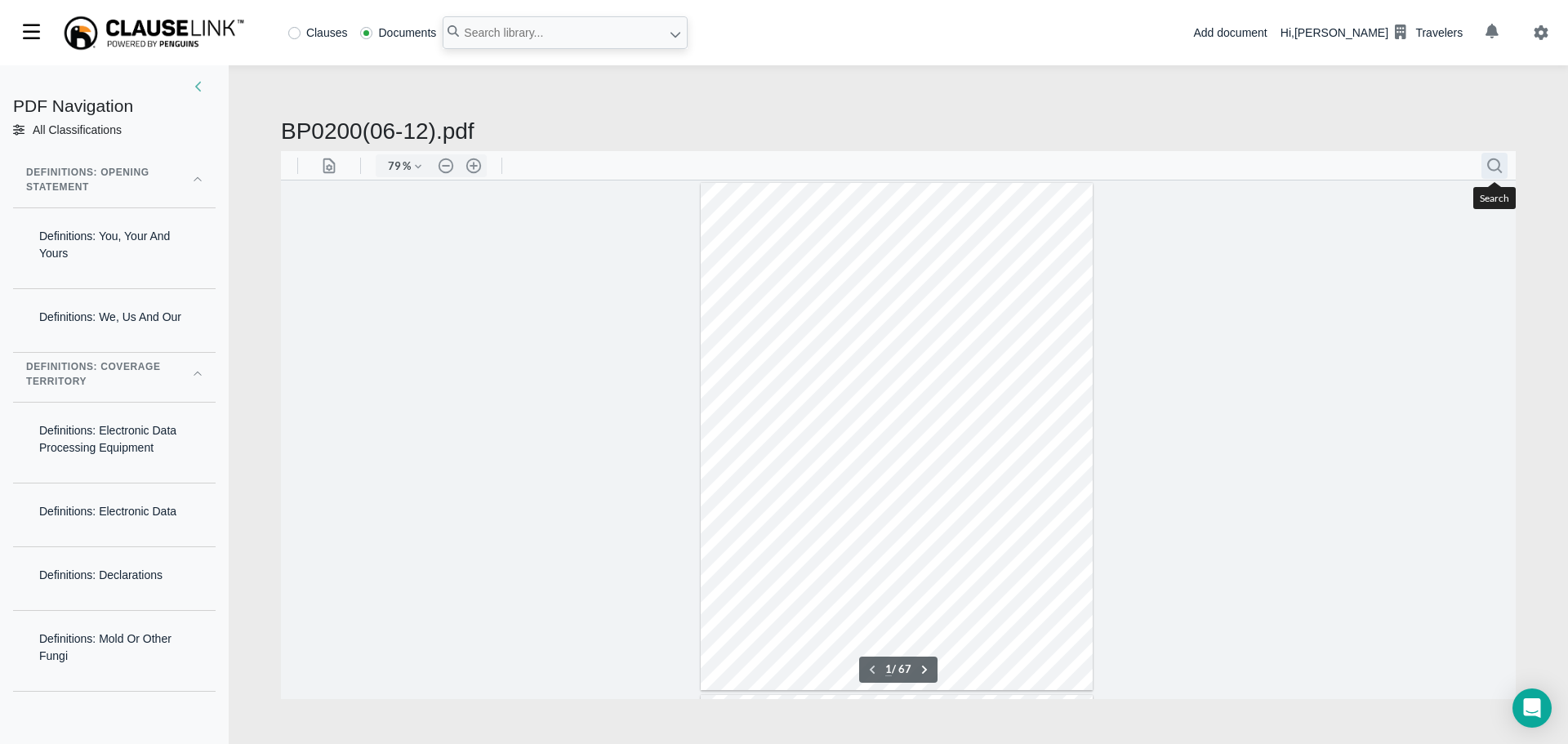
click at [1493, 165] on button ".cls-1{fill:#abb0c4;} icon - header - search" at bounding box center [1494, 164] width 26 height 26
click at [1318, 204] on input "Search document" at bounding box center [1398, 204] width 205 height 16
paste input "nuclear reaction or radiation, or radioactive contamination"
type input "nuclear reaction or radiation, or radioactive contamination"
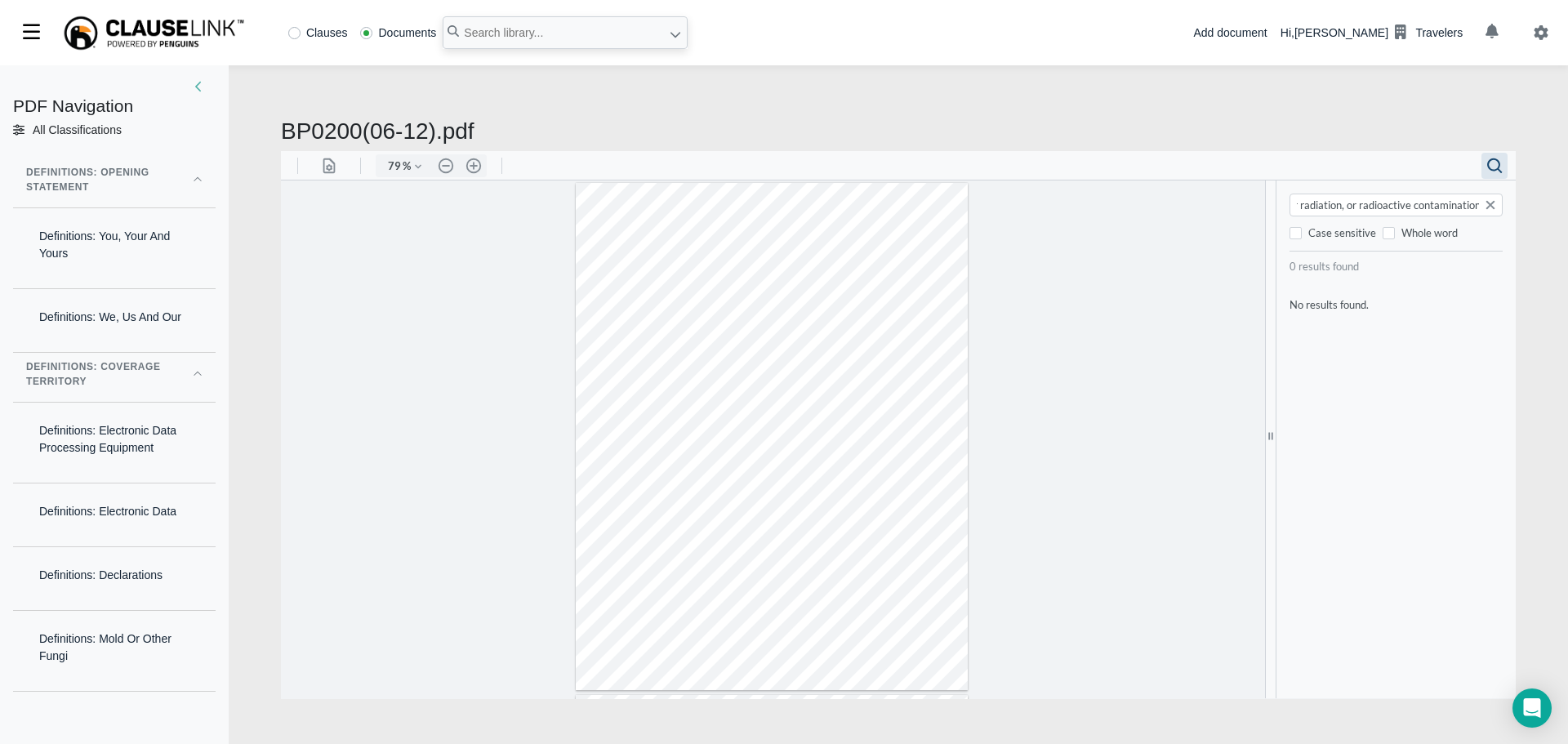
scroll to position [0, 0]
click at [1487, 207] on button "Search document" at bounding box center [1491, 204] width 20 height 20
type input "2"
click at [1325, 207] on input "Search document" at bounding box center [1398, 204] width 205 height 16
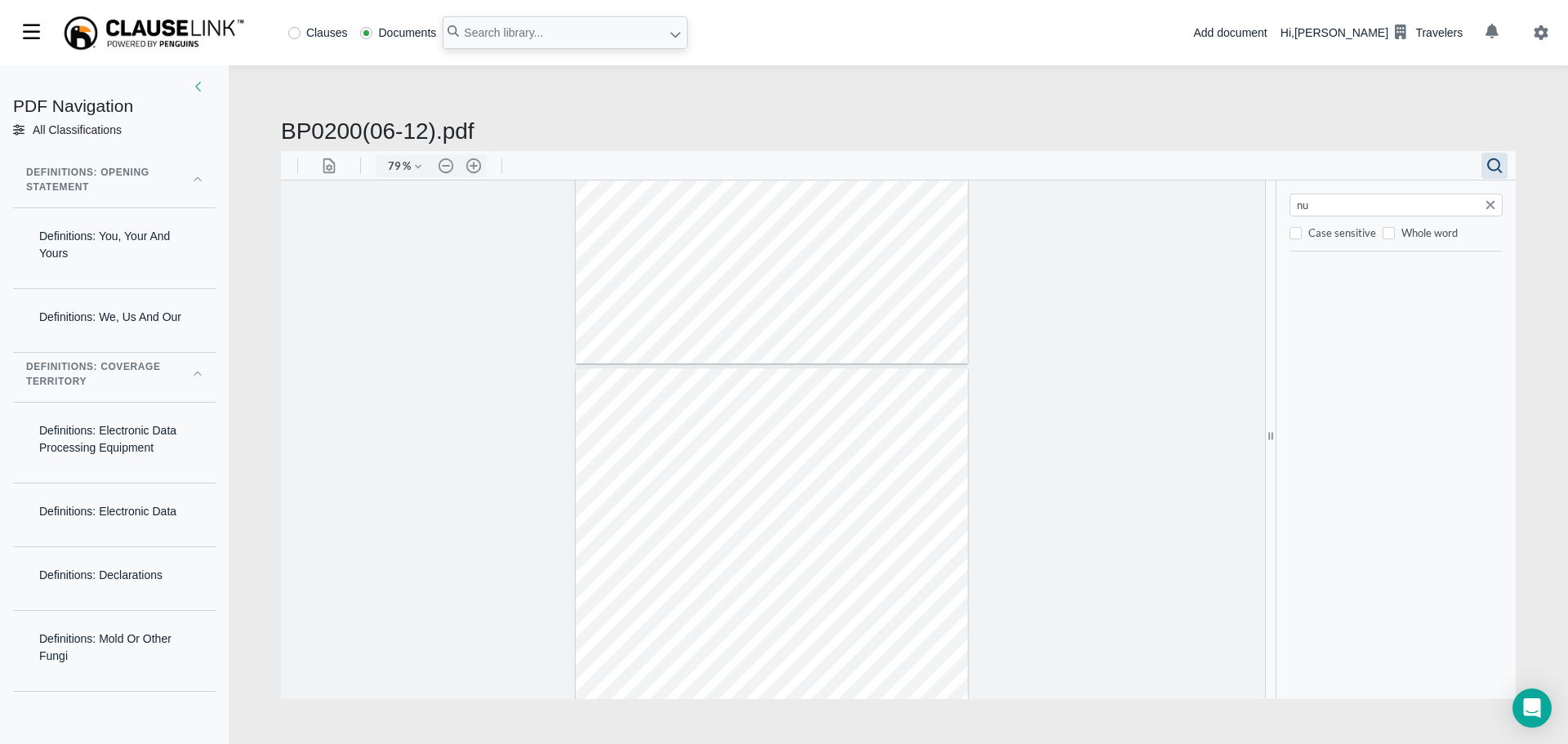
type input "nuc"
type input "1"
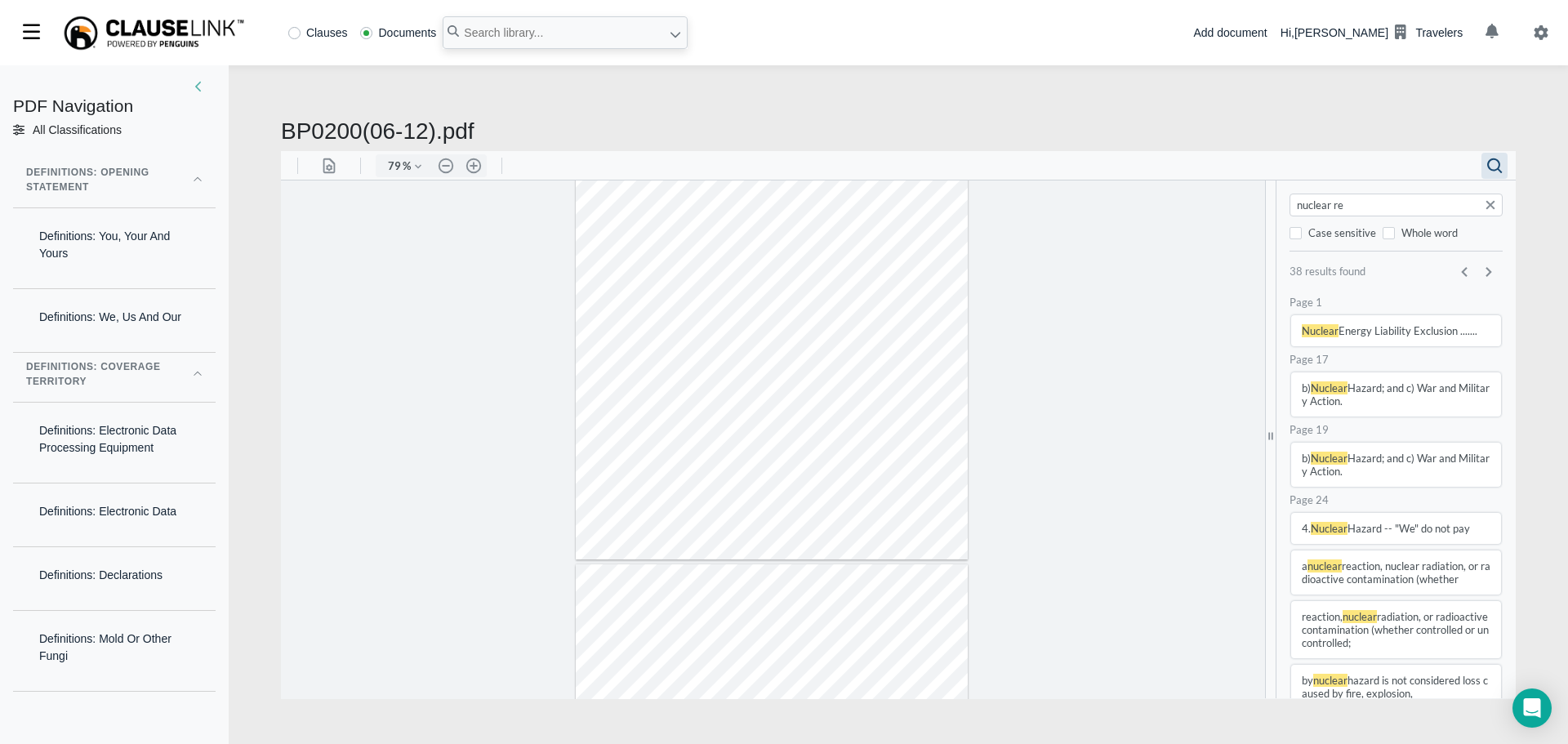
type input "nuclear rea"
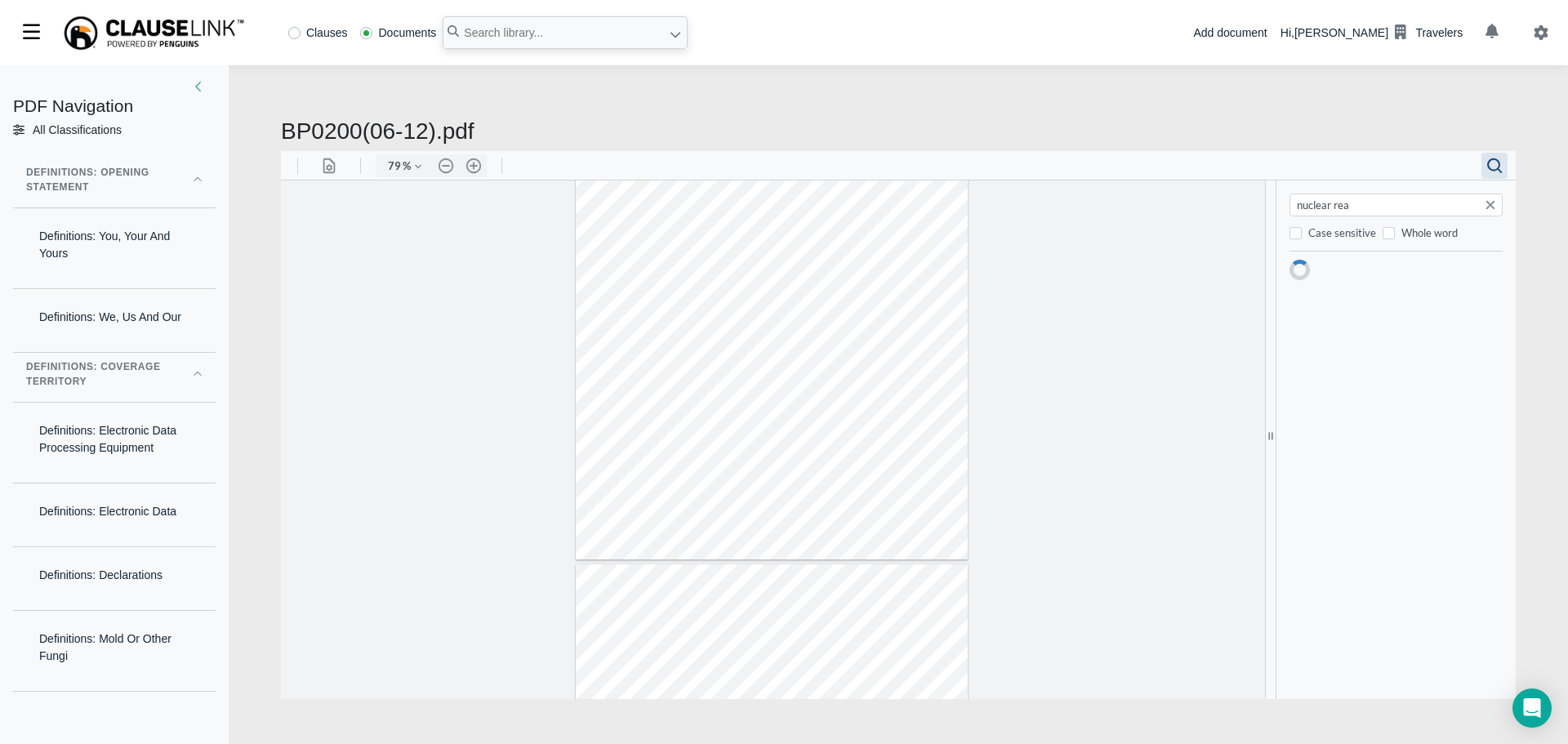
type input "24"
type input "nuclear reaction"
click at [1370, 344] on button "a nuclear reaction , nuclear radiation, or radioactive contamination (whether" at bounding box center [1397, 337] width 210 height 44
click at [1369, 343] on button "a nuclear reaction , nuclear radiation, or radioactive contamination (whether" at bounding box center [1397, 337] width 210 height 44
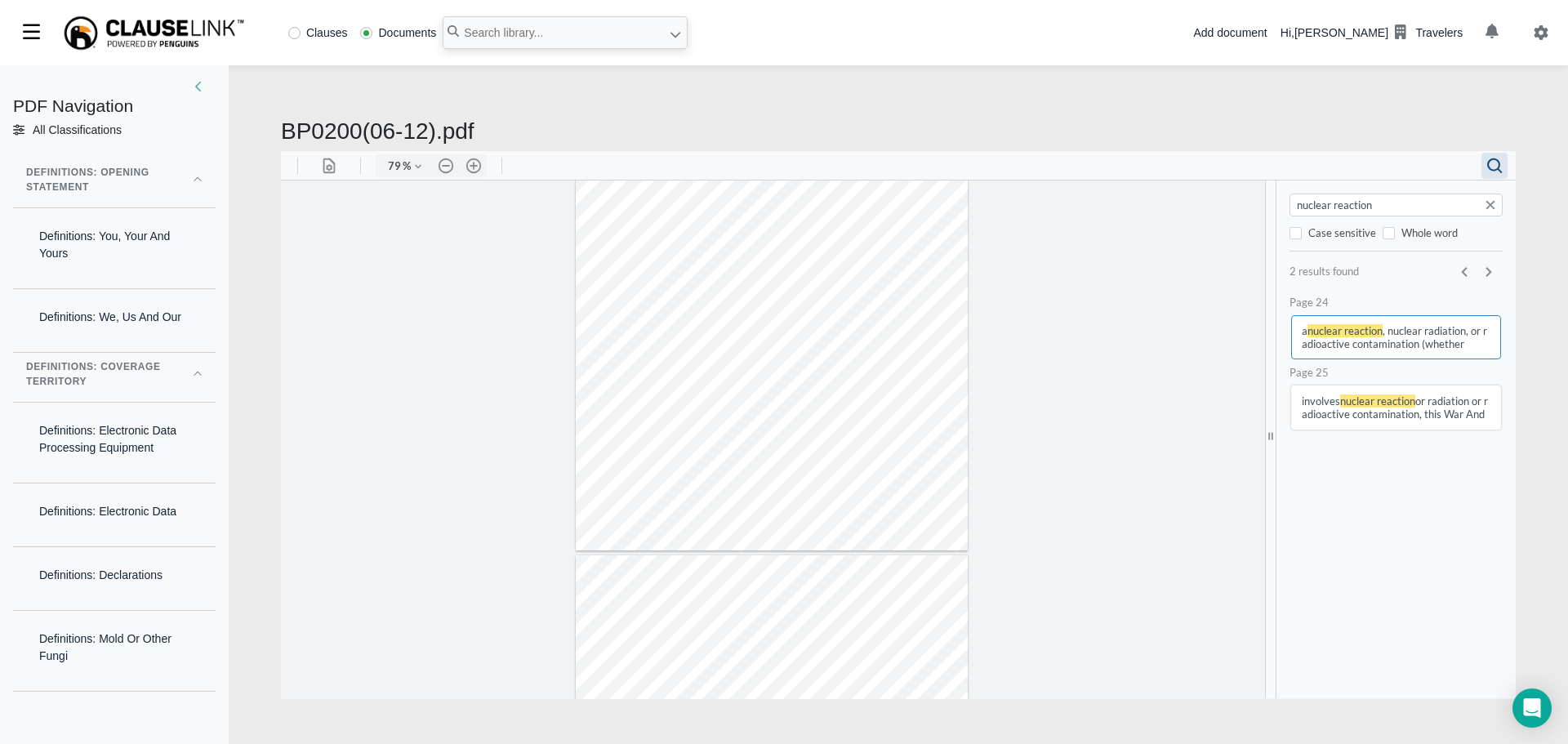
click at [1358, 335] on span "nuclear reaction" at bounding box center [1345, 330] width 76 height 13
click at [703, 455] on div at bounding box center [772, 295] width 392 height 508
